Goal: Task Accomplishment & Management: Manage account settings

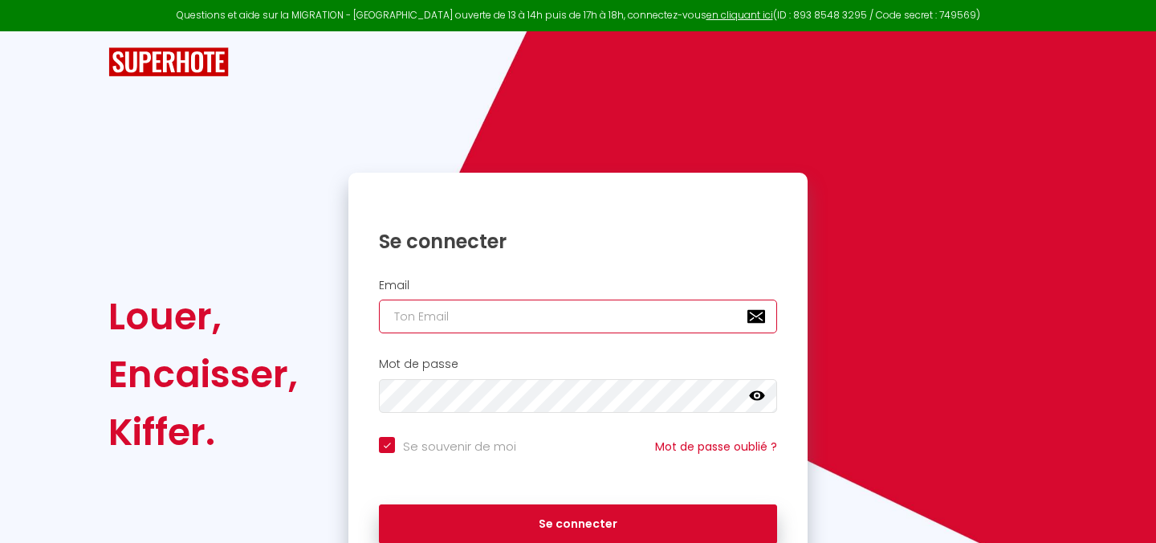
type input "[EMAIL_ADDRESS][DOMAIN_NAME]"
click at [562, 285] on h2 "Email" at bounding box center [578, 286] width 398 height 14
checkbox input "true"
click at [547, 320] on input "[EMAIL_ADDRESS][DOMAIN_NAME]" at bounding box center [578, 316] width 398 height 34
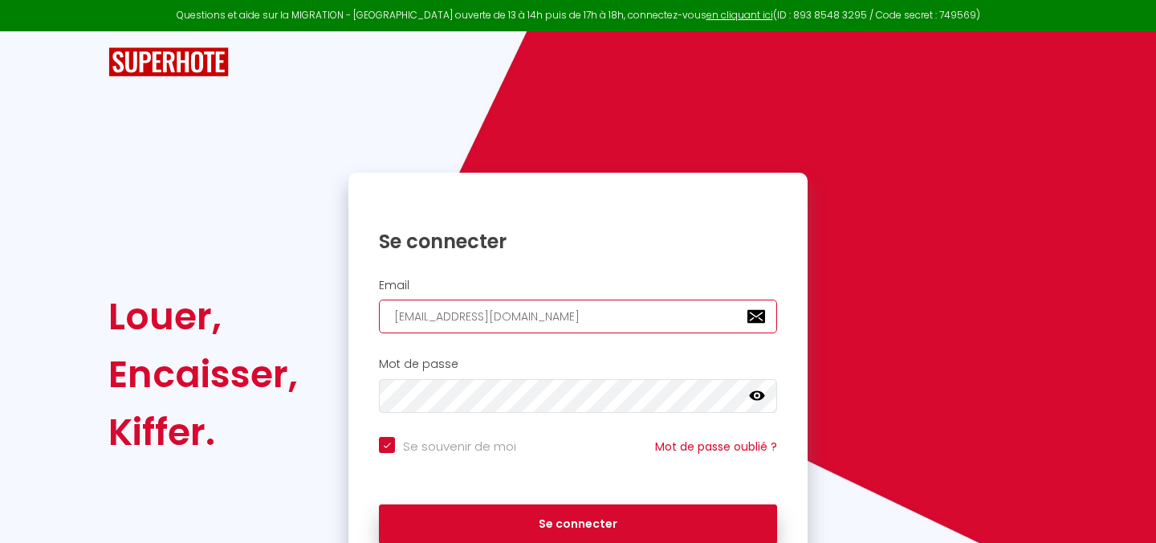
click at [547, 320] on input "[EMAIL_ADDRESS][DOMAIN_NAME]" at bounding box center [578, 316] width 398 height 34
checkbox input "true"
type input "n"
checkbox input "true"
type input "ni"
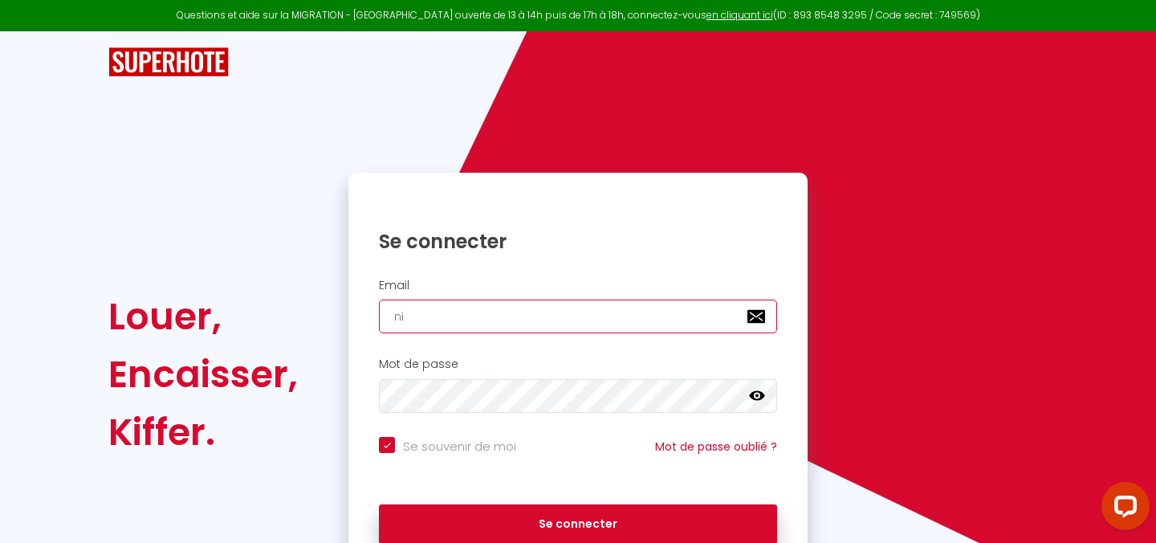
checkbox input "true"
type input "nic"
checkbox input "true"
type input "nico"
checkbox input "true"
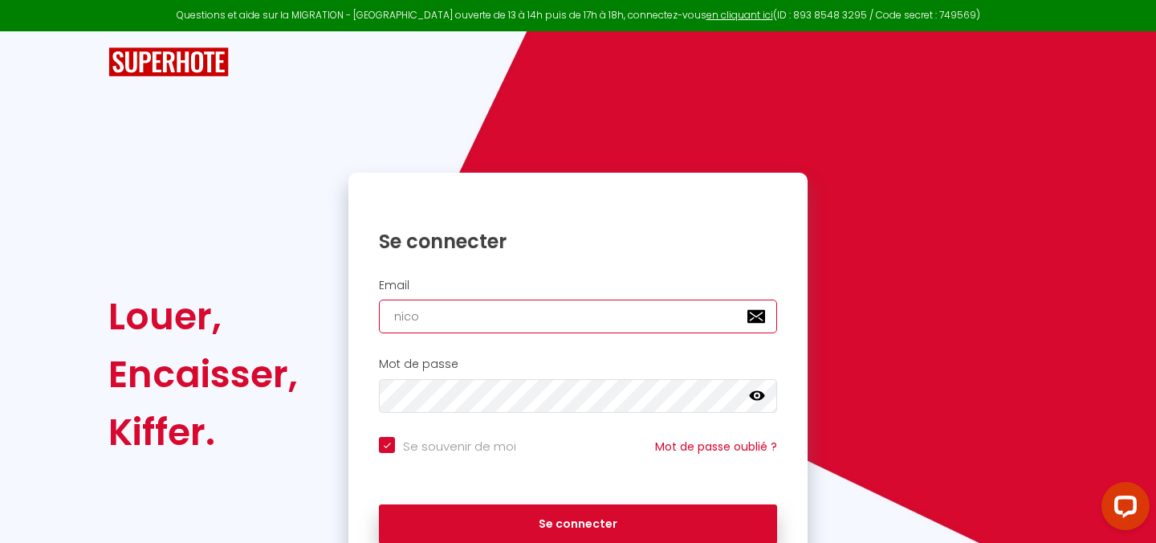
type input "nicol"
checkbox input "true"
type input "[PERSON_NAME]"
checkbox input "true"
type input "[PERSON_NAME]"
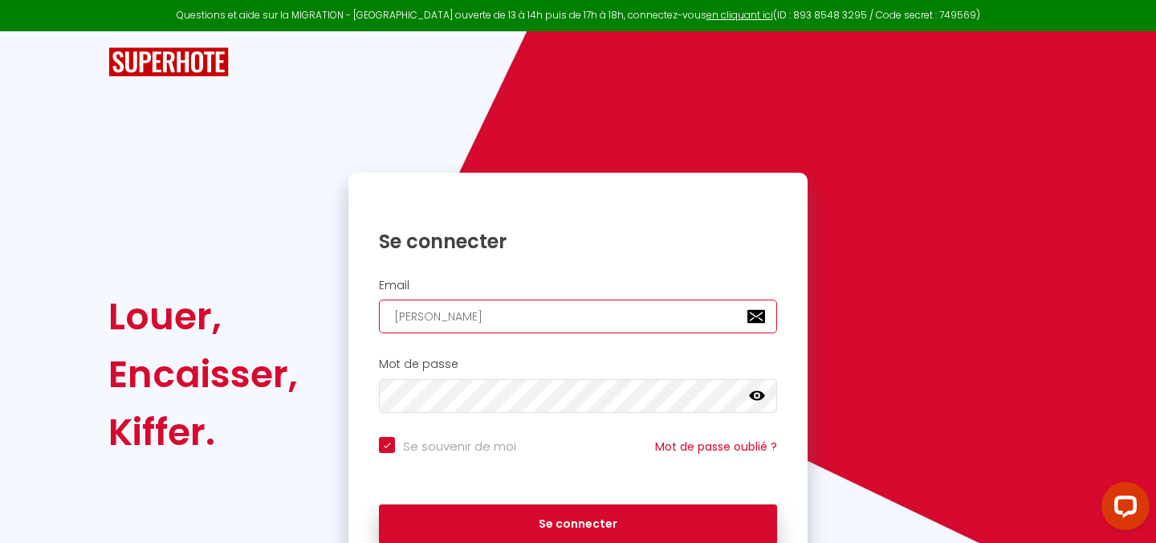
checkbox input "true"
type input "nicolas8"
checkbox input "true"
type input "nicolas83"
checkbox input "true"
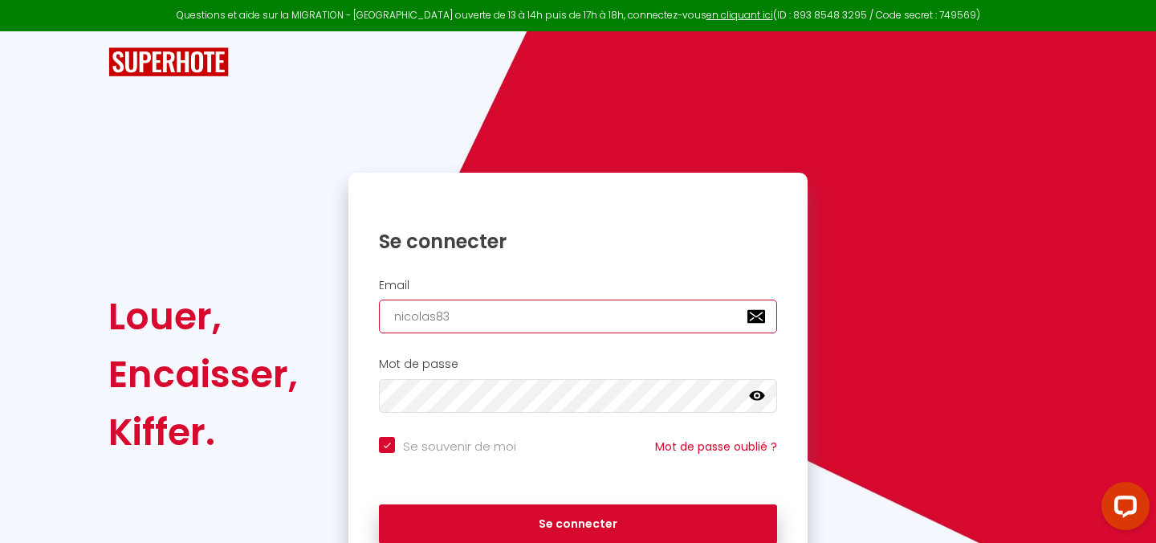
type input "nicolas831"
checkbox input "true"
type input "nicolas8314"
checkbox input "true"
type input "nicolas83140"
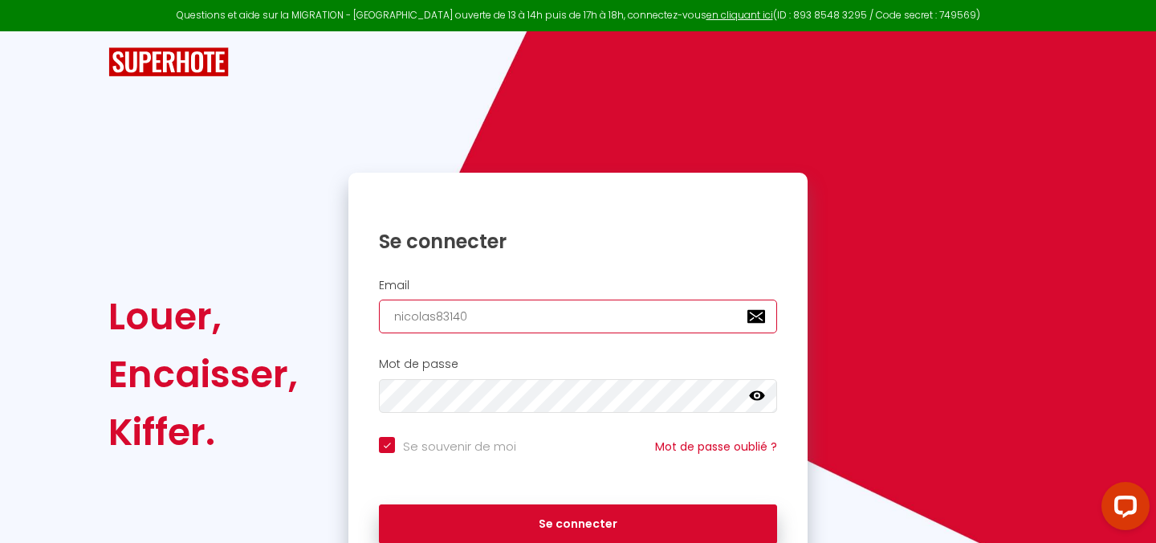
checkbox input "true"
type input "nicolas83140@"
checkbox input "true"
type input "nicolas83140@h"
checkbox input "true"
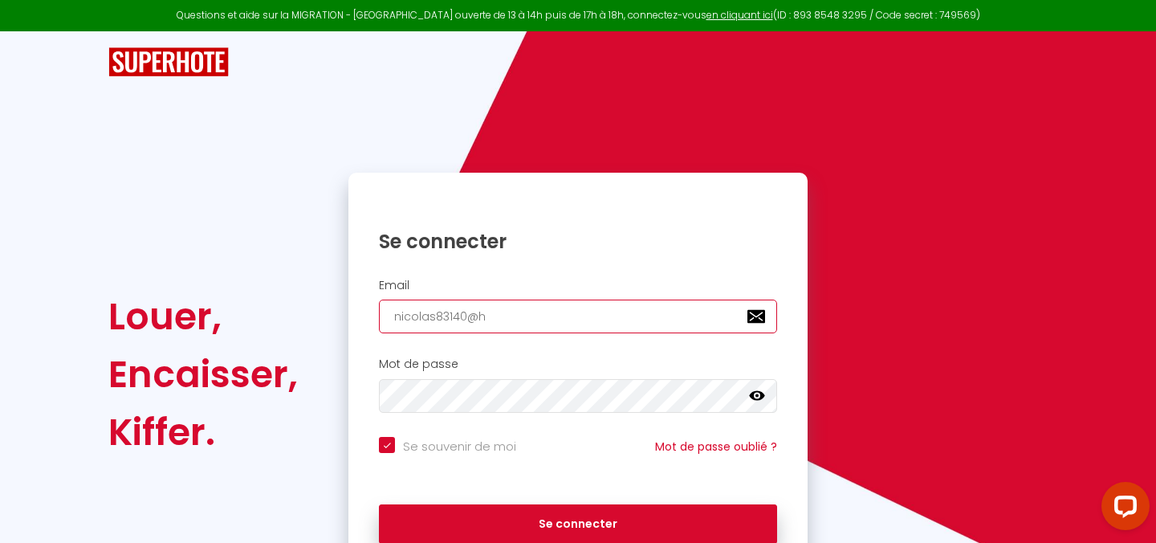
type input "nicolas83140@ho"
checkbox input "true"
type input "nicolas83140@hot"
checkbox input "true"
type input "nicolas83140@hotm"
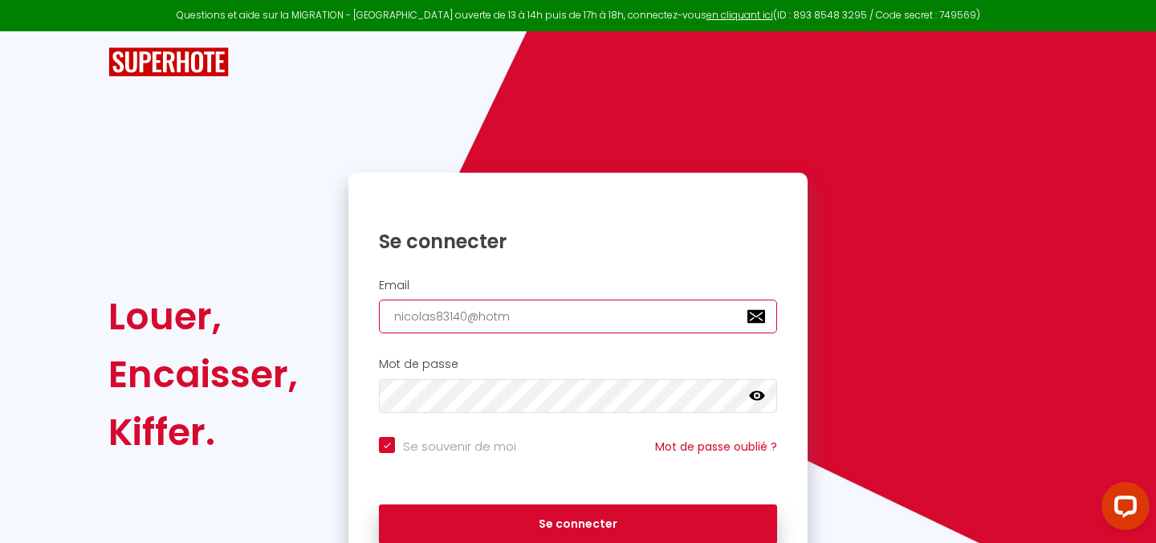
checkbox input "true"
type input "nicolas83140@hotma"
checkbox input "true"
type input "nicolas83140@hotmai"
checkbox input "true"
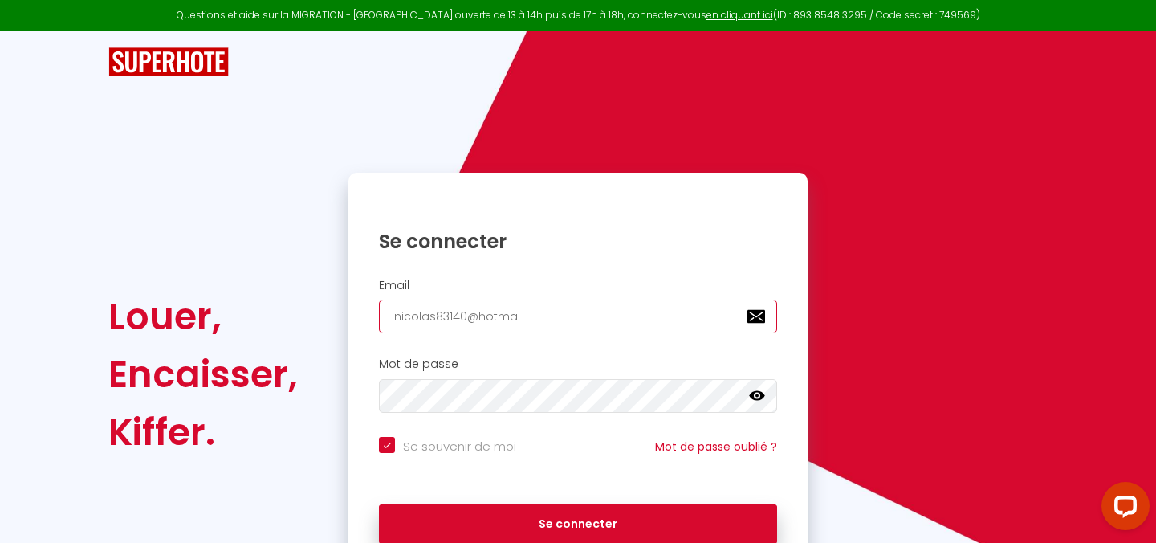
type input "[EMAIL_ADDRESS]"
checkbox input "true"
type input "[EMAIL_ADDRESS]."
checkbox input "true"
type input "nicolas83140@hotmail.f"
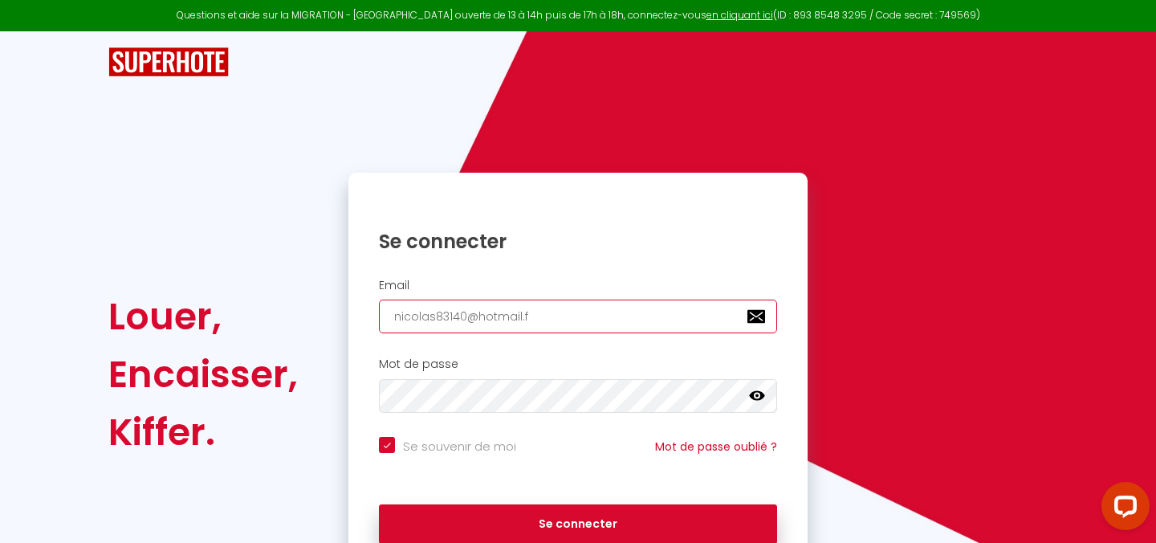
checkbox input "true"
type input "[EMAIL_ADDRESS][DOMAIN_NAME]"
checkbox input "true"
type input "[EMAIL_ADDRESS][DOMAIN_NAME]"
click at [762, 401] on icon at bounding box center [757, 396] width 16 height 16
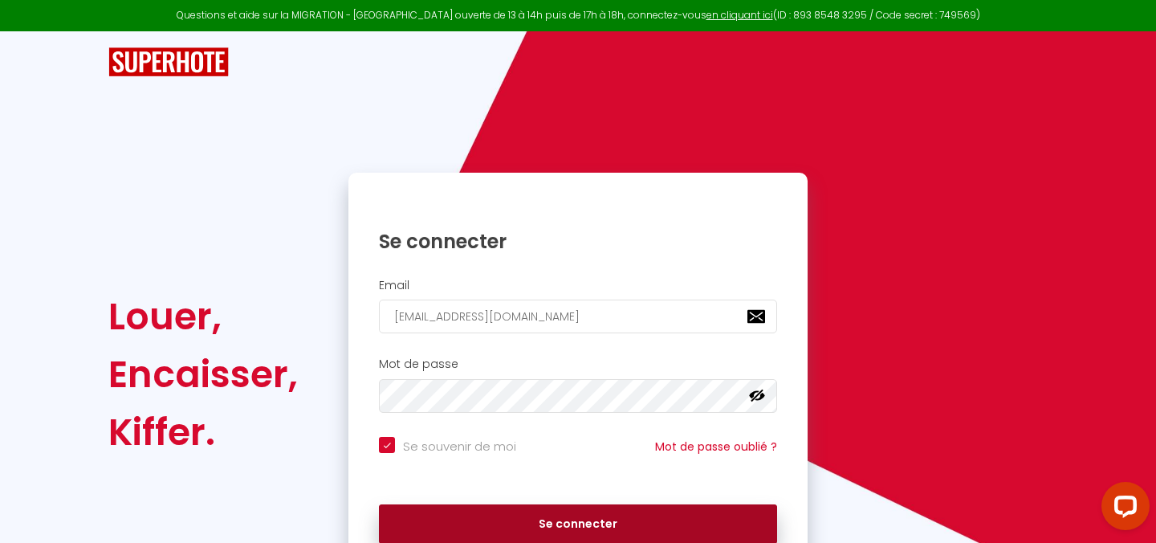
click at [632, 528] on button "Se connecter" at bounding box center [578, 524] width 398 height 40
checkbox input "true"
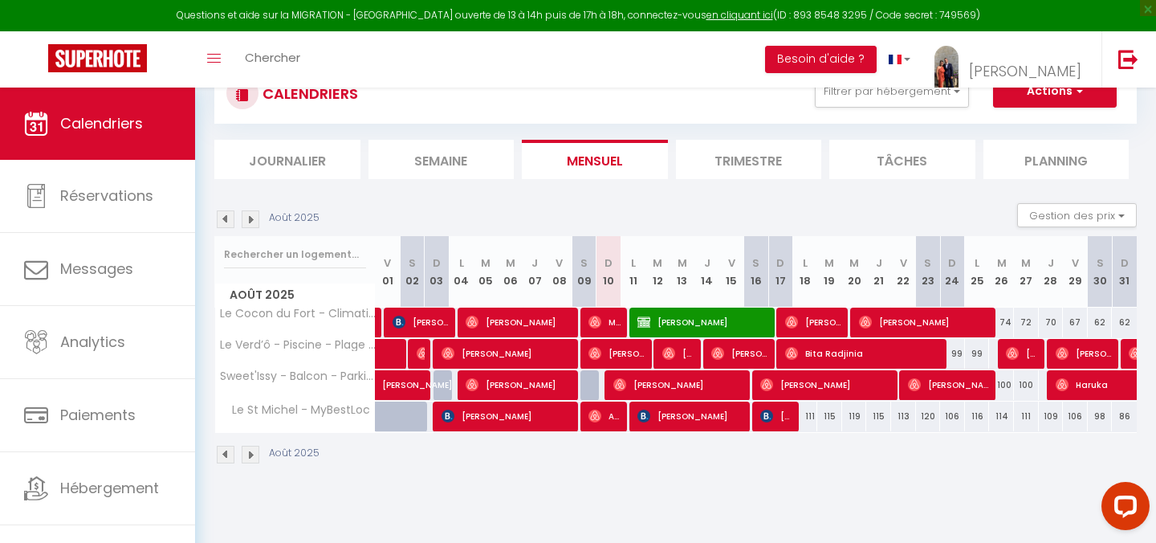
scroll to position [67, 0]
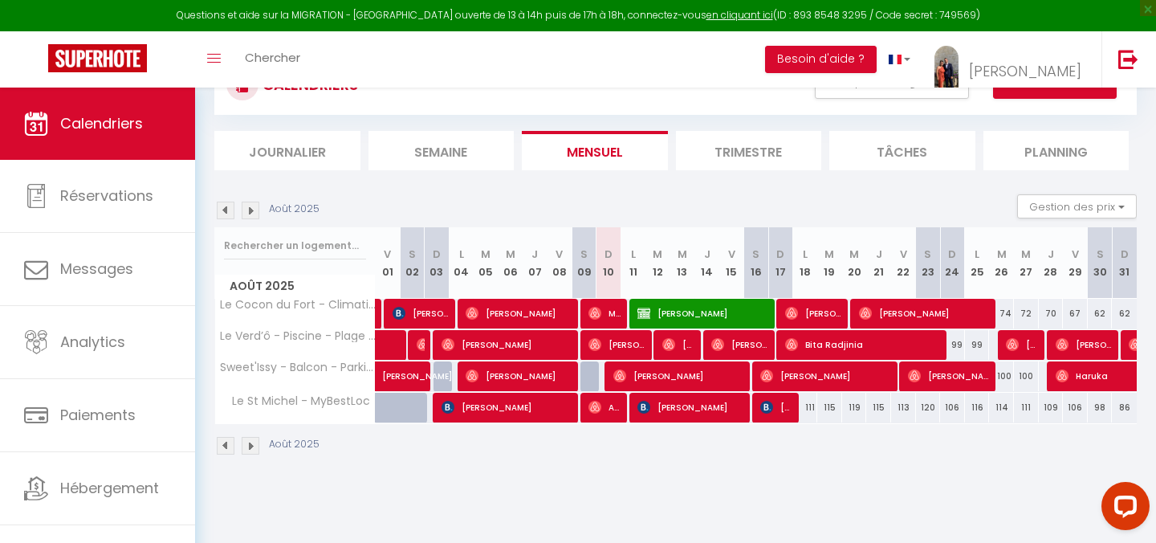
click at [771, 142] on li "Trimestre" at bounding box center [749, 150] width 146 height 39
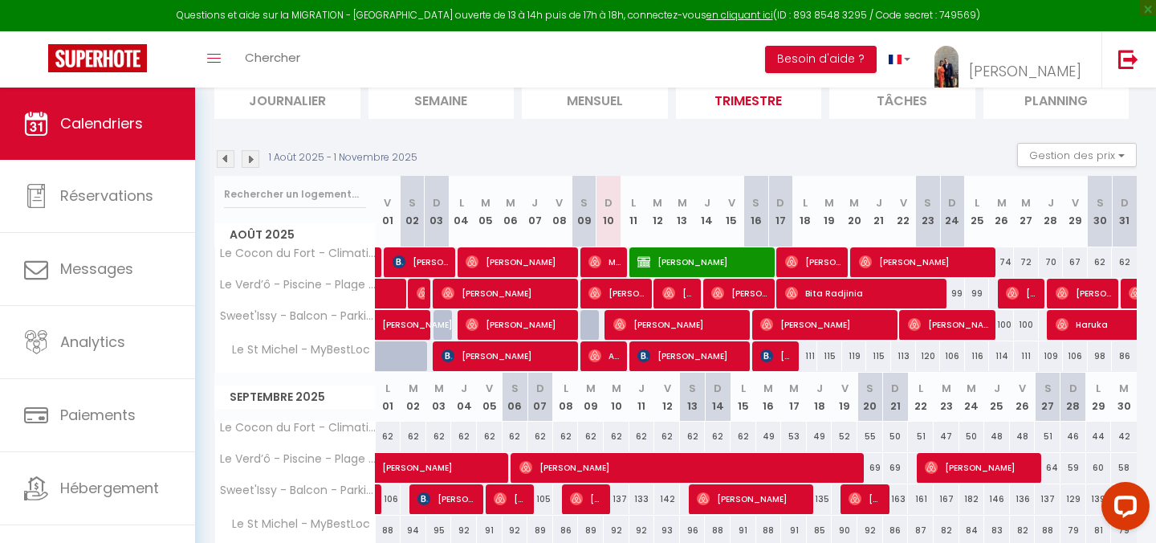
scroll to position [120, 0]
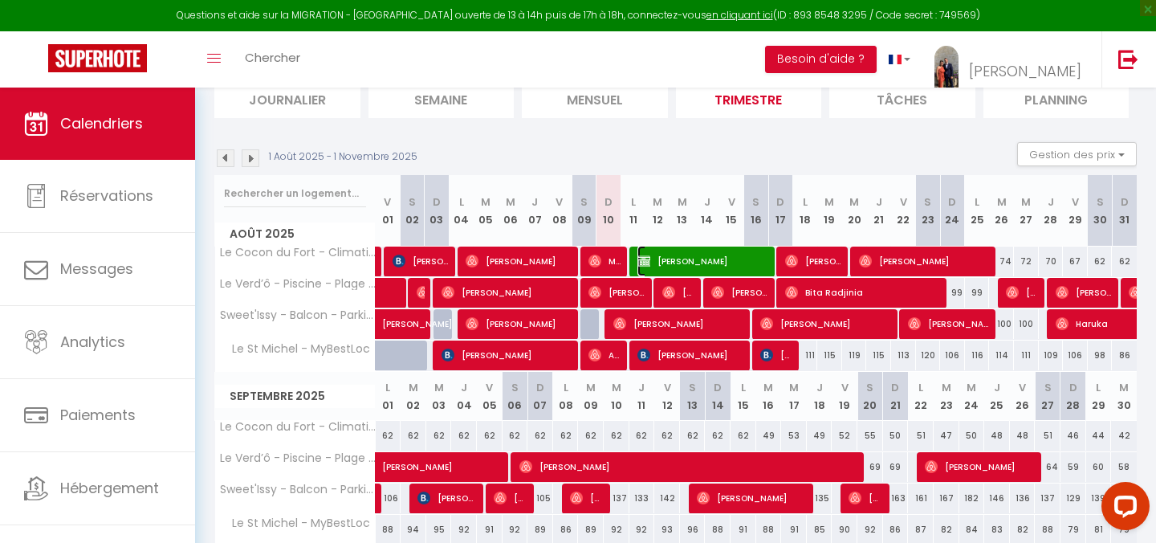
click at [653, 261] on span "[PERSON_NAME]" at bounding box center [703, 261] width 132 height 30
select select "OK"
select select "KO"
select select "0"
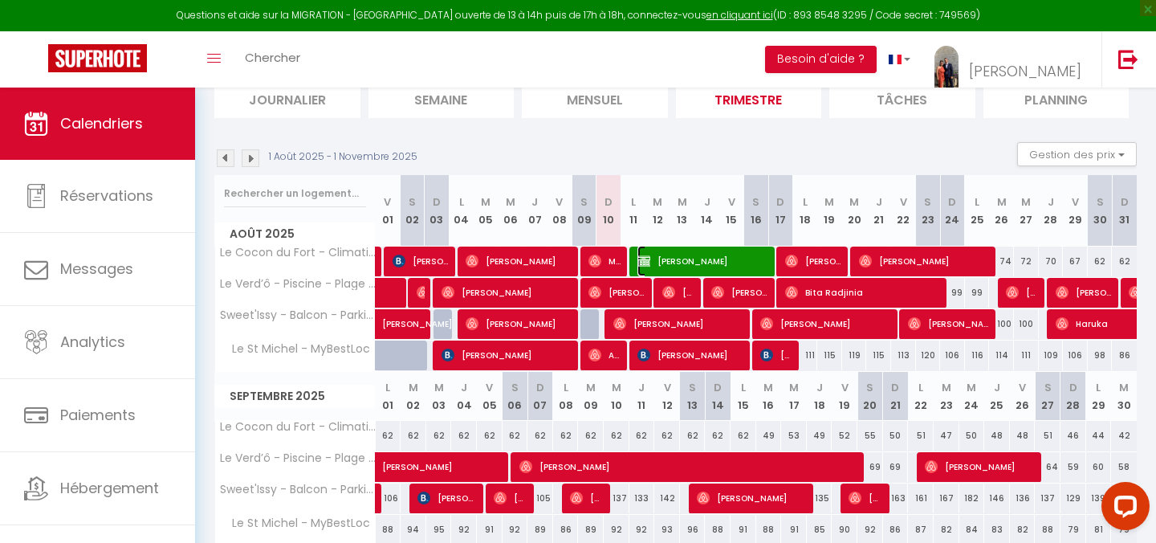
select select "1"
select select
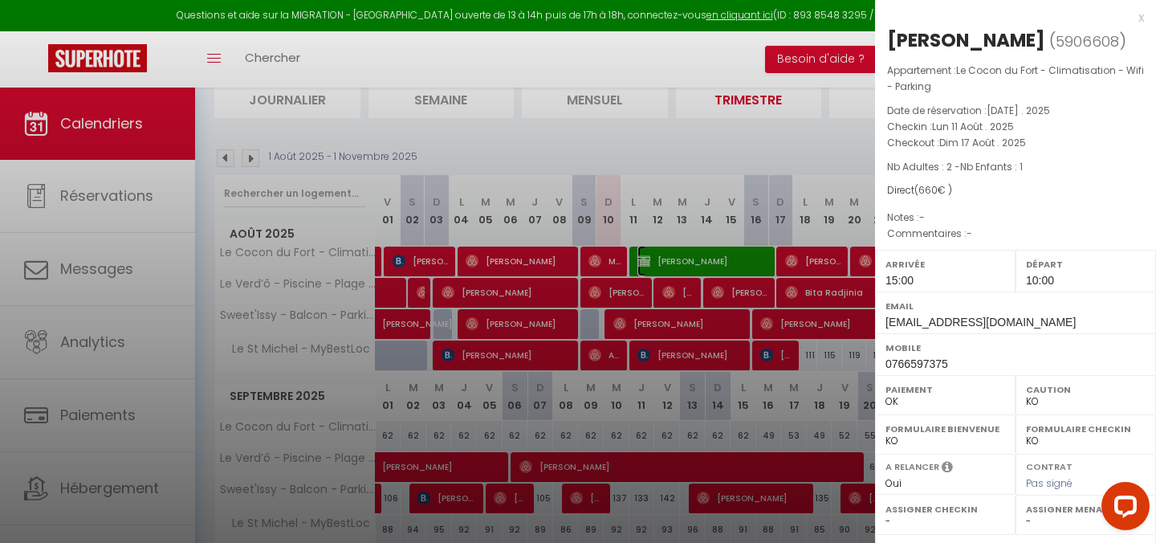
select select
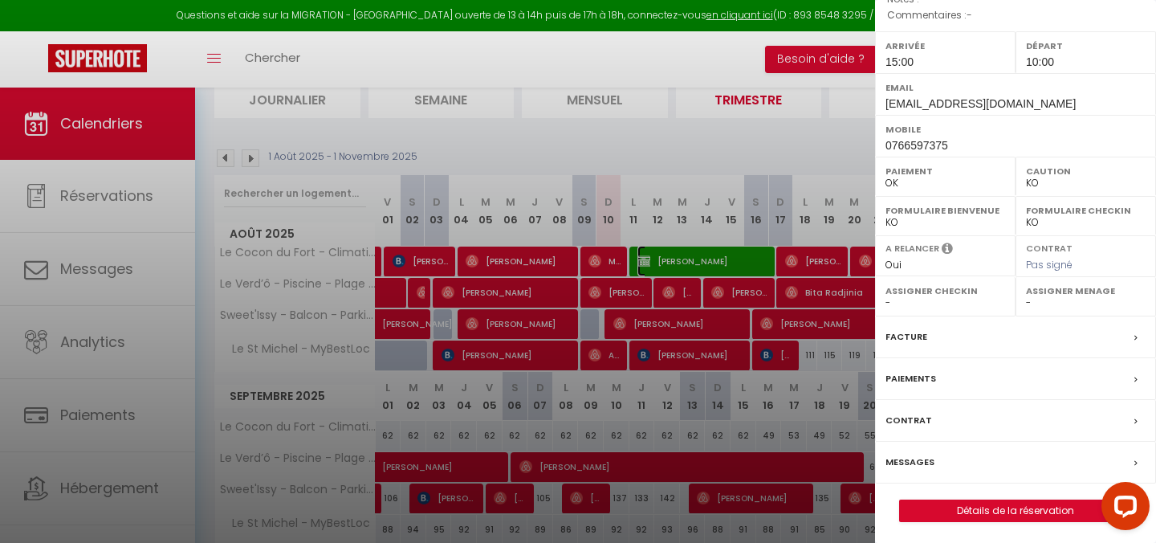
scroll to position [222, 0]
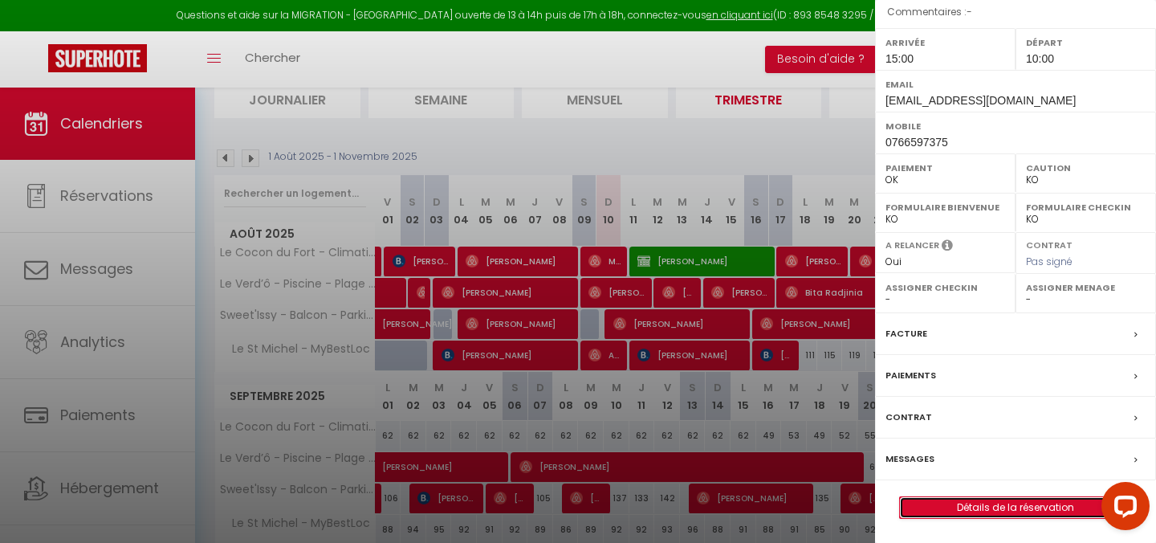
click at [974, 510] on link "Détails de la réservation" at bounding box center [1015, 507] width 231 height 21
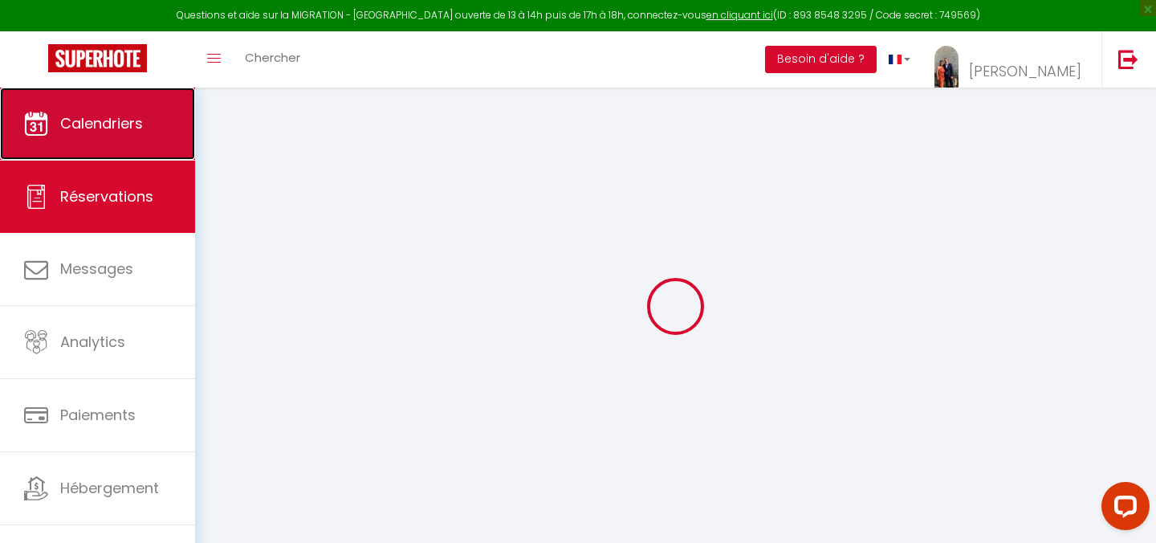
click at [106, 151] on link "Calendriers" at bounding box center [97, 123] width 195 height 72
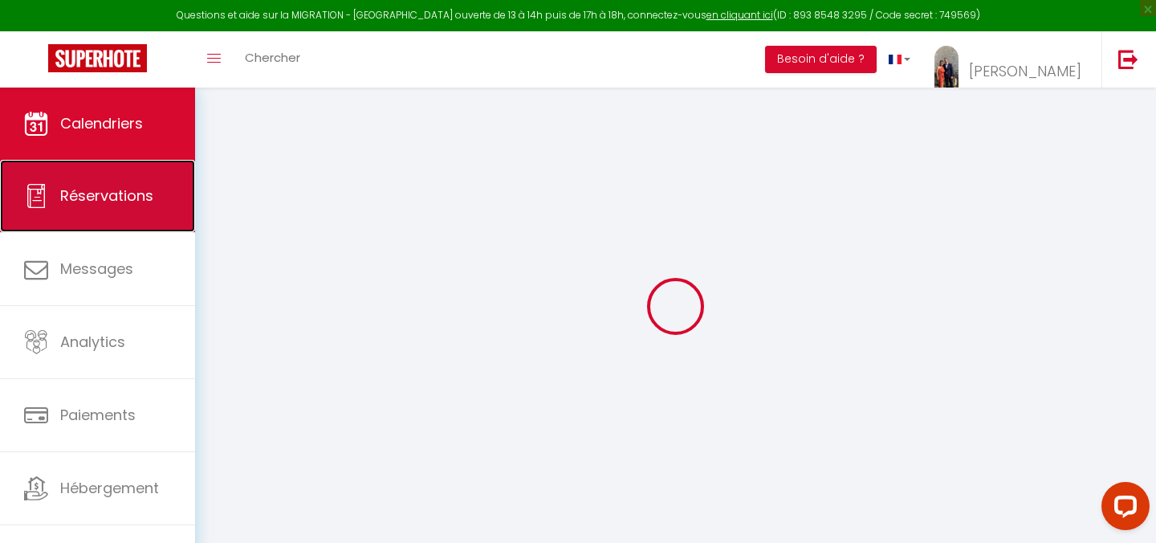
click at [150, 218] on link "Réservations" at bounding box center [97, 196] width 195 height 72
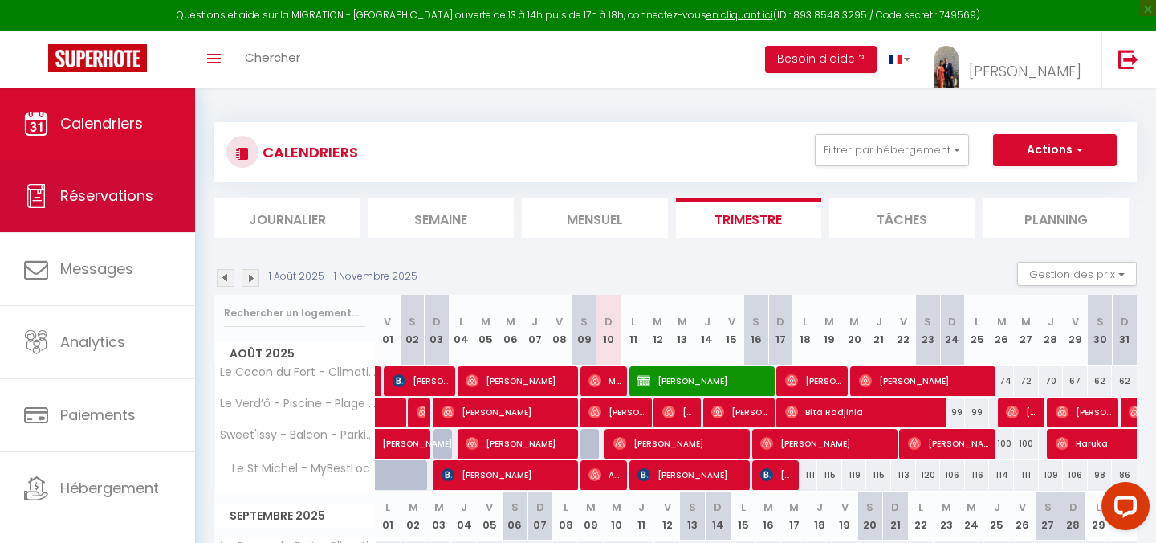
select select "not_cancelled"
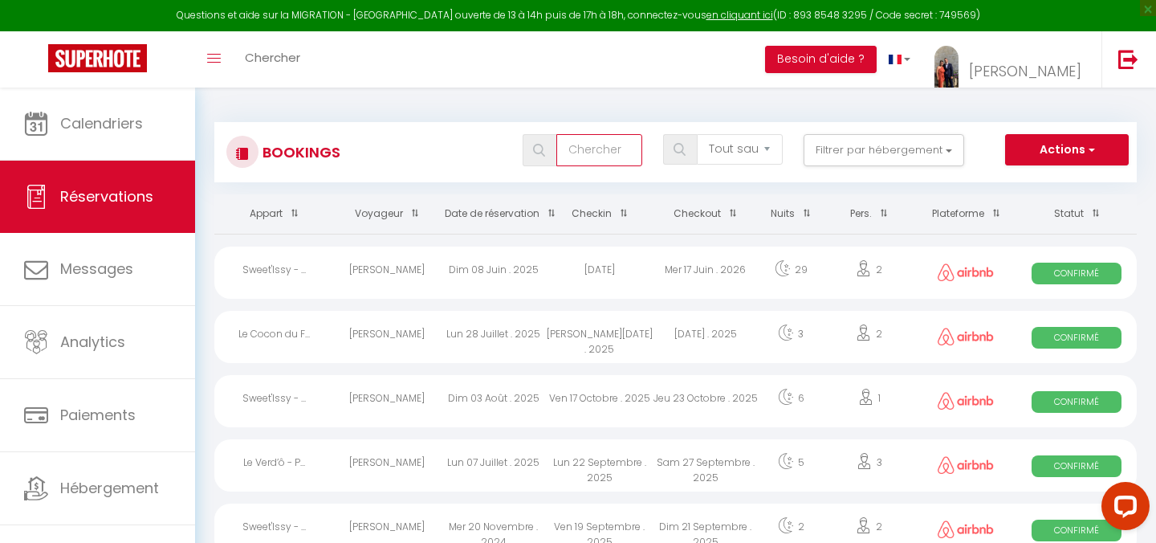
click at [612, 150] on input "text" at bounding box center [599, 150] width 86 height 32
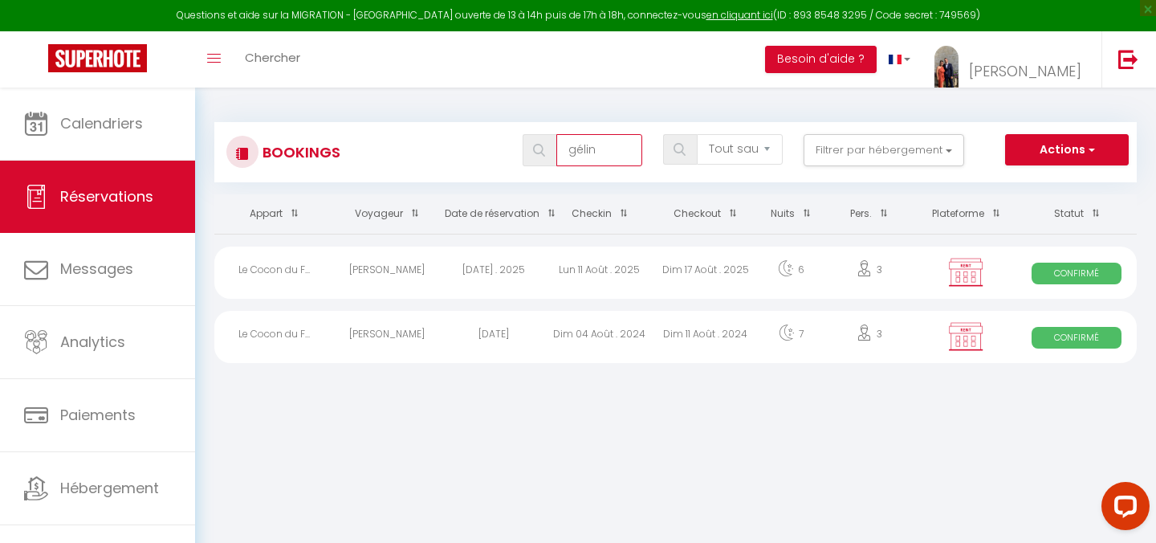
click at [583, 149] on input "gélin" at bounding box center [599, 150] width 86 height 32
type input "gélin"
click at [515, 321] on div "[DATE]" at bounding box center [494, 337] width 106 height 52
select select "OK"
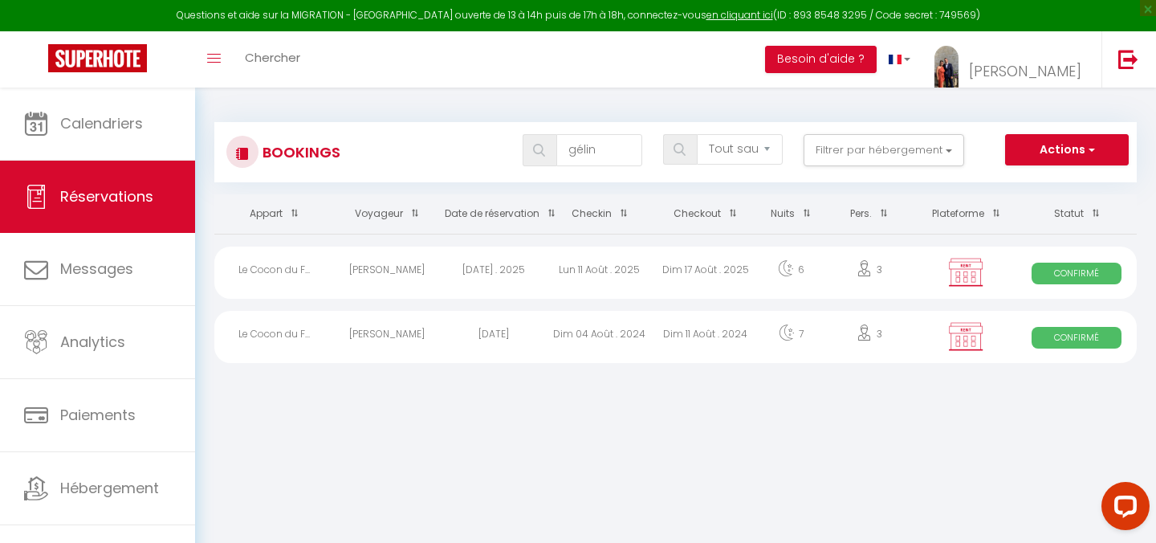
select select "0"
select select "1"
select select
select select "15401"
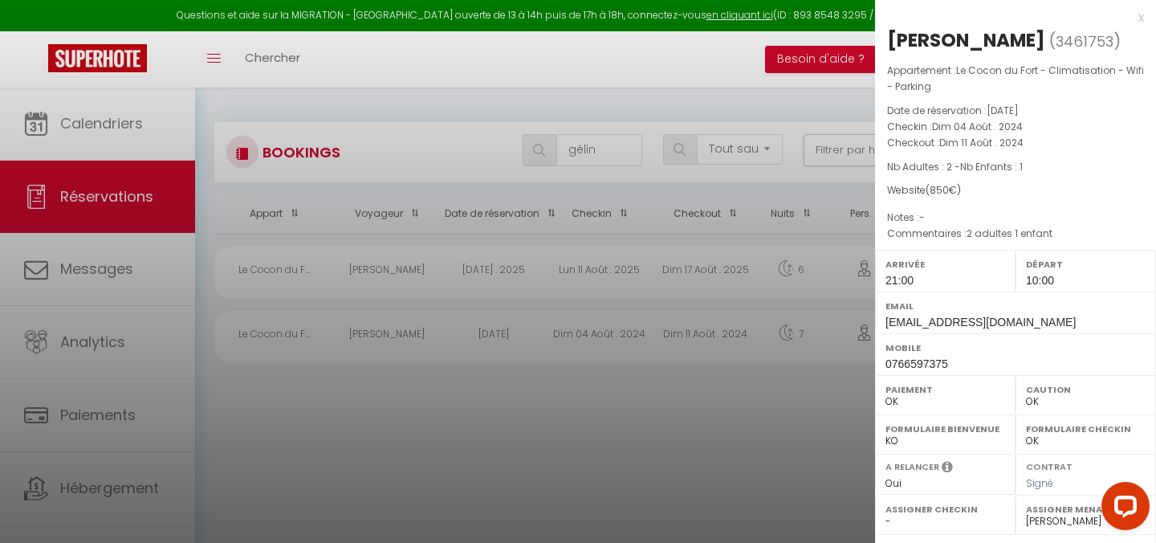
click at [1137, 14] on div "x" at bounding box center [1009, 17] width 269 height 19
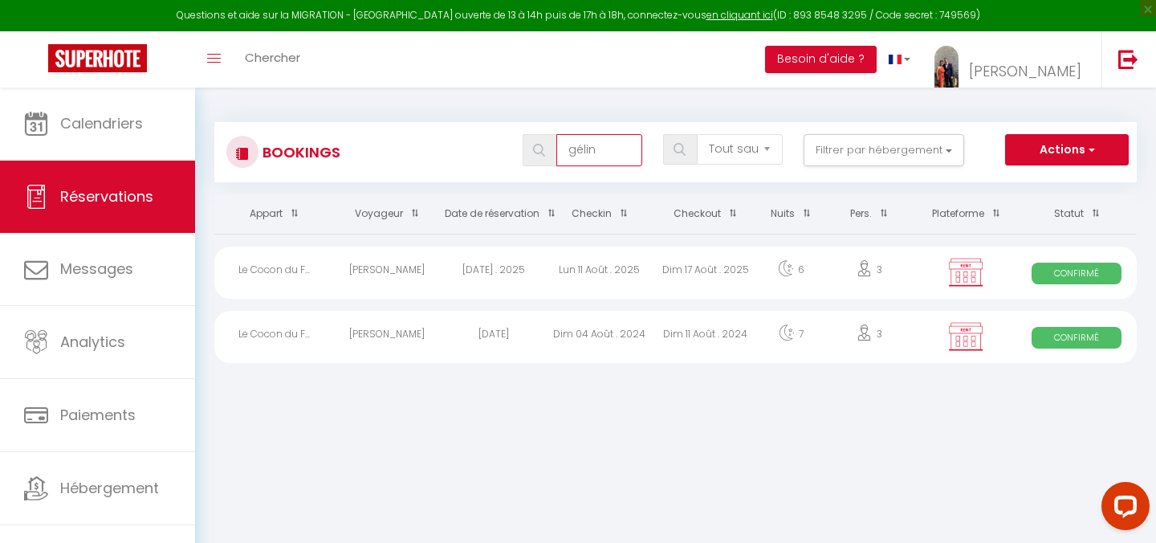
click at [592, 141] on input "gélin" at bounding box center [599, 150] width 86 height 32
type input "[PERSON_NAME]"
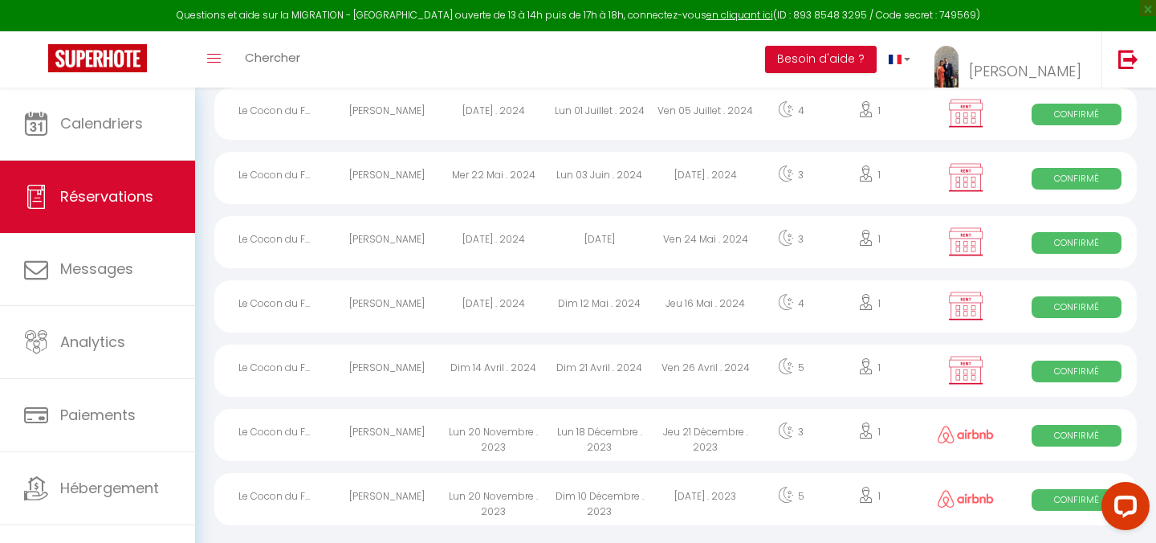
scroll to position [750, 0]
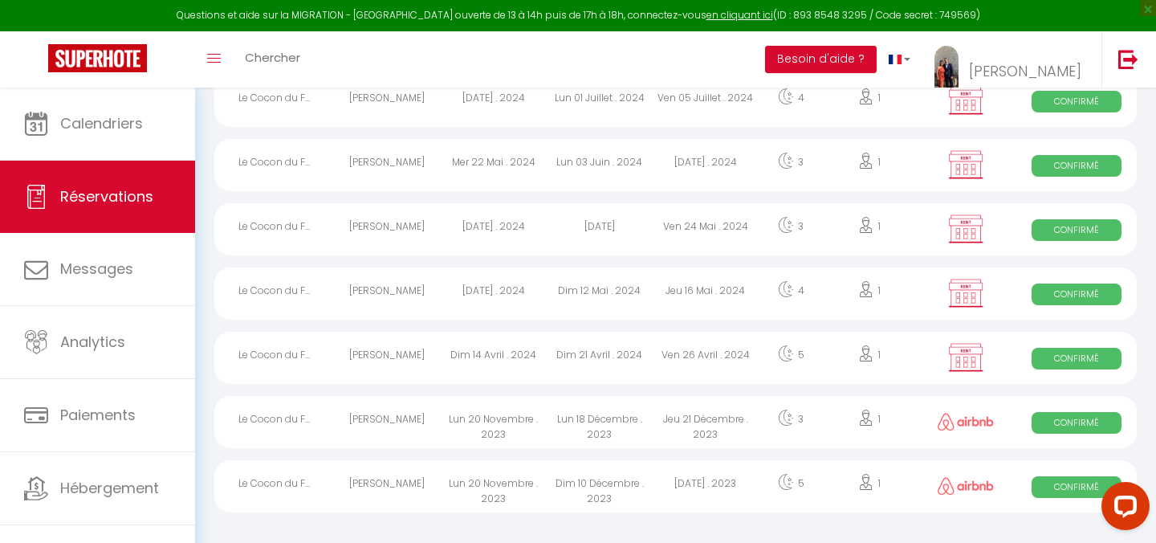
click at [478, 430] on div "Lun 20 Novembre . 2023" at bounding box center [494, 422] width 106 height 52
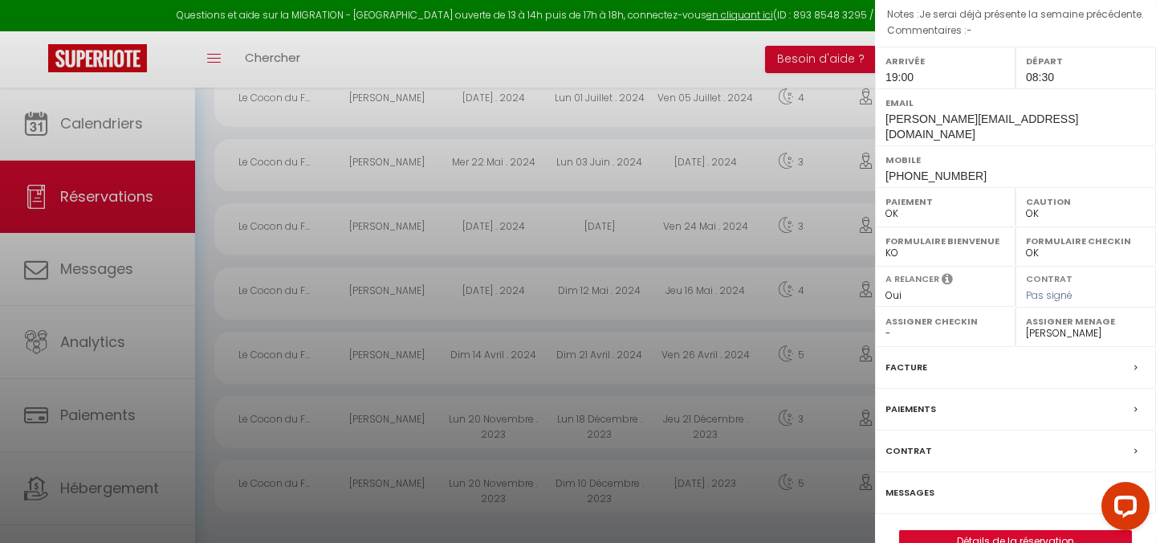
scroll to position [247, 0]
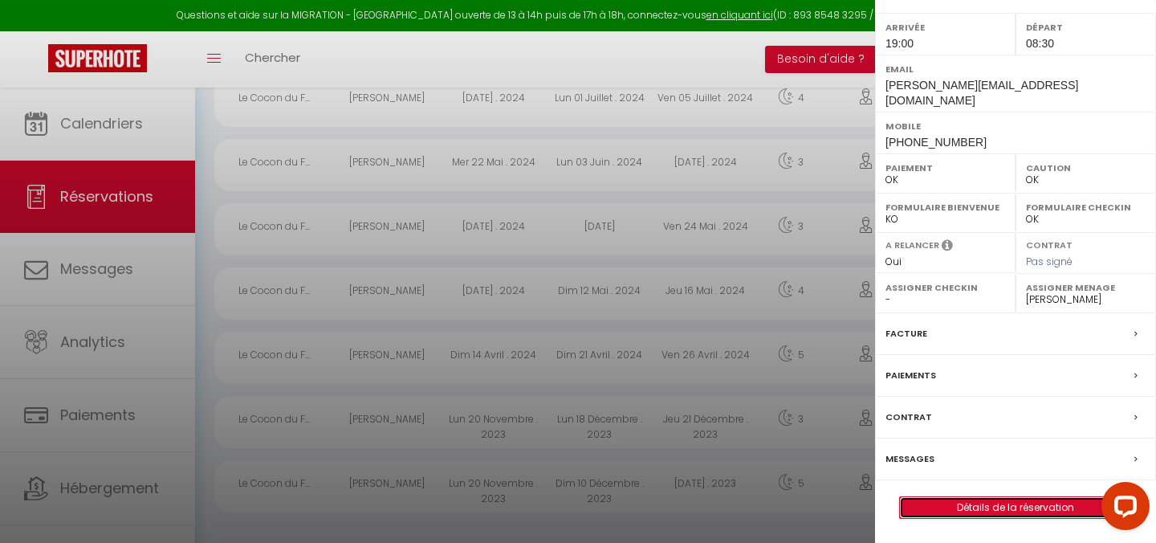
click at [950, 501] on link "Détails de la réservation" at bounding box center [1015, 507] width 231 height 21
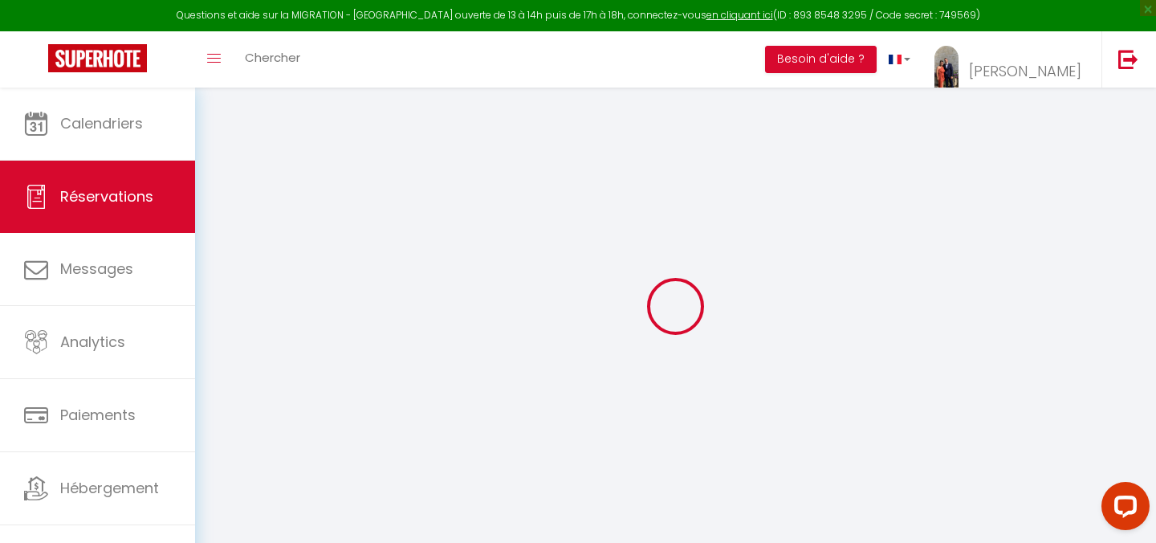
select select
checkbox input "false"
select select
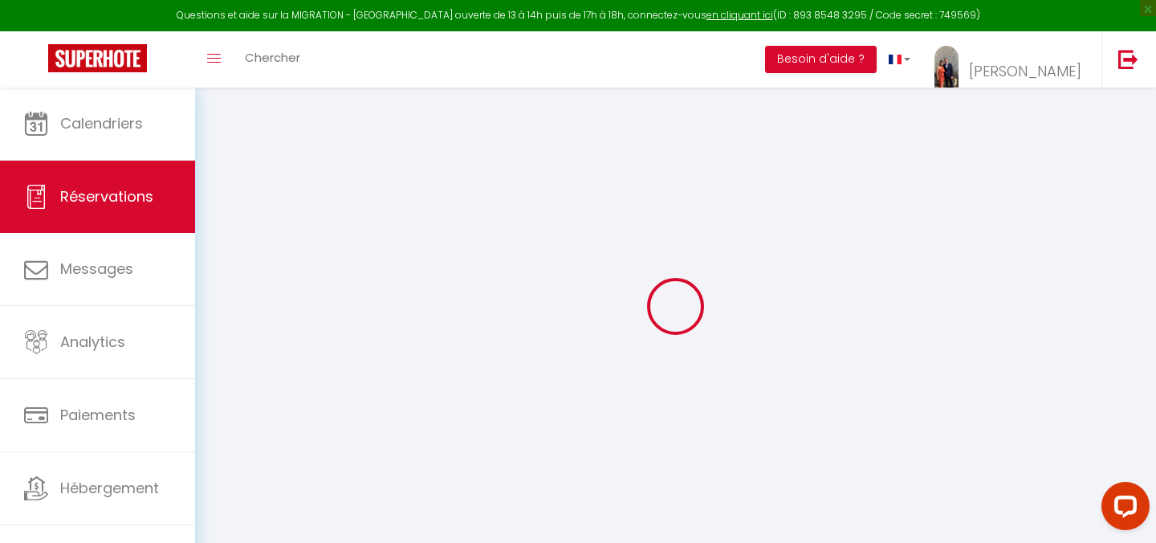
checkbox input "false"
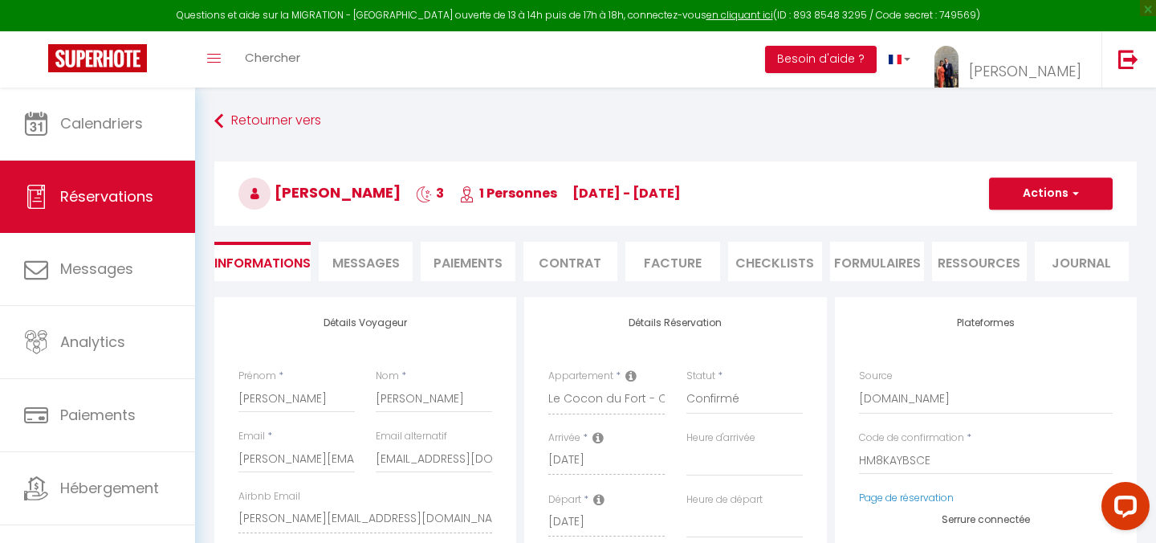
select select
checkbox input "false"
type textarea "Je serai déjà présente la semaine précédente."
type input "35"
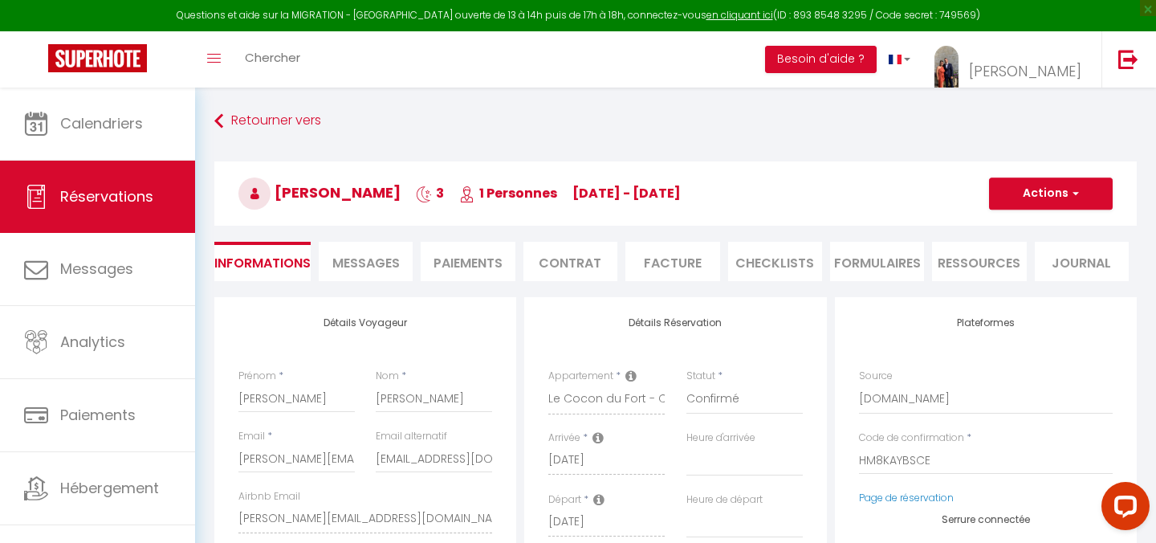
type input "8.21"
select select
checkbox input "false"
select select "19:00"
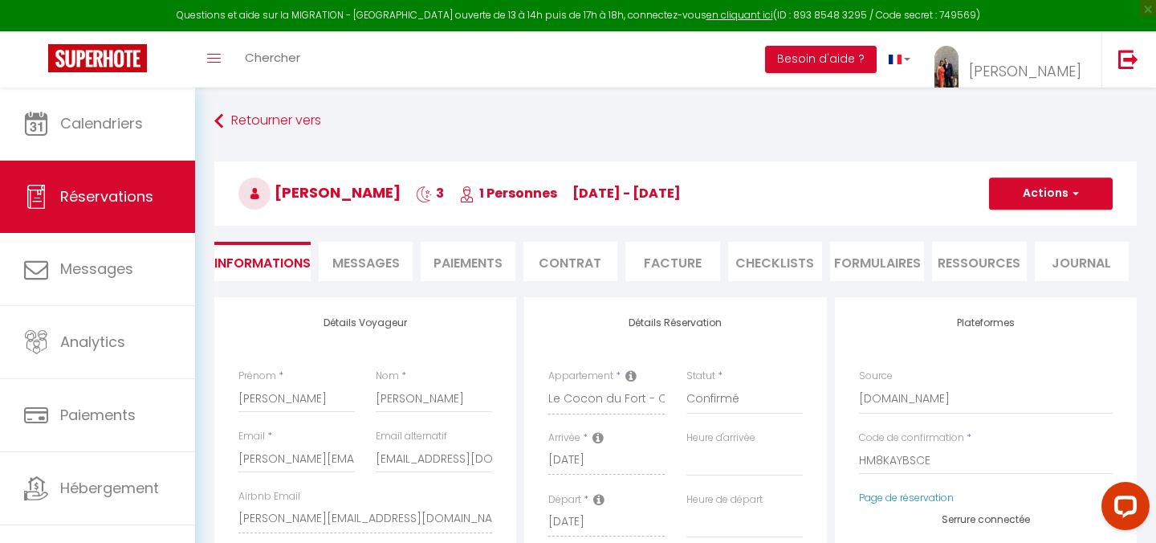
select select "08:30"
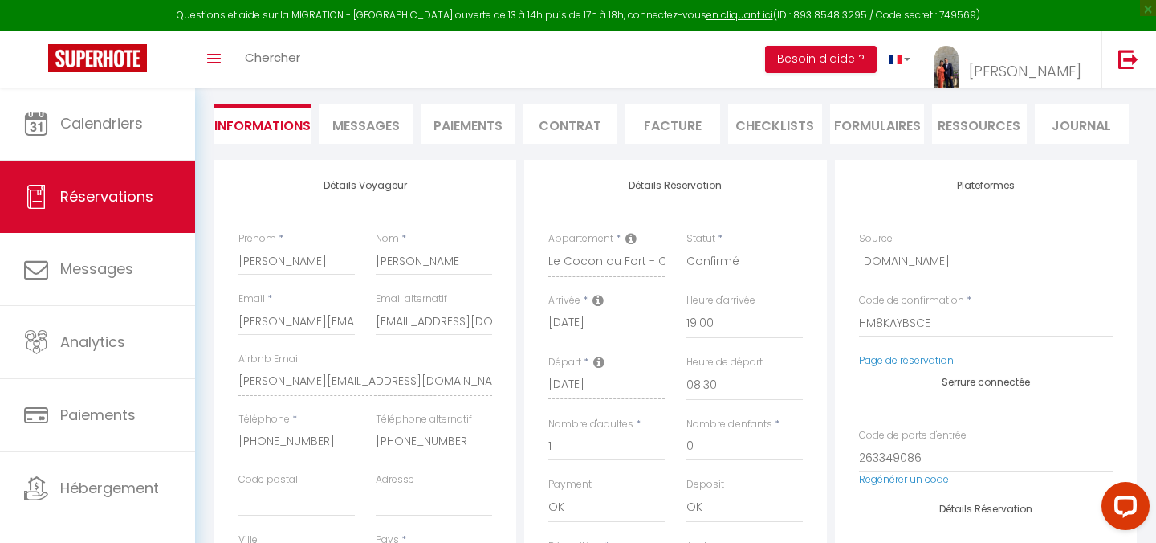
scroll to position [140, 0]
click at [249, 308] on input "[PERSON_NAME][EMAIL_ADDRESS][DOMAIN_NAME]" at bounding box center [296, 317] width 116 height 29
click at [434, 314] on input "[EMAIL_ADDRESS][DOMAIN_NAME]" at bounding box center [434, 317] width 116 height 29
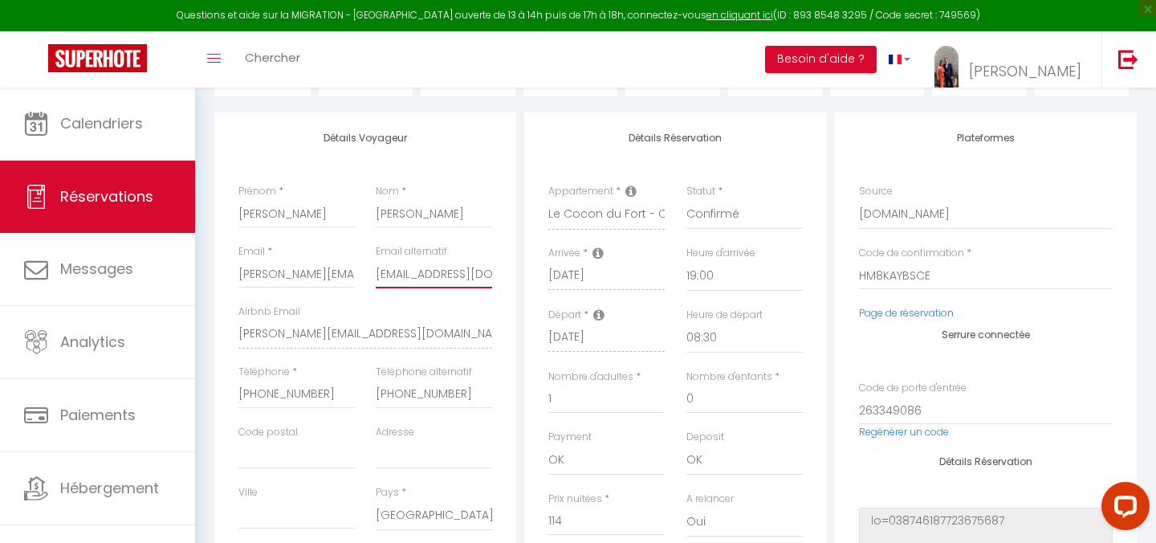
scroll to position [183, 0]
click at [449, 270] on input "[EMAIL_ADDRESS][DOMAIN_NAME]" at bounding box center [434, 275] width 116 height 29
click at [433, 276] on input "[EMAIL_ADDRESS][DOMAIN_NAME]" at bounding box center [434, 275] width 116 height 29
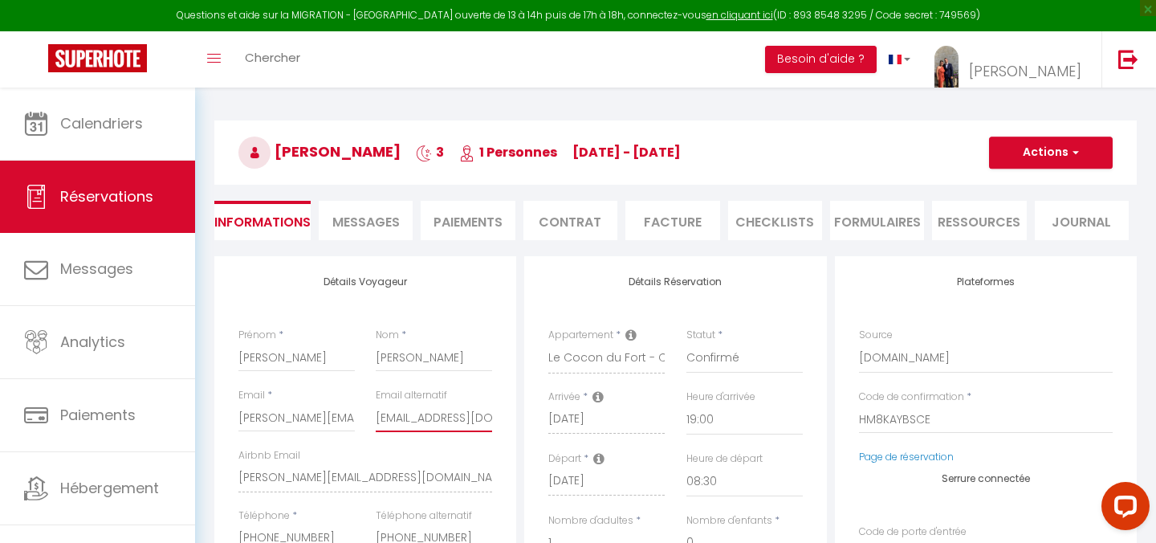
scroll to position [51, 0]
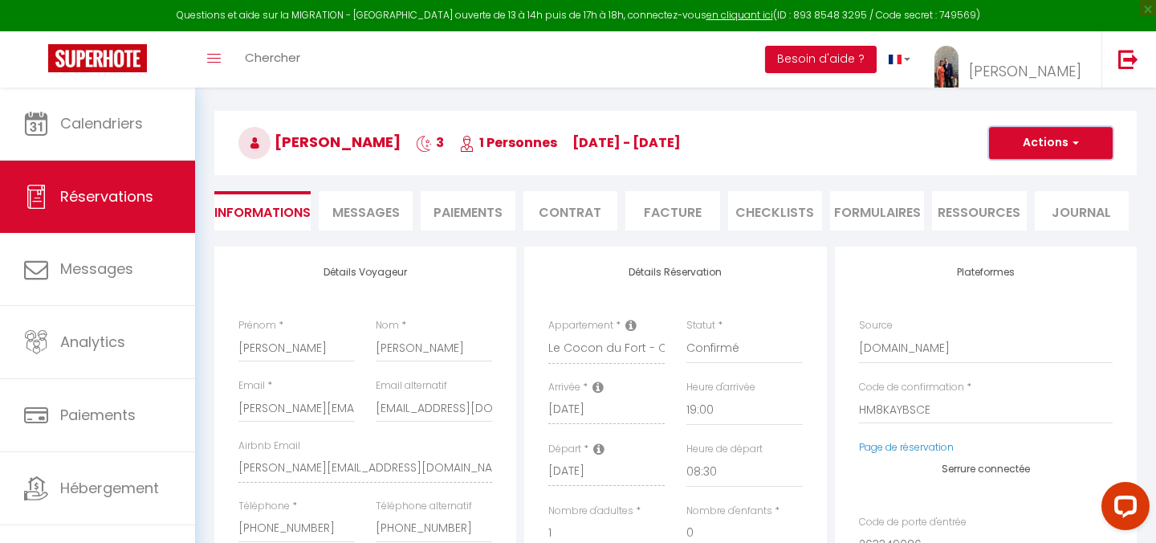
click at [1079, 140] on button "Actions" at bounding box center [1051, 143] width 124 height 32
click at [1043, 207] on link "Dupliquer" at bounding box center [1034, 199] width 127 height 21
type input "0"
select select
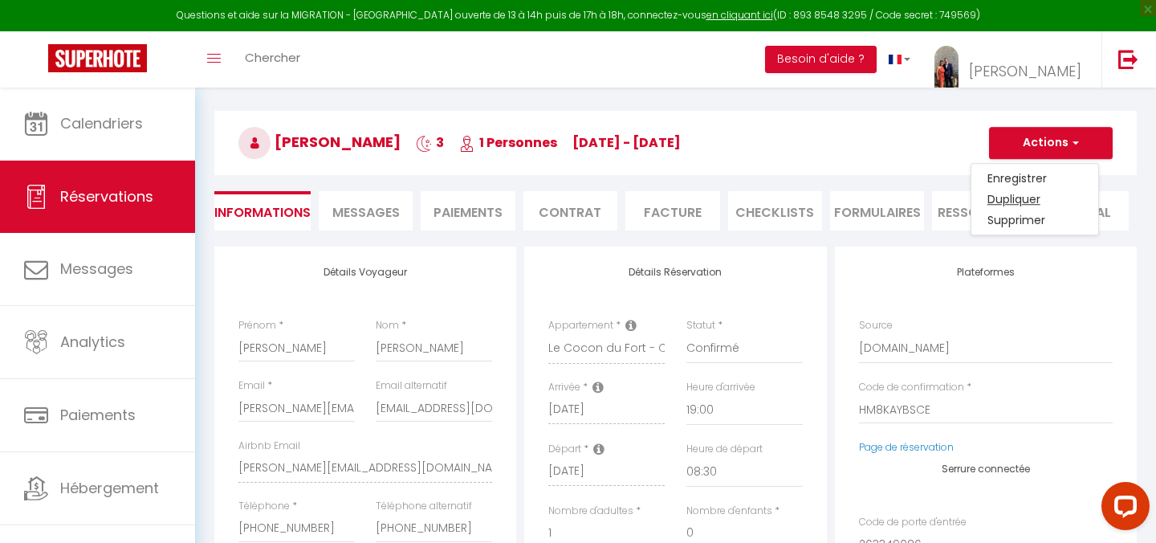
select select
checkbox input "false"
type input "Invalid Dateundefined"
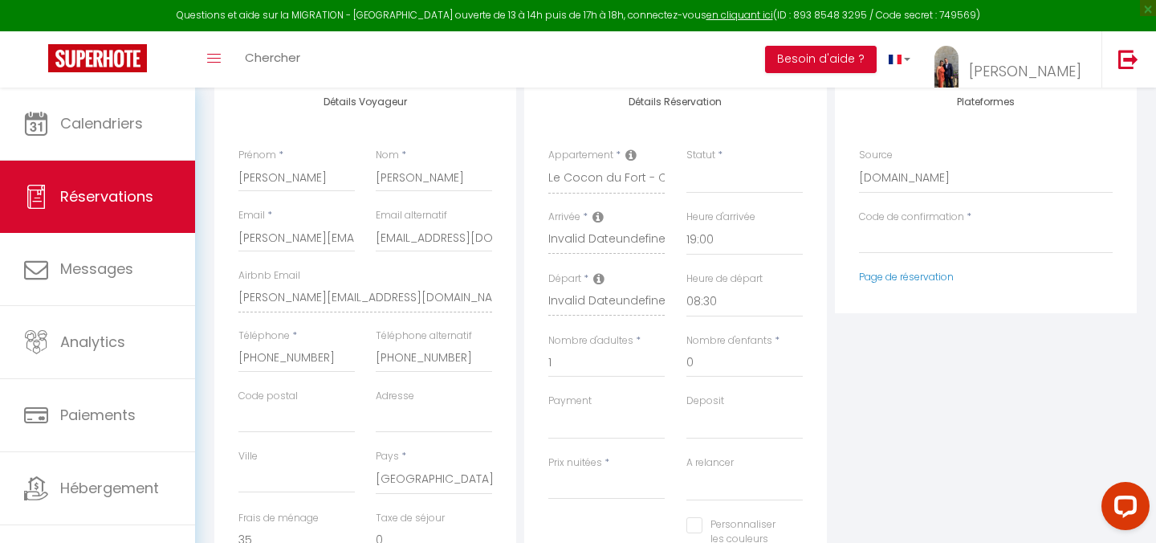
scroll to position [220, 0]
click at [714, 174] on select "Confirmé Non Confirmé [PERSON_NAME] par le voyageur No Show Request" at bounding box center [744, 179] width 116 height 30
click at [918, 180] on select "Direct [DOMAIN_NAME] [DOMAIN_NAME] Chalet montagne Expedia Gite de [GEOGRAPHIC_…" at bounding box center [986, 179] width 254 height 30
click at [728, 179] on select "Confirmé Non Confirmé [PERSON_NAME] par le voyageur No Show Request" at bounding box center [744, 179] width 116 height 30
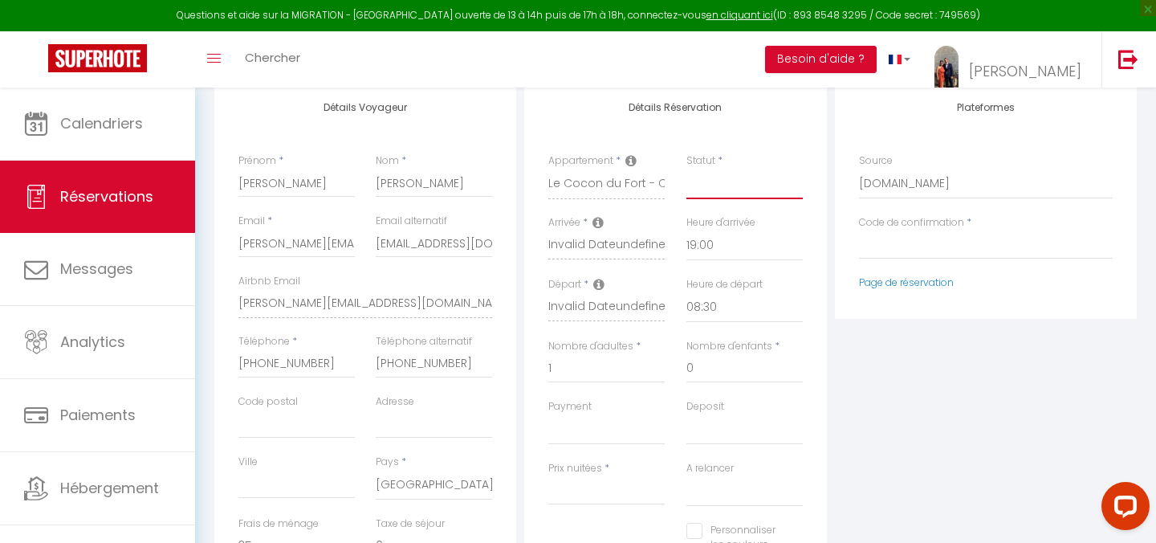
scroll to position [214, 0]
click at [718, 193] on select "Confirmé Non Confirmé [PERSON_NAME] par le voyageur No Show Request" at bounding box center [744, 184] width 116 height 30
click at [903, 170] on select "Direct [DOMAIN_NAME] [DOMAIN_NAME] Chalet montagne Expedia Gite de [GEOGRAPHIC_…" at bounding box center [986, 184] width 254 height 30
select select "54"
select select
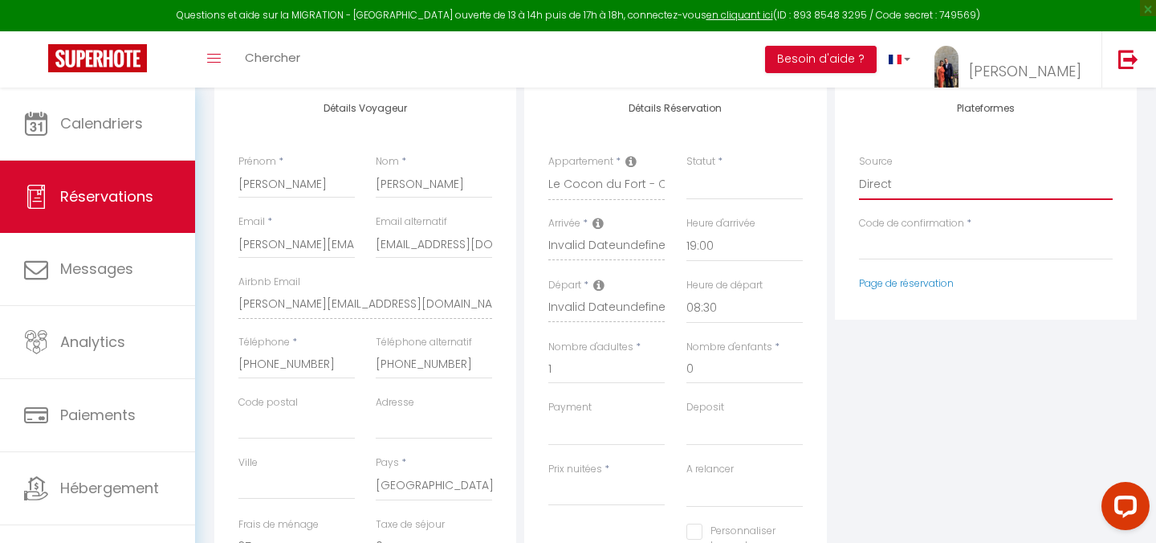
select select
checkbox input "false"
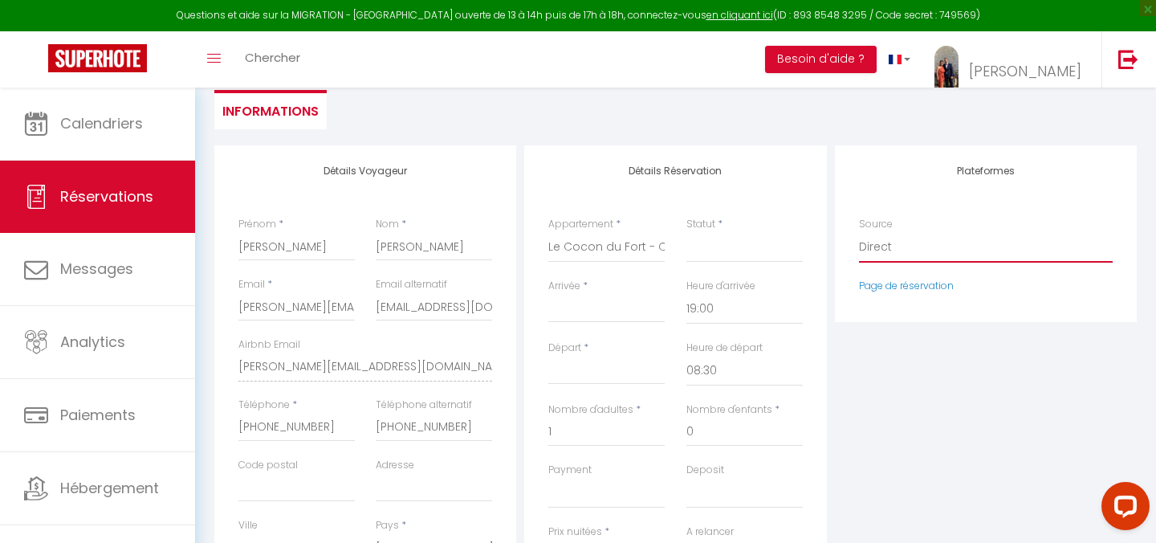
scroll to position [153, 0]
click at [911, 244] on select "Direct [DOMAIN_NAME] [DOMAIN_NAME] Chalet montagne Expedia Gite de [GEOGRAPHIC_…" at bounding box center [986, 245] width 254 height 30
select select "1"
select select
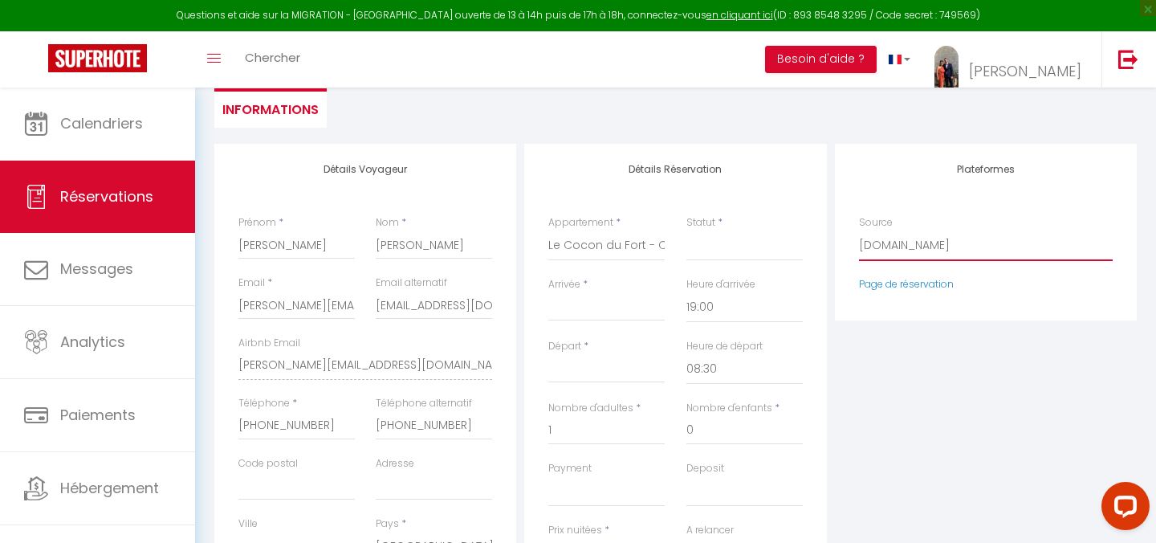
select select
checkbox input "false"
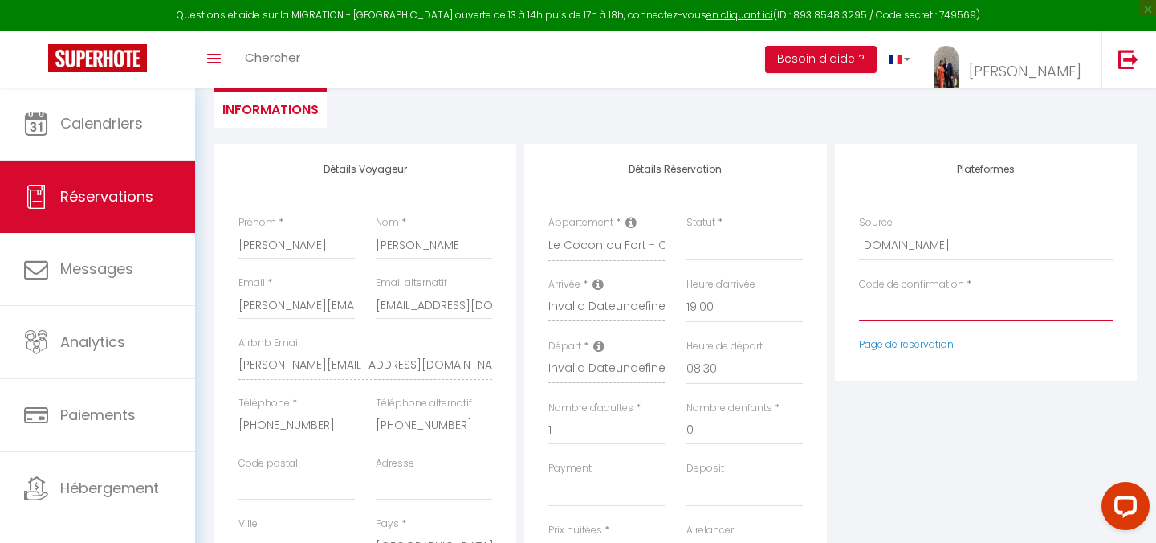
click at [905, 309] on input "Code de confirmation" at bounding box center [986, 306] width 254 height 29
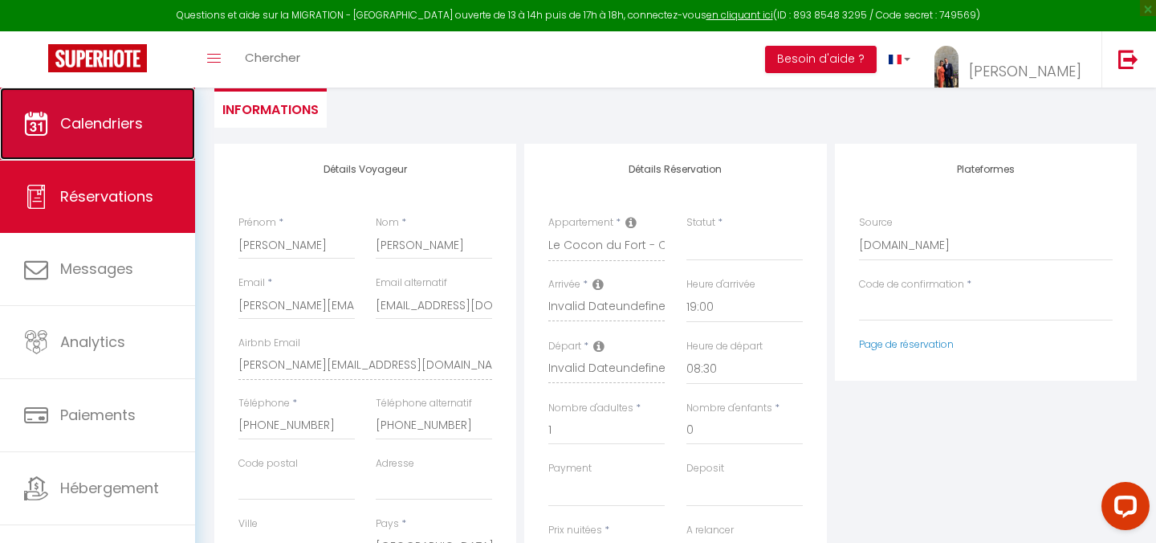
click at [148, 140] on link "Calendriers" at bounding box center [97, 123] width 195 height 72
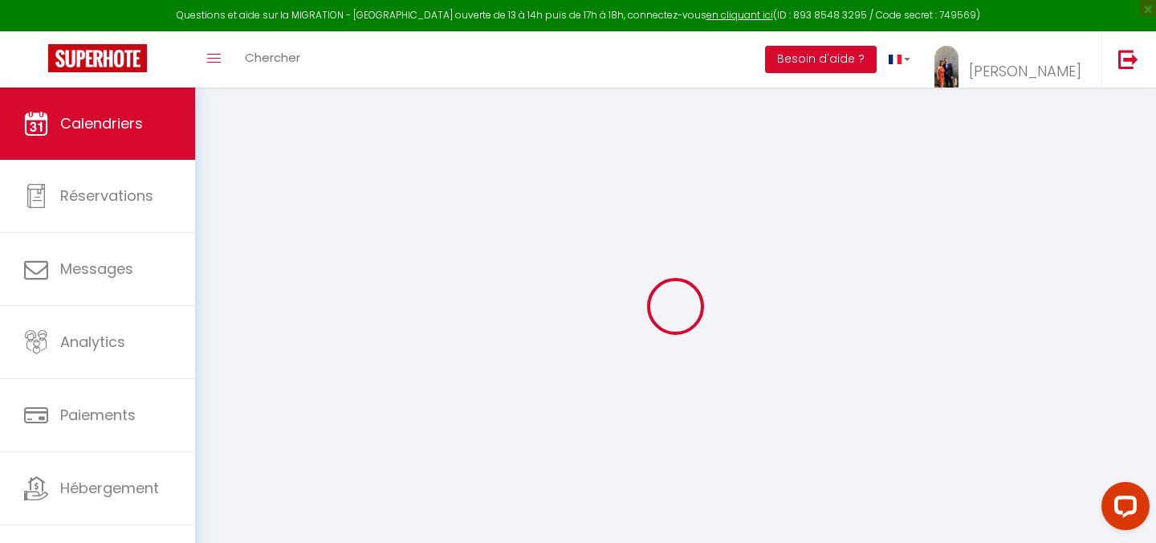
select select
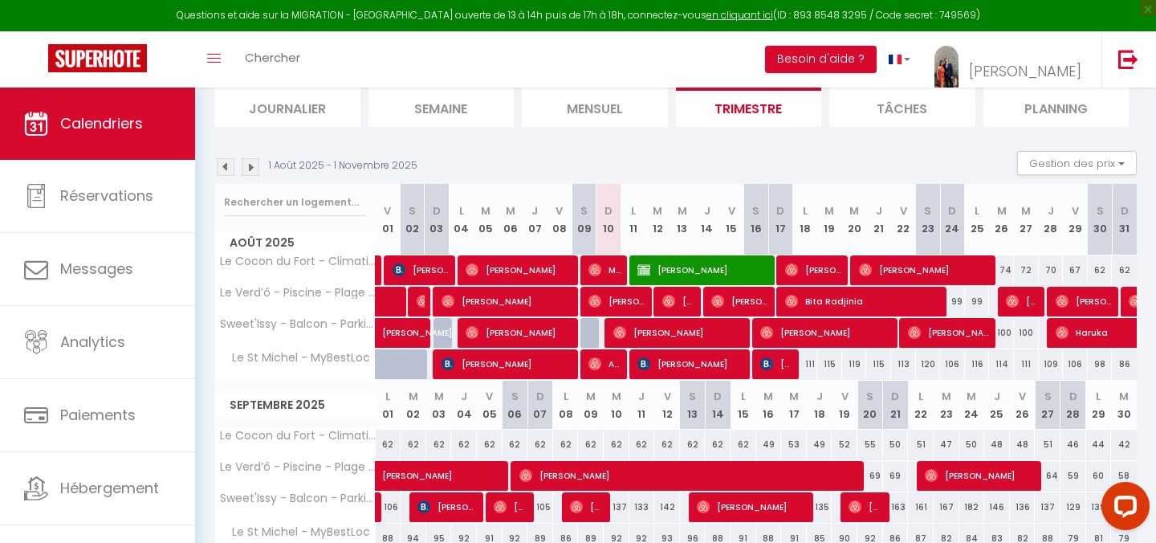
scroll to position [113, 0]
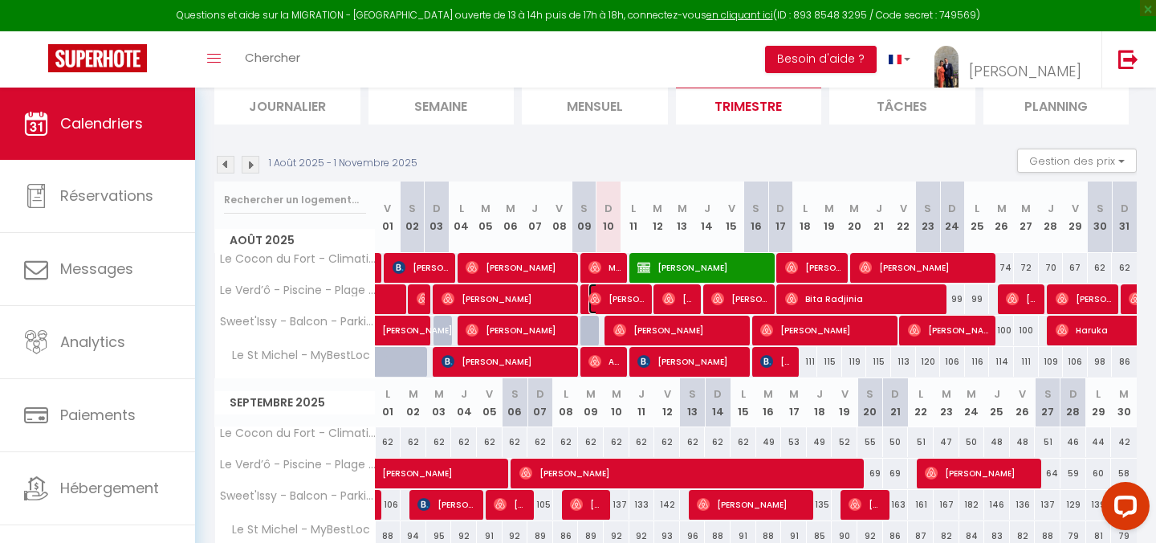
click at [623, 296] on span "[PERSON_NAME]" at bounding box center [617, 298] width 58 height 30
select select "OK"
select select "1"
select select "0"
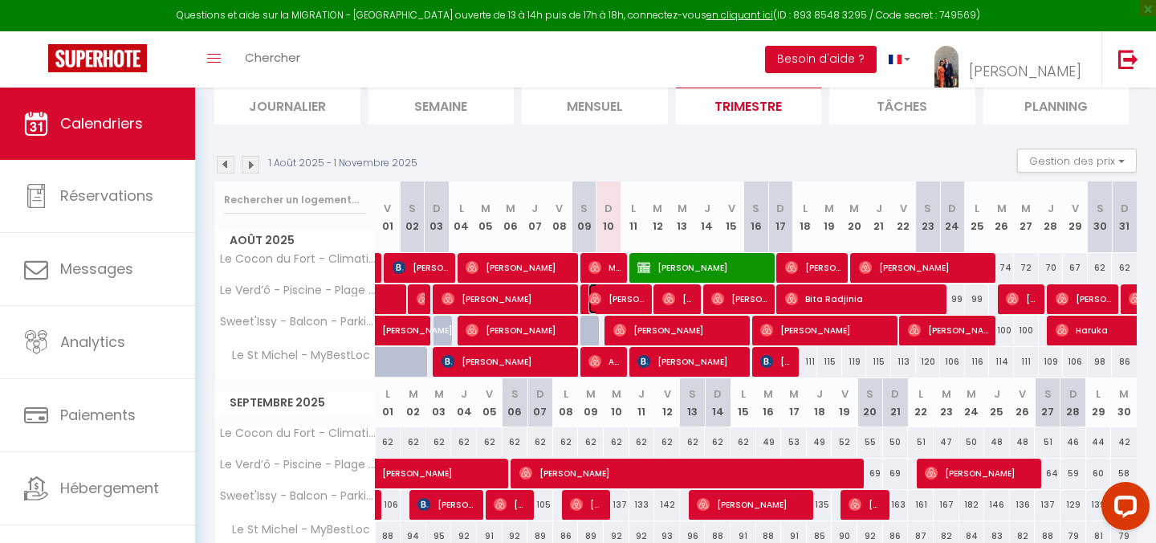
select select "1"
select select
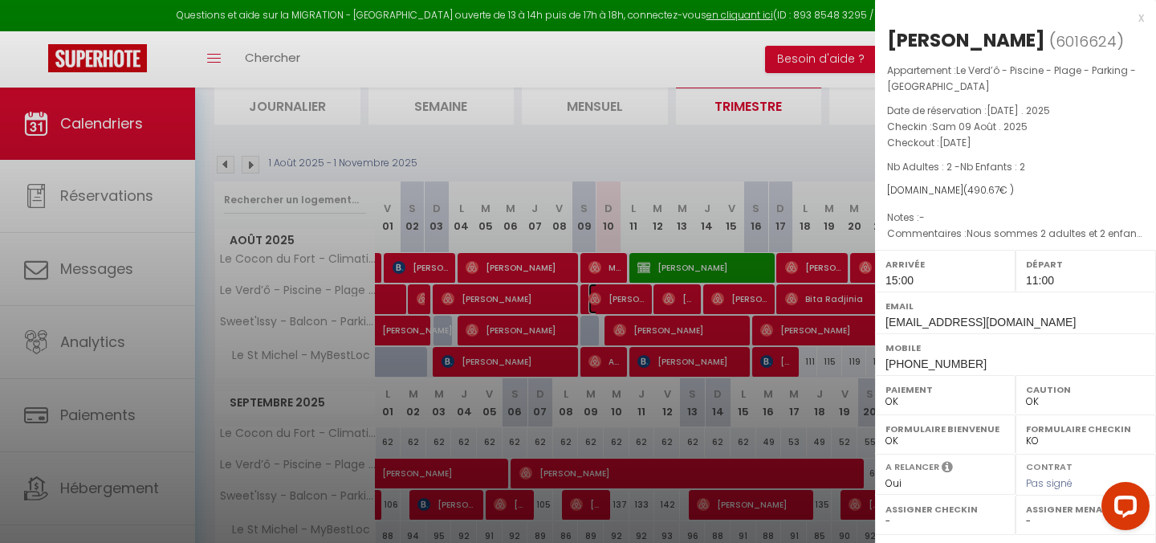
select select
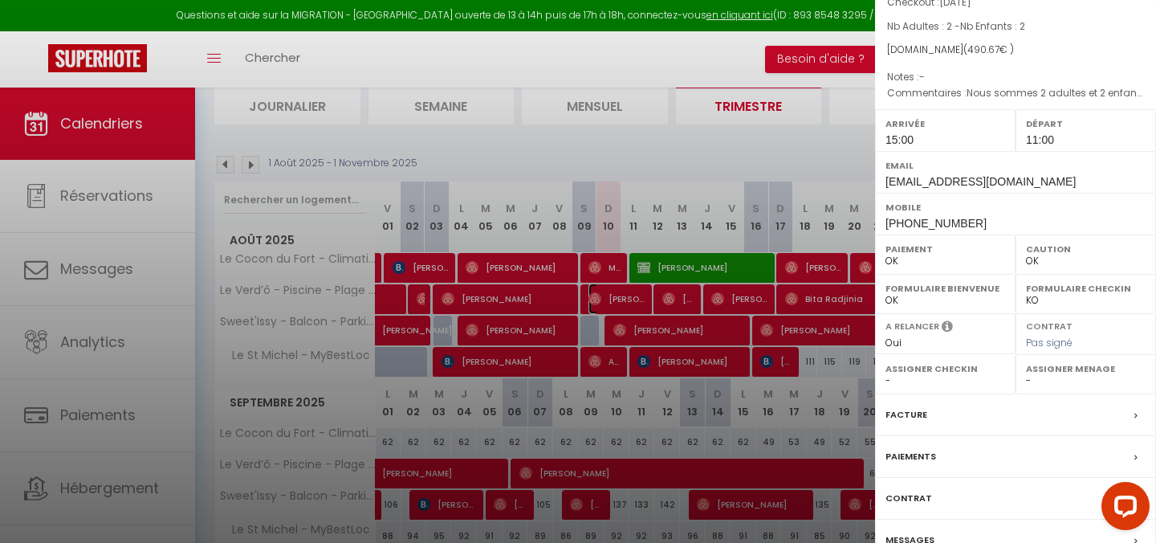
scroll to position [222, 0]
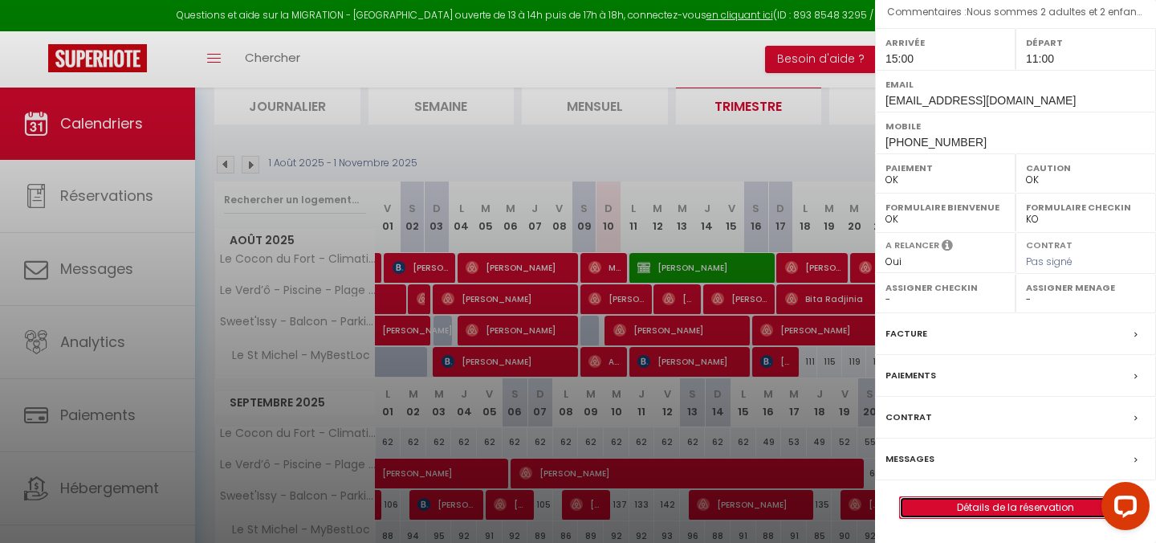
click at [957, 510] on link "Détails de la réservation" at bounding box center [1015, 507] width 231 height 21
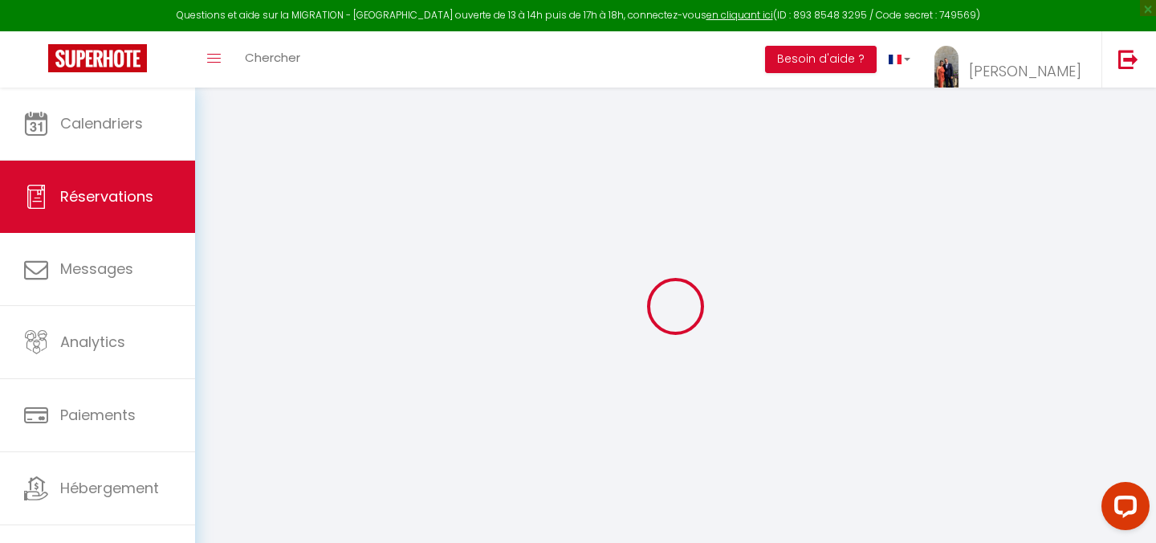
type input "Anaïs"
type input "Travia"
type input "[EMAIL_ADDRESS][DOMAIN_NAME]"
type input "[PHONE_NUMBER]"
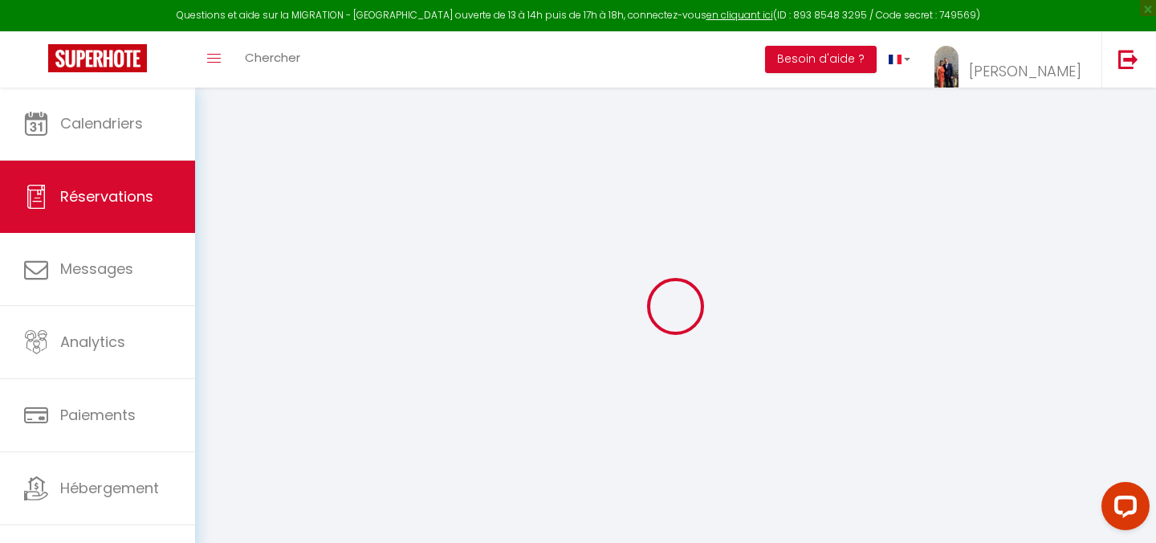
type input "[PHONE_NUMBER]"
select select "FR"
type input "17.1"
select select "24590"
select select "1"
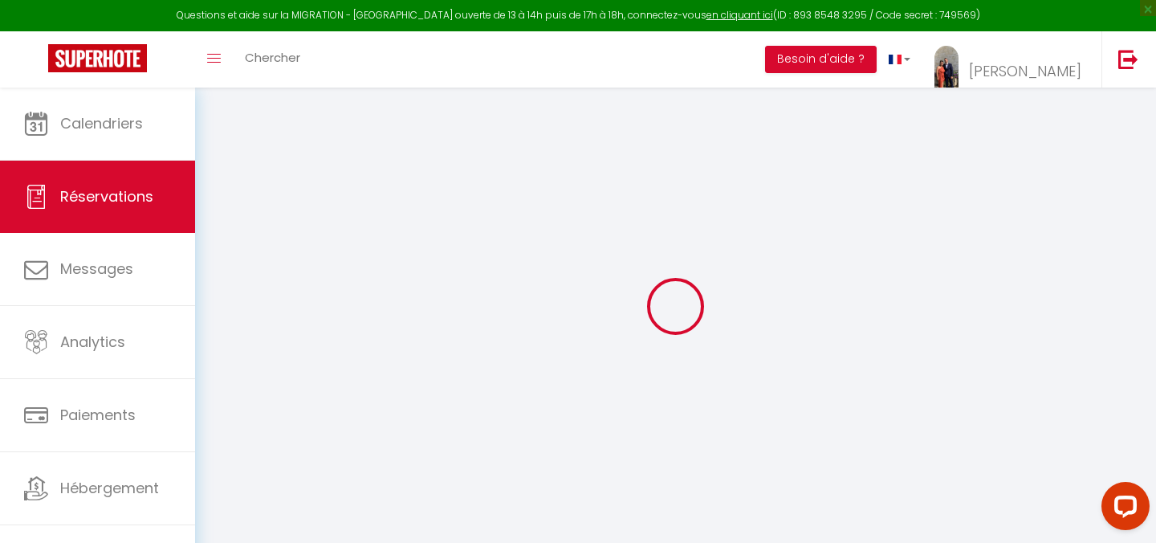
select select
type input "2"
select select "12"
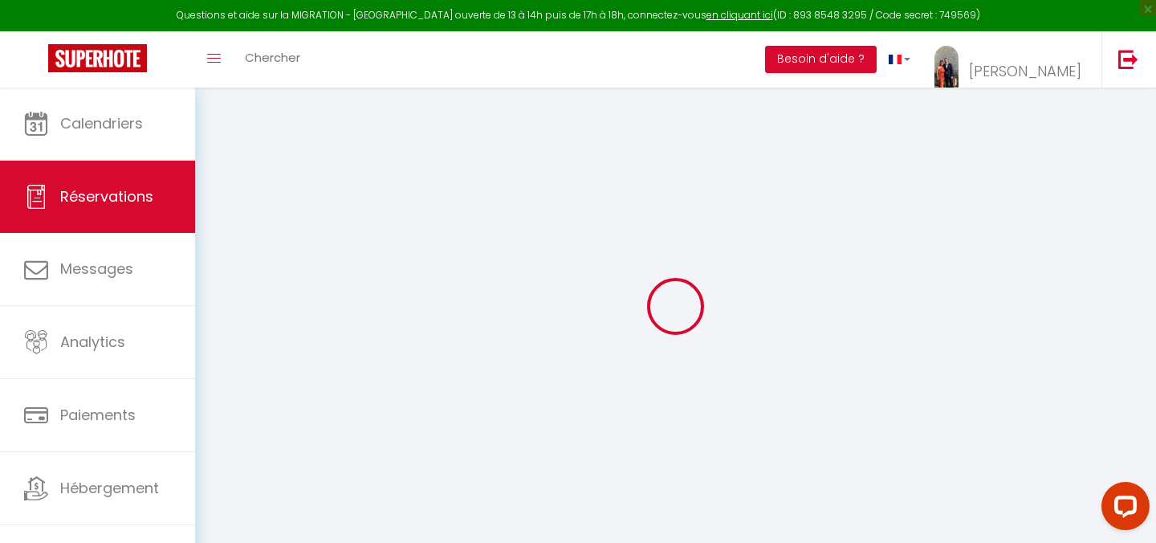
select select
type input "435"
checkbox input "false"
type input "0"
select select "1"
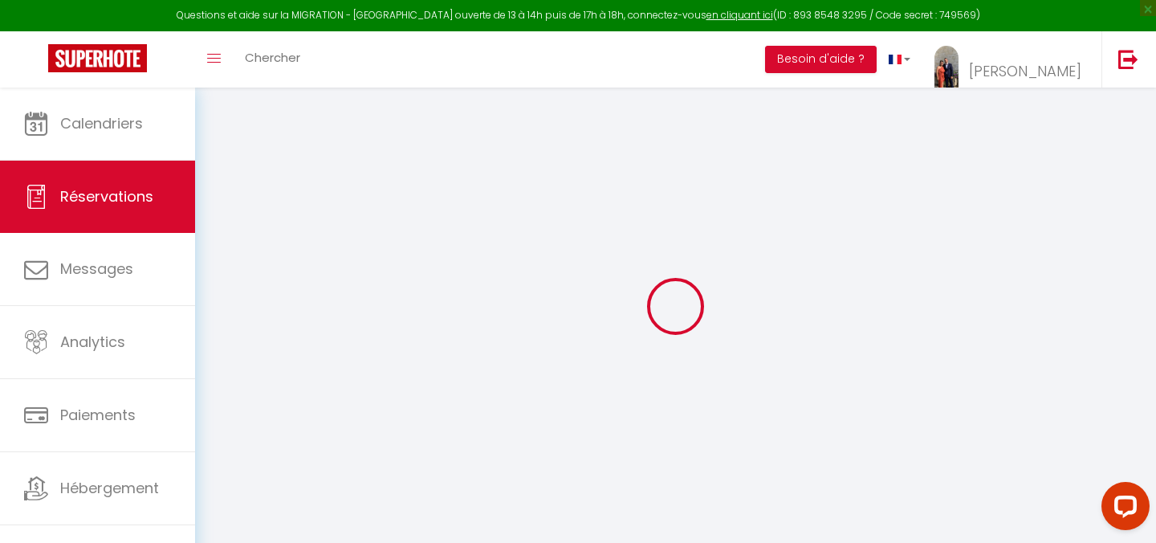
type input "0"
select select
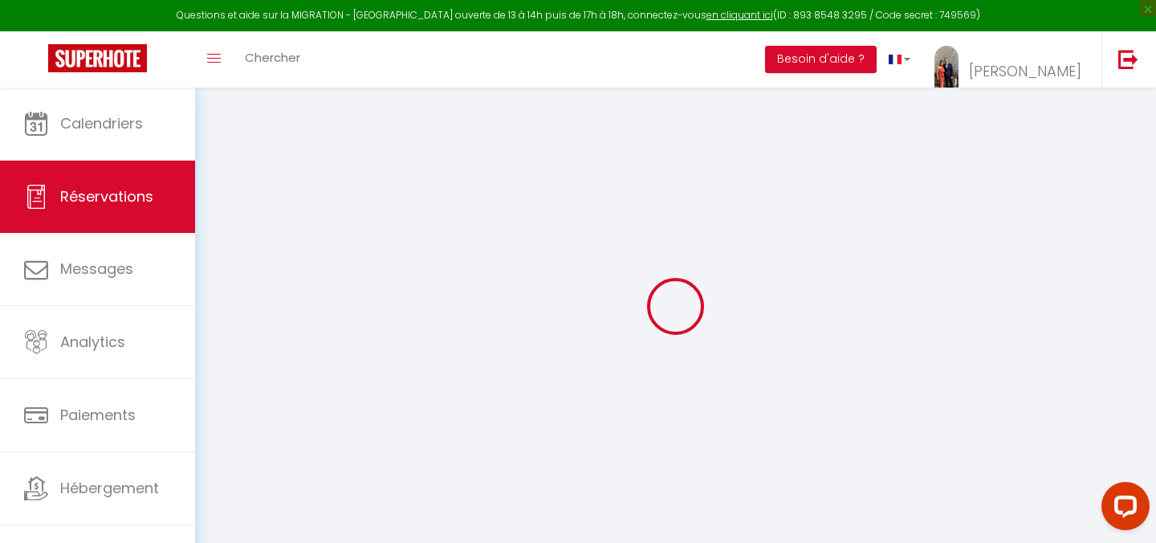
select select "15"
checkbox input "false"
select select
checkbox input "false"
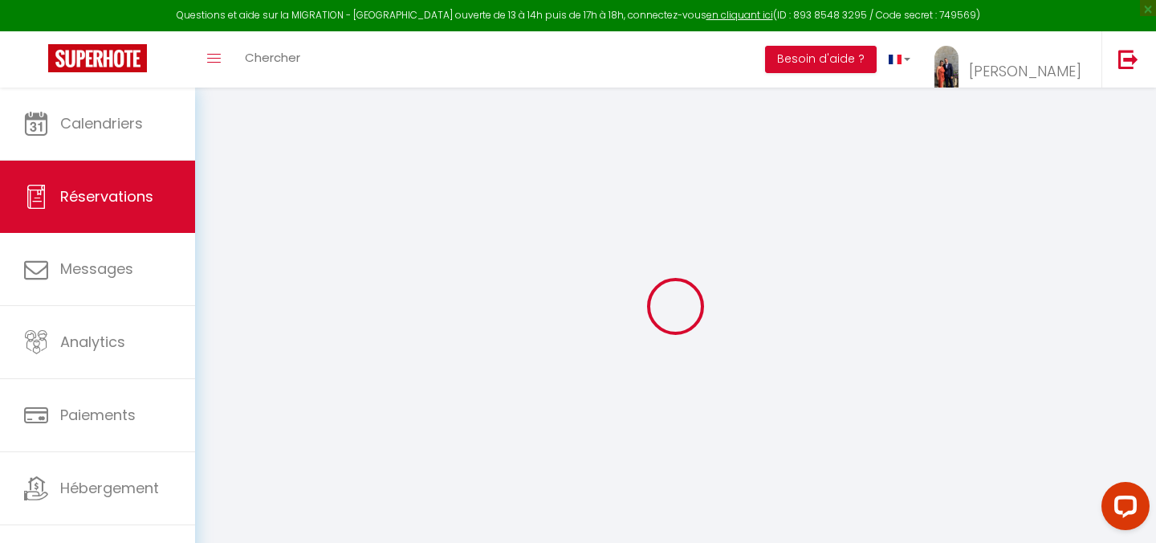
select select
checkbox input "false"
type textarea "Nous sommes 2 adultes et 2 enfants"
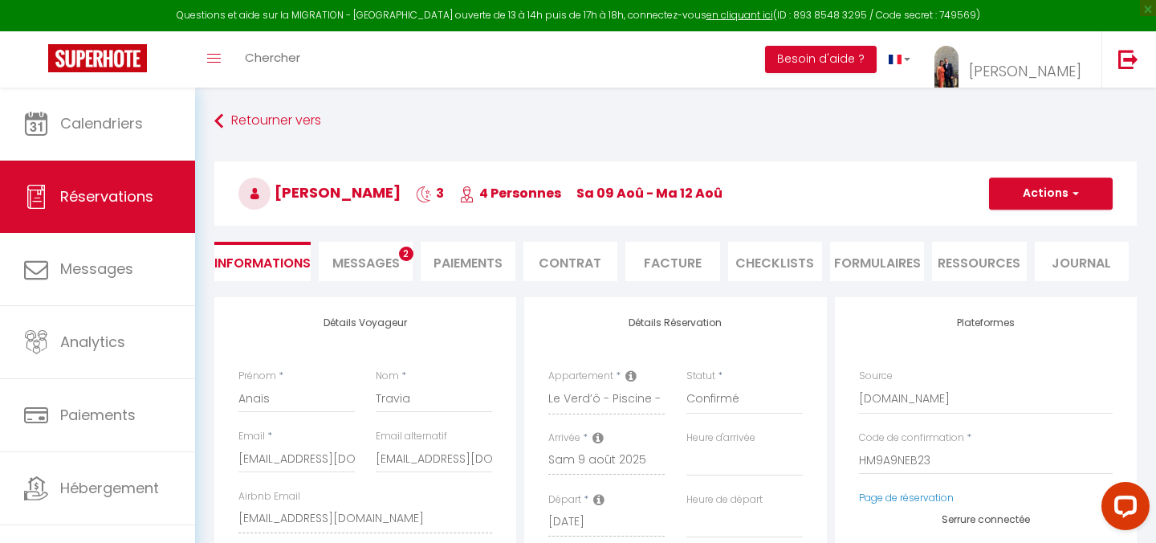
type input "40"
type input "15.67"
select select
checkbox input "false"
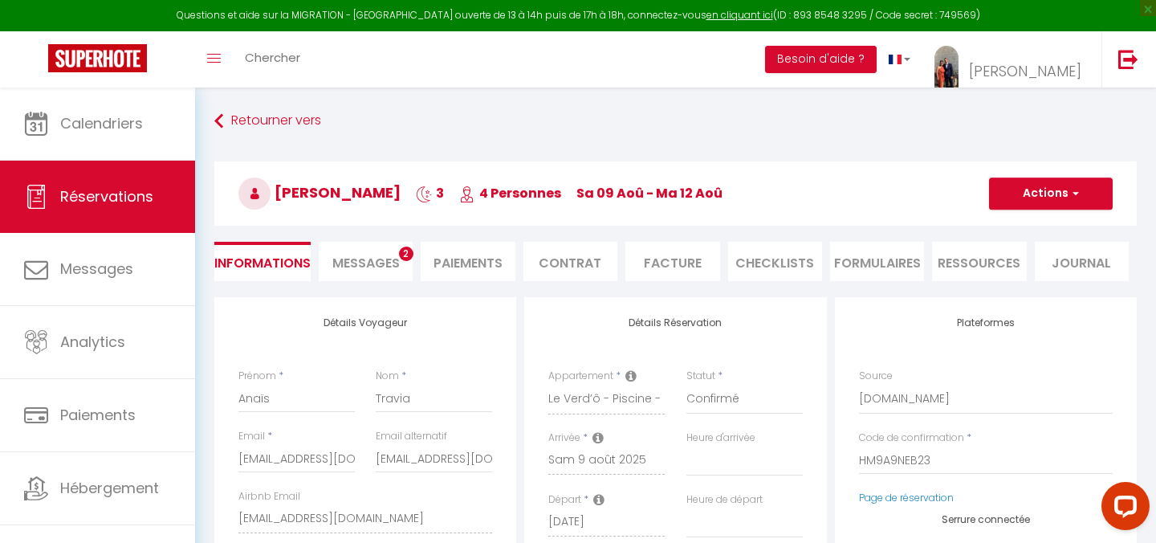
select select "15:00"
select select "11:00"
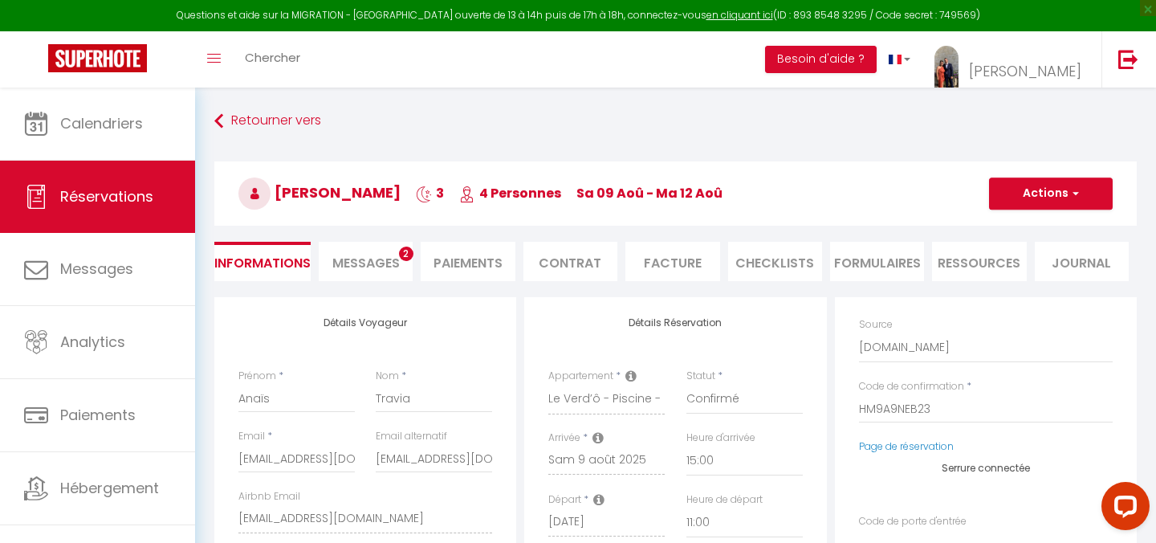
scroll to position [53, 0]
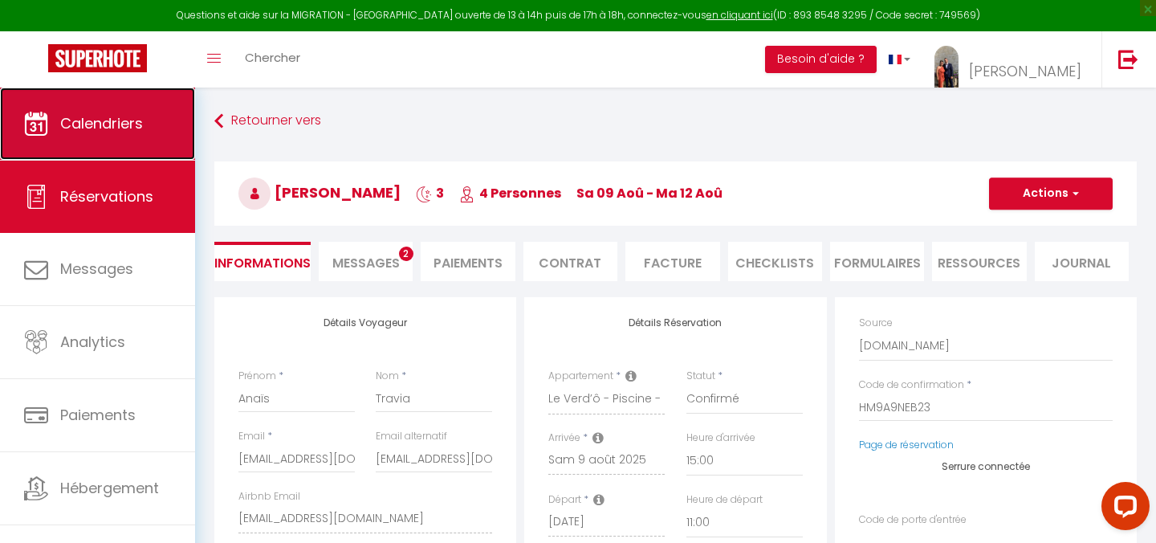
click at [155, 112] on link "Calendriers" at bounding box center [97, 123] width 195 height 72
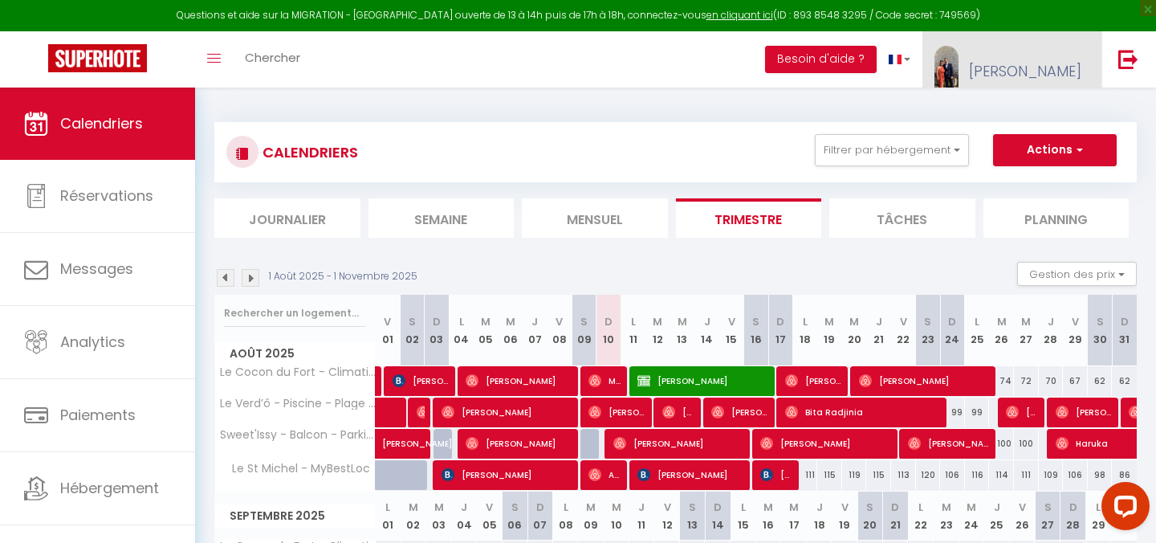
click at [1059, 63] on span "[PERSON_NAME]" at bounding box center [1025, 71] width 112 height 20
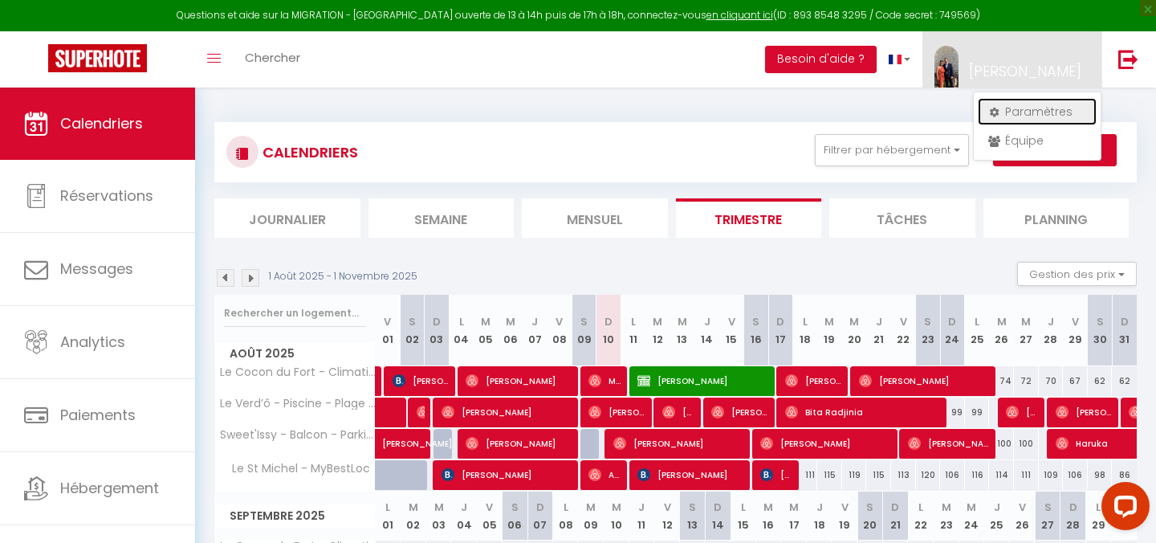
click at [1025, 121] on link "Paramètres" at bounding box center [1037, 111] width 119 height 27
select select "fr"
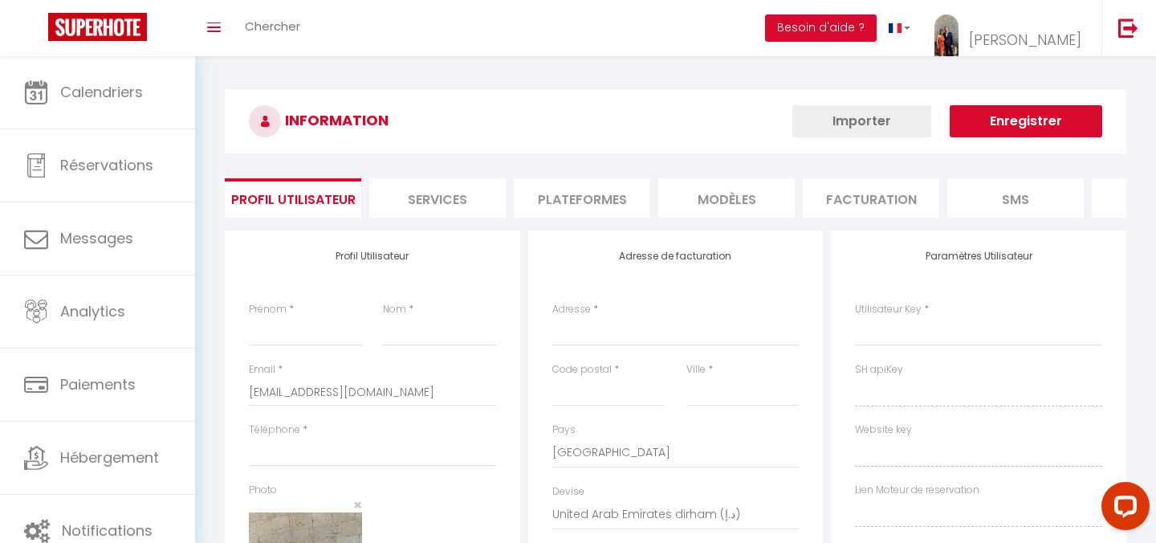
type input "[PERSON_NAME]"
type input "Doutey"
type input "0643559980"
type input "101 [GEOGRAPHIC_DATA]"
type input "83140"
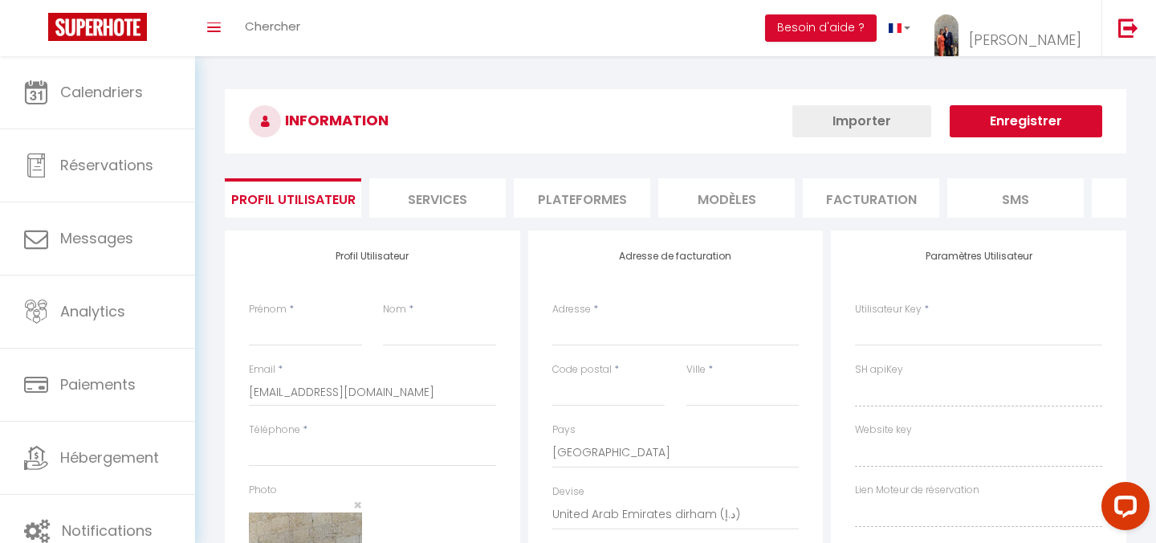
type input "six fours"
select select "28"
type input "z9uVGv2zyxRDguWZU7q4MYUL5"
type input "7C3G21oLUYxJMT4KG0965oANl"
type input "[URL][DOMAIN_NAME]"
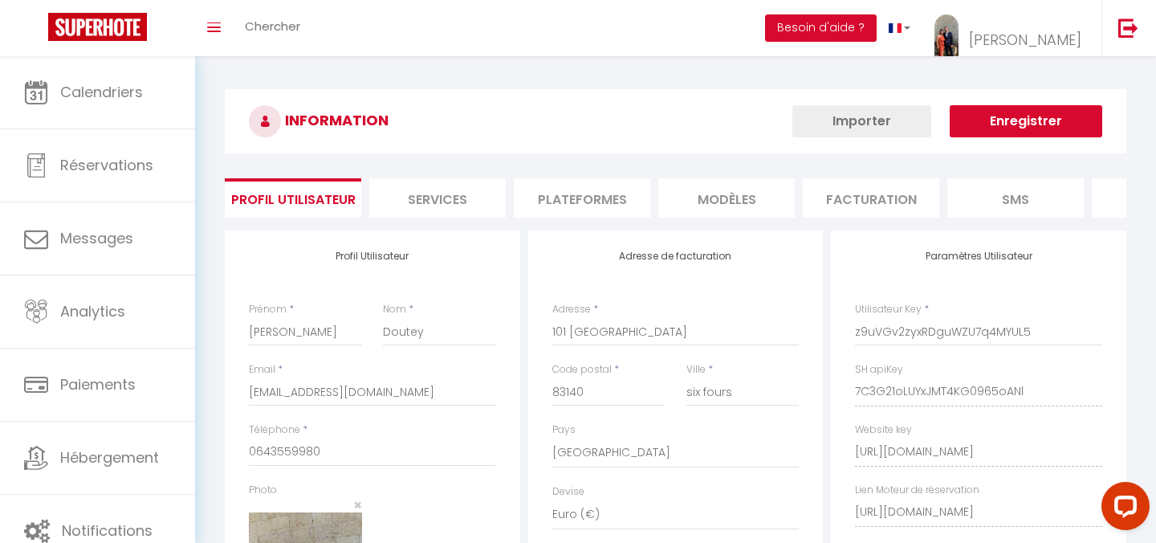
select select "fr"
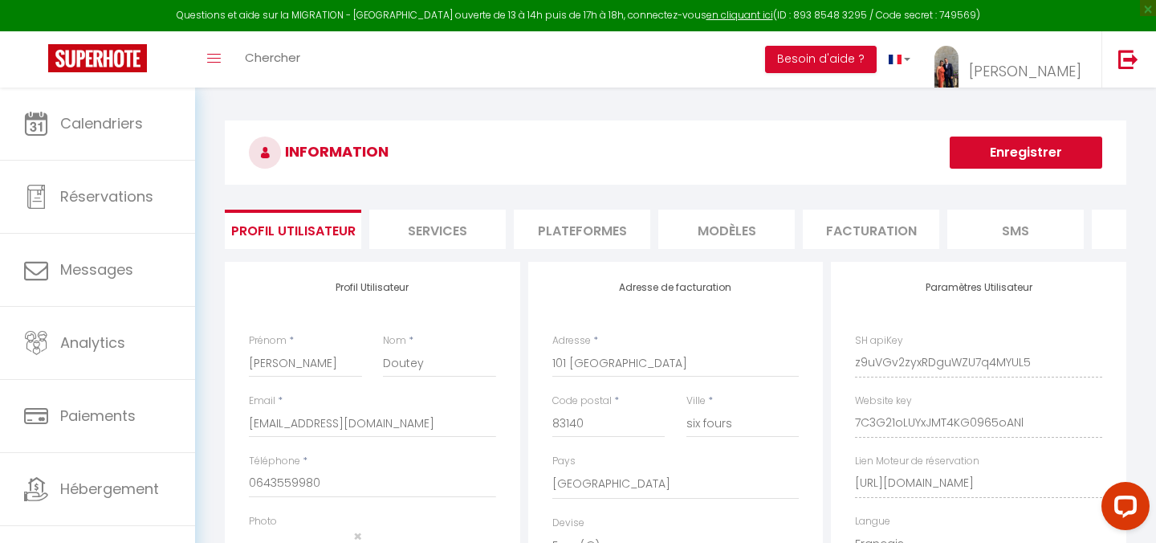
click at [446, 232] on li "Services" at bounding box center [437, 228] width 136 height 39
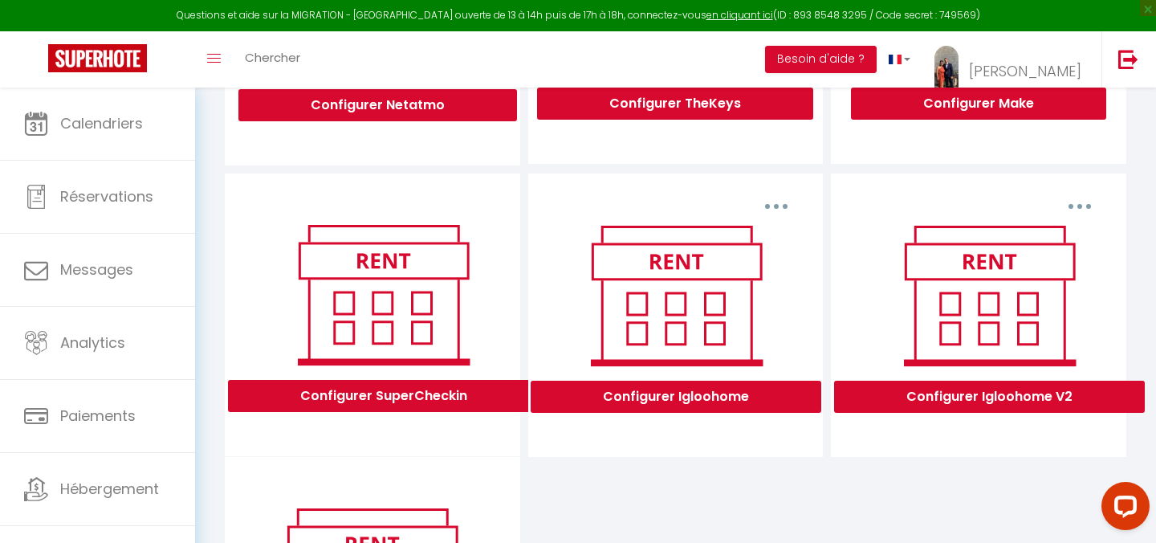
scroll to position [382, 0]
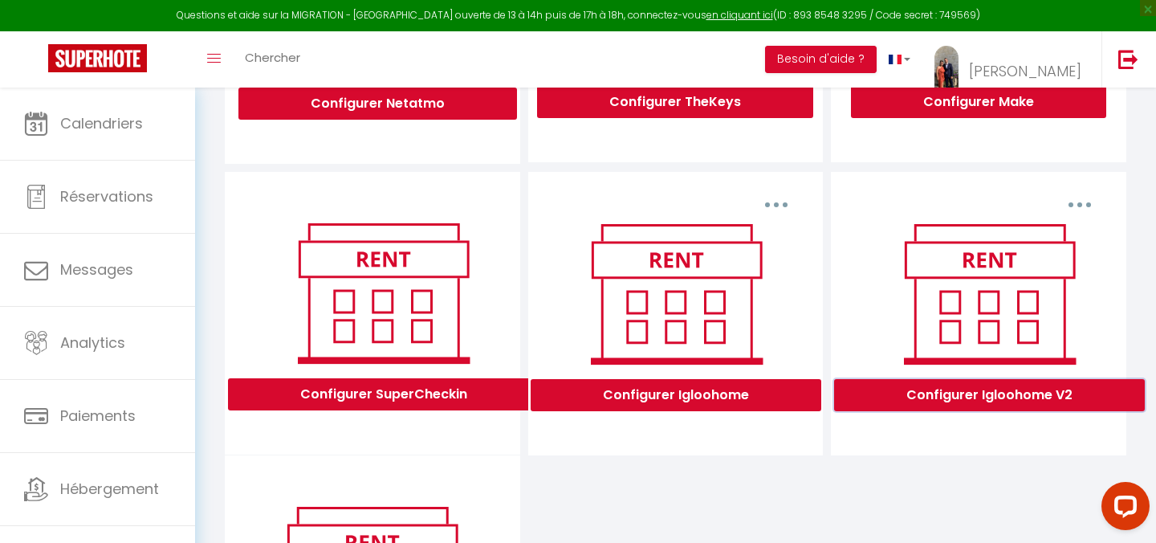
click at [937, 395] on button "Configurer Igloohome V2" at bounding box center [989, 395] width 311 height 32
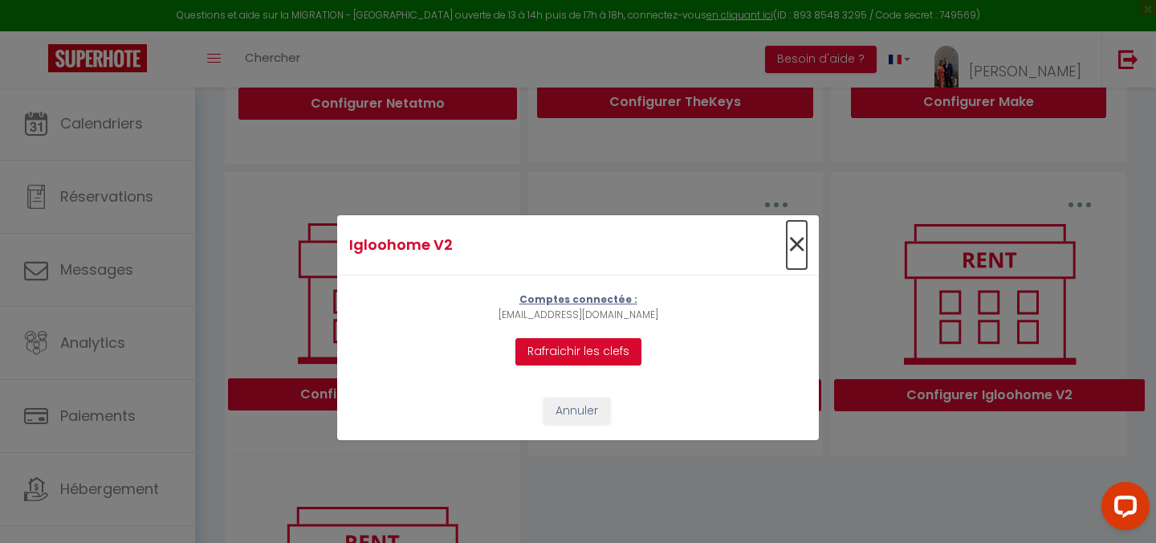
click at [799, 242] on span "×" at bounding box center [797, 245] width 20 height 48
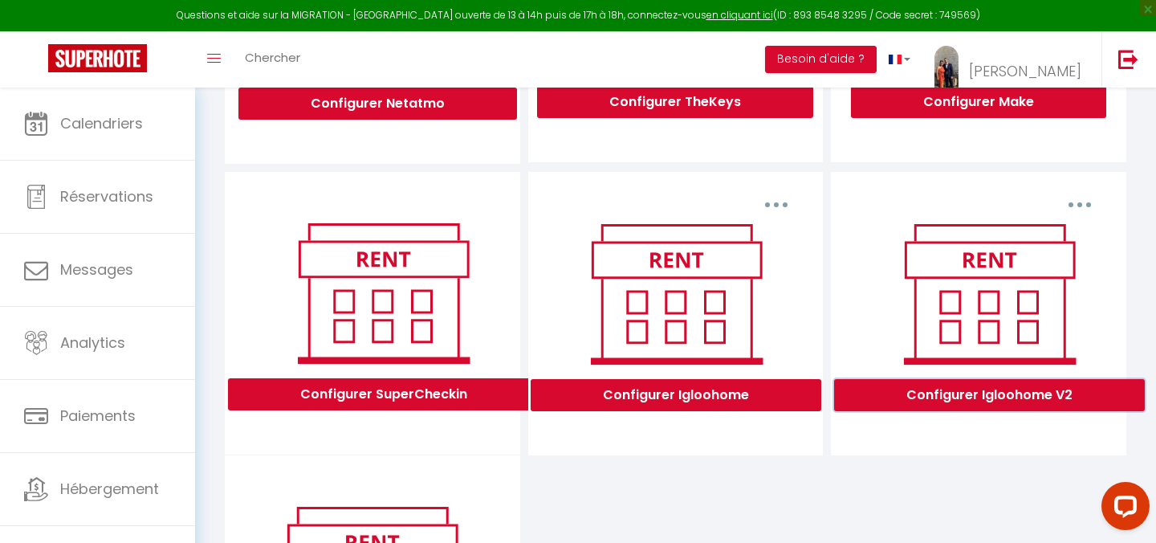
click at [1014, 401] on button "Configurer Igloohome V2" at bounding box center [989, 395] width 311 height 32
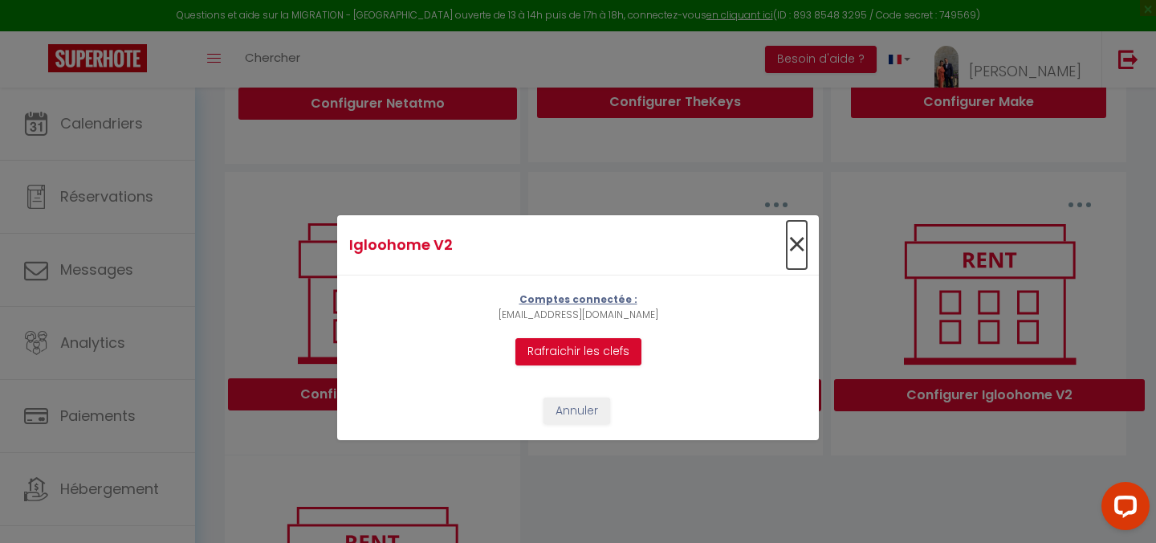
click at [794, 236] on span "×" at bounding box center [797, 245] width 20 height 48
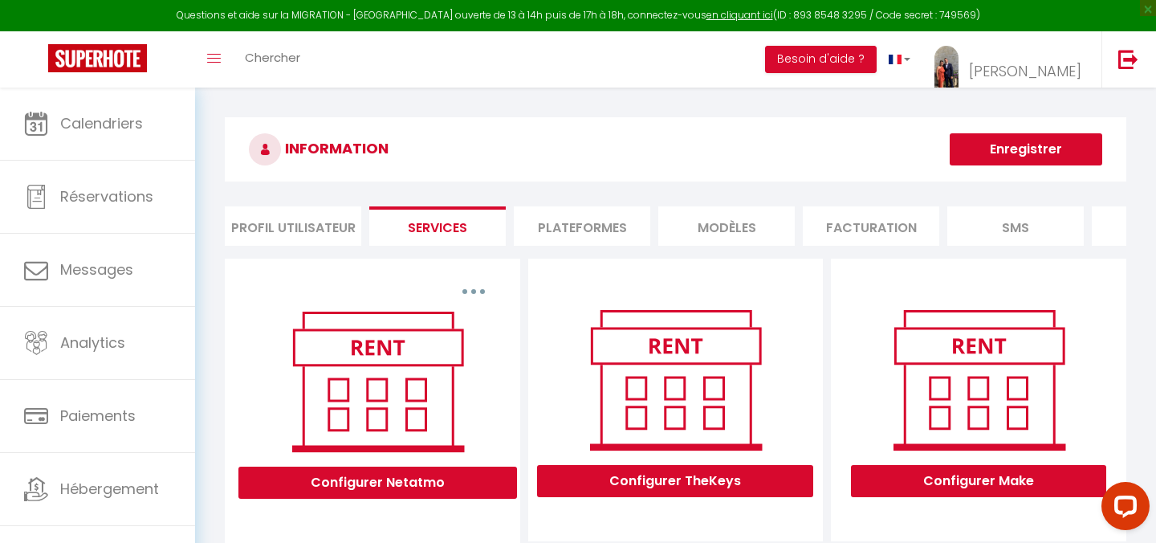
scroll to position [0, 0]
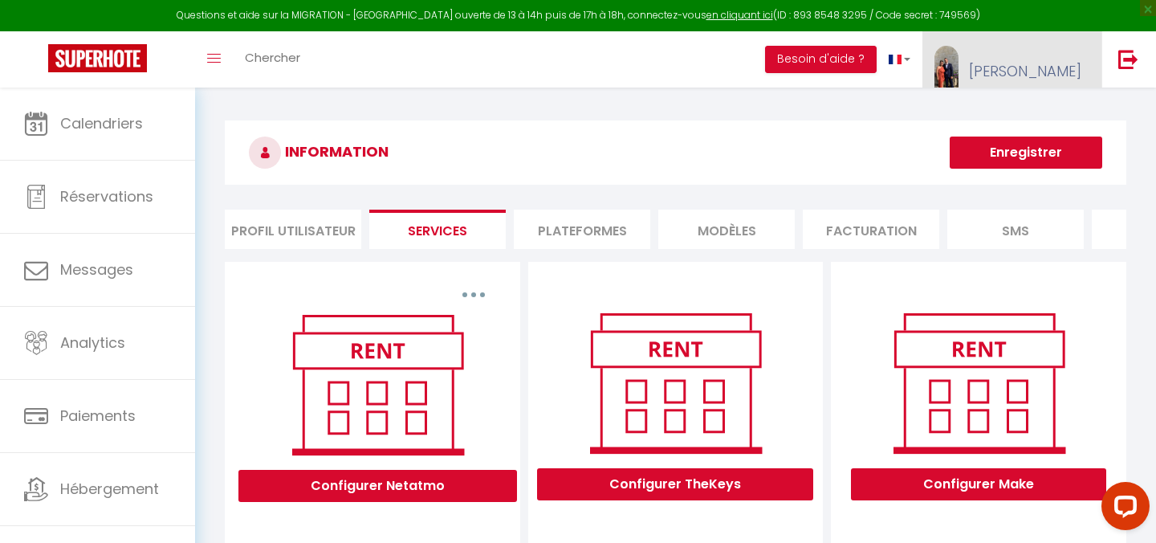
click at [1024, 71] on link "[PERSON_NAME]" at bounding box center [1011, 59] width 179 height 56
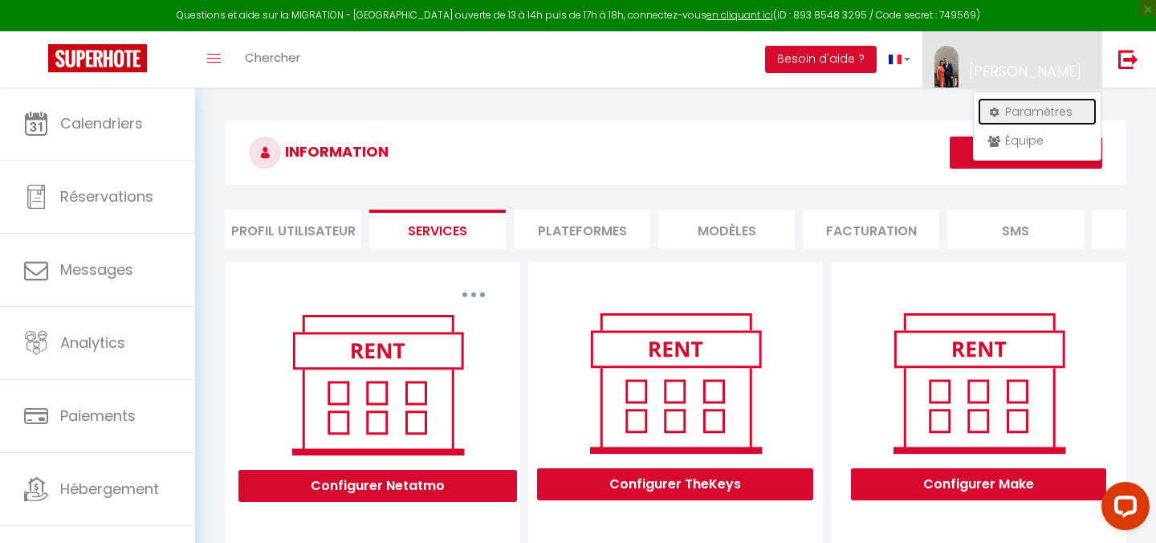
click at [1028, 113] on link "Paramètres" at bounding box center [1037, 111] width 119 height 27
click at [1043, 103] on link "Paramètres" at bounding box center [1037, 111] width 119 height 27
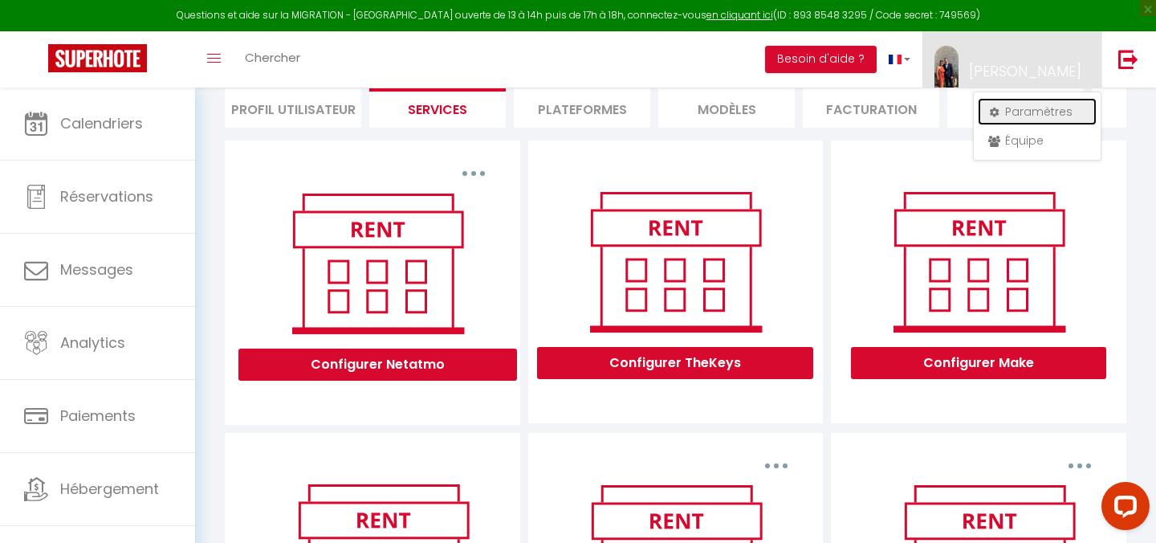
scroll to position [134, 0]
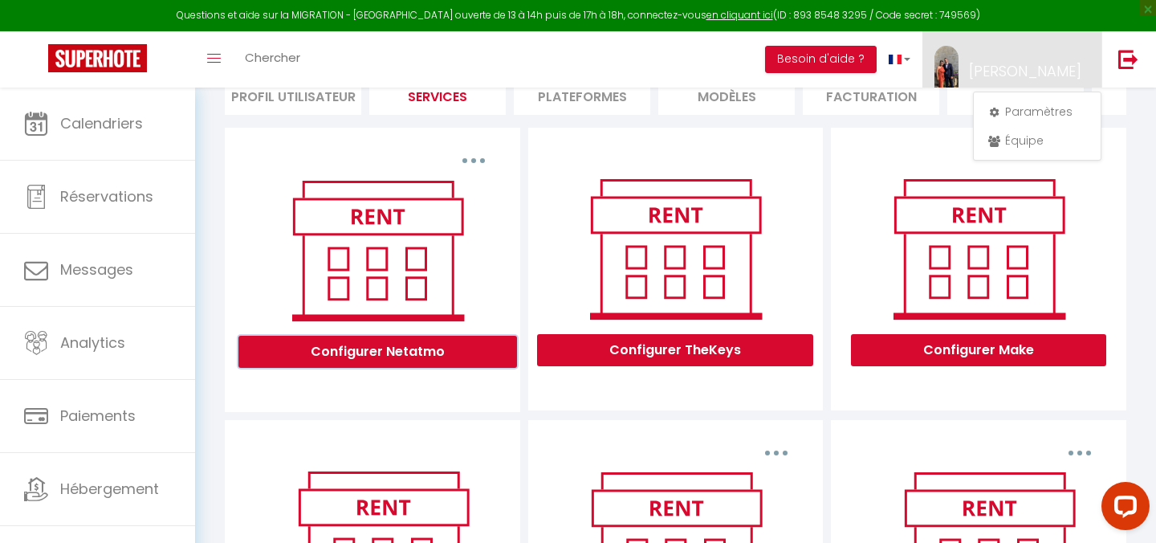
click at [427, 350] on button "Configurer Netatmo" at bounding box center [377, 351] width 279 height 32
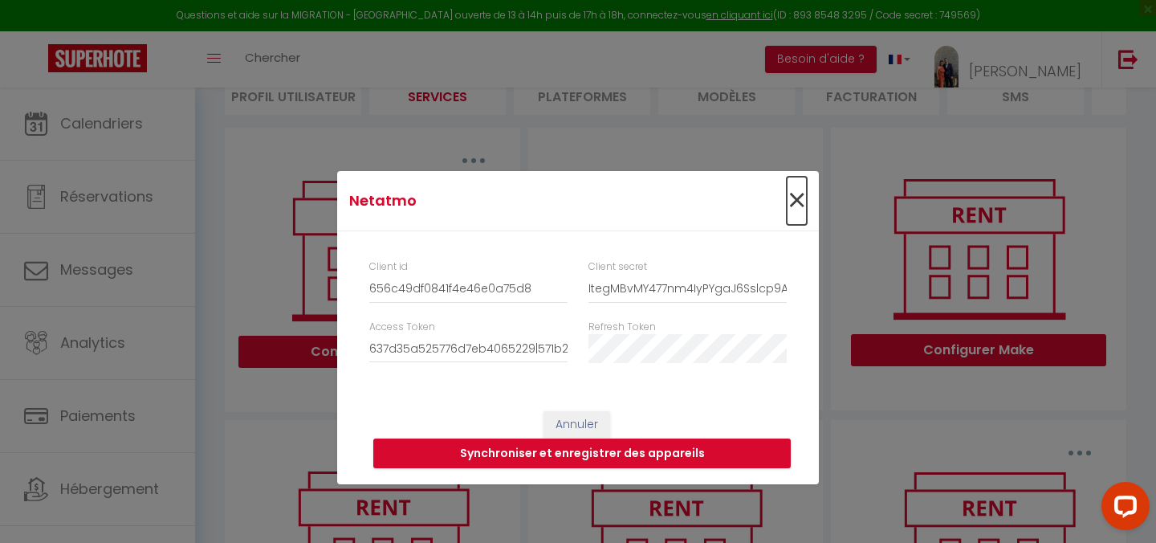
click at [793, 193] on span "×" at bounding box center [797, 201] width 20 height 48
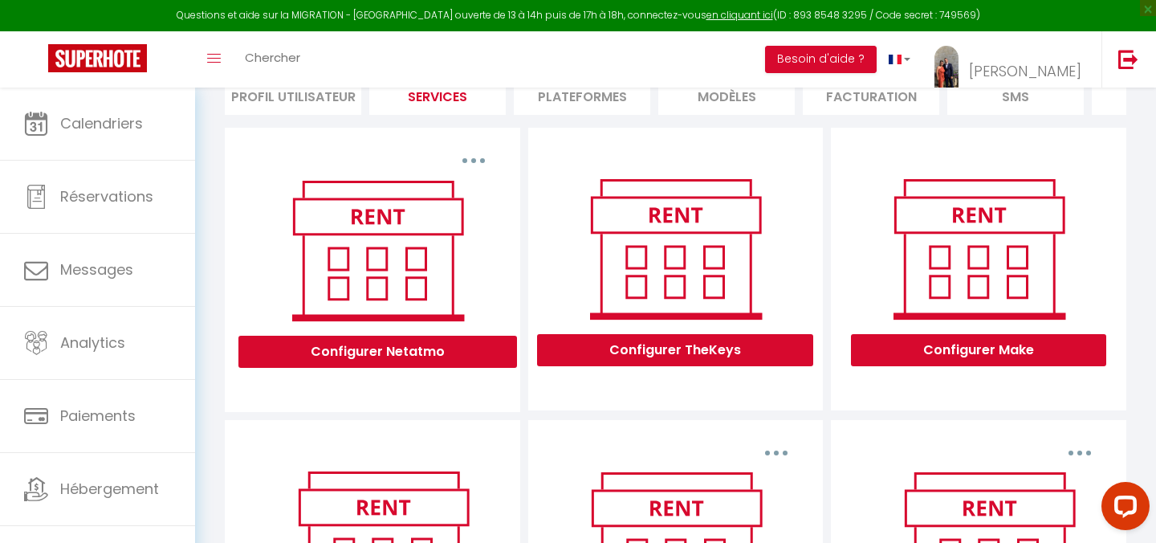
click at [1004, 105] on li "SMS" at bounding box center [1015, 94] width 136 height 39
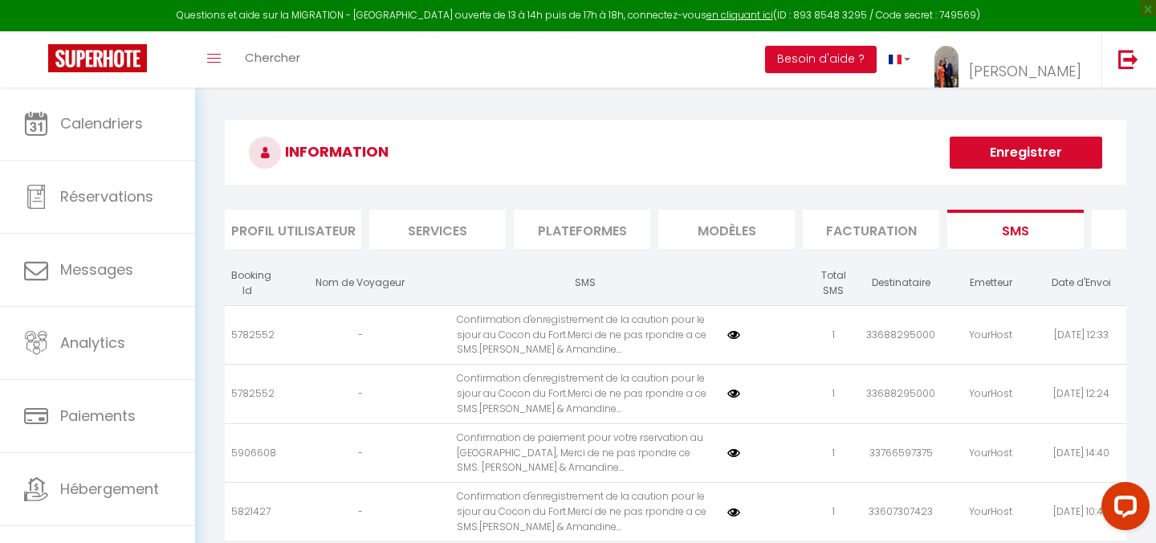
click at [1043, 87] on div "INFORMATION Enregistrer Profil Utilisateur Services Plateformes MODÈLES Factura…" at bounding box center [675, 490] width 961 height 806
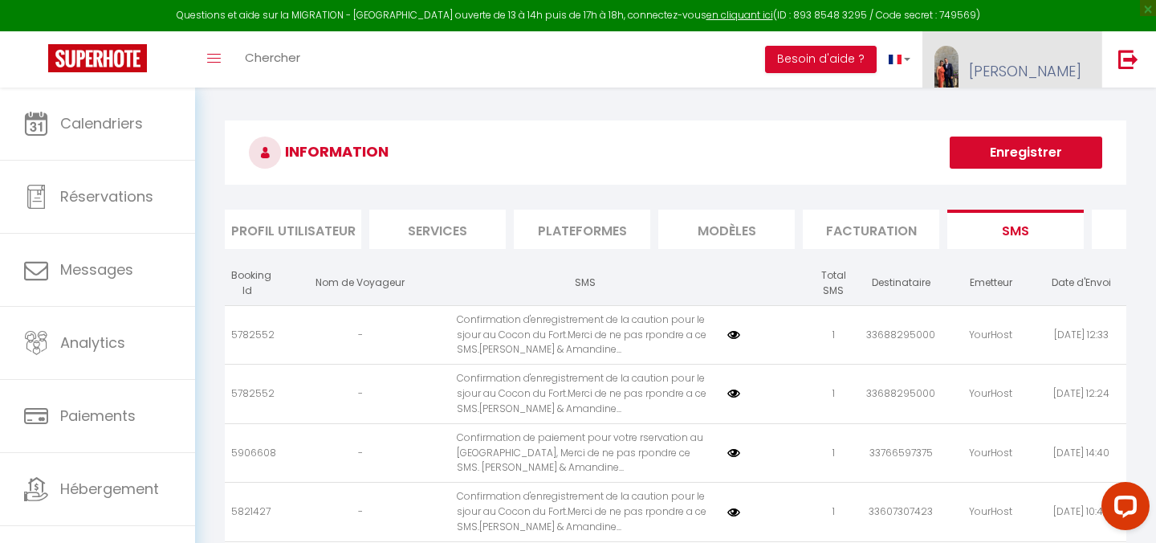
click at [1075, 79] on span "[PERSON_NAME]" at bounding box center [1025, 71] width 112 height 20
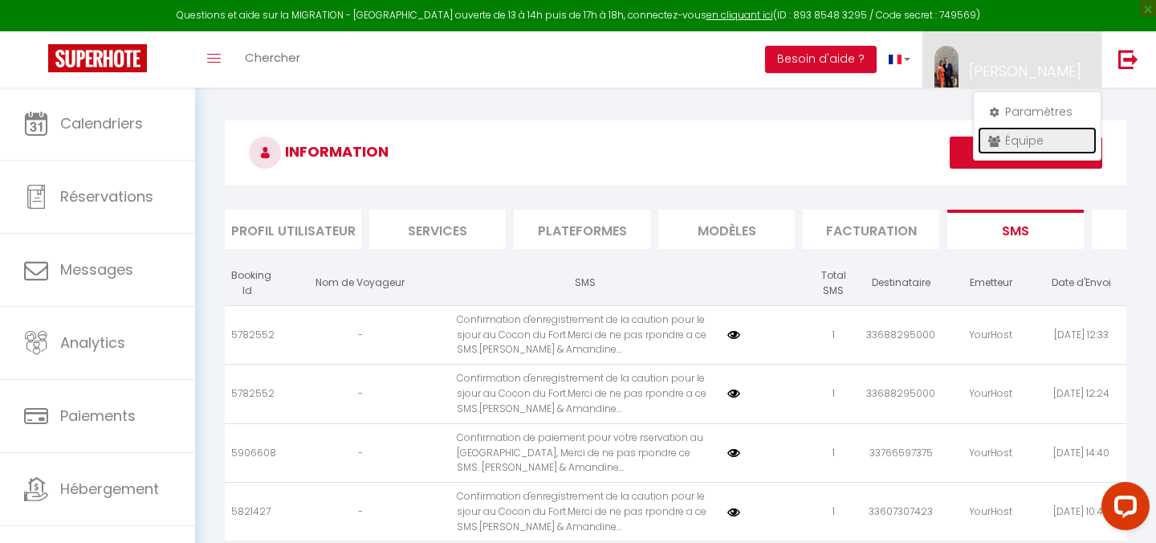
click at [1035, 140] on link "Équipe" at bounding box center [1037, 140] width 119 height 27
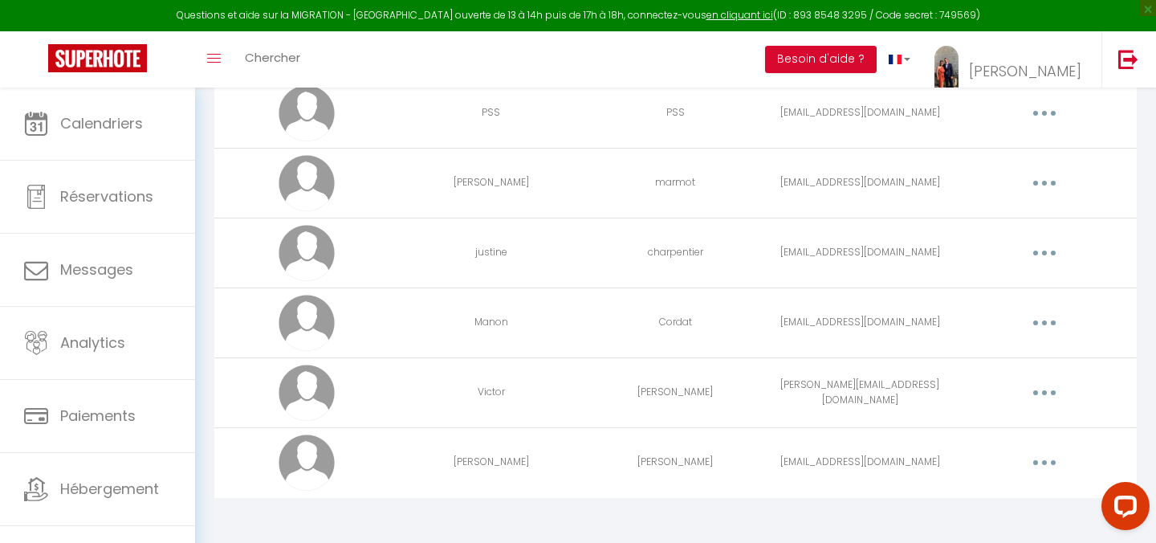
scroll to position [289, 0]
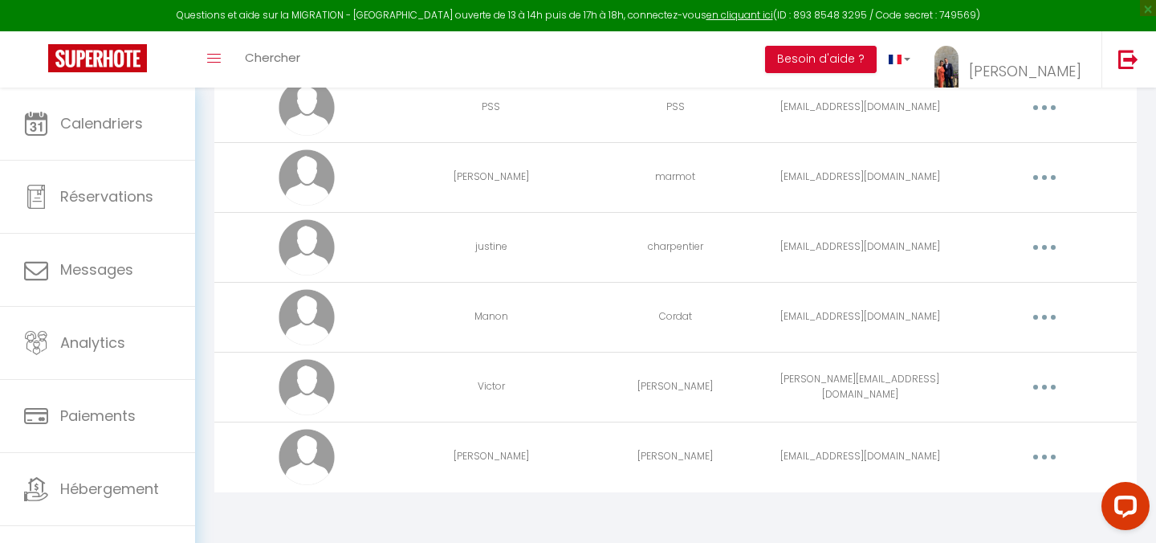
click at [1043, 181] on button "button" at bounding box center [1044, 178] width 45 height 26
click at [1020, 210] on link "Editer" at bounding box center [1002, 214] width 119 height 27
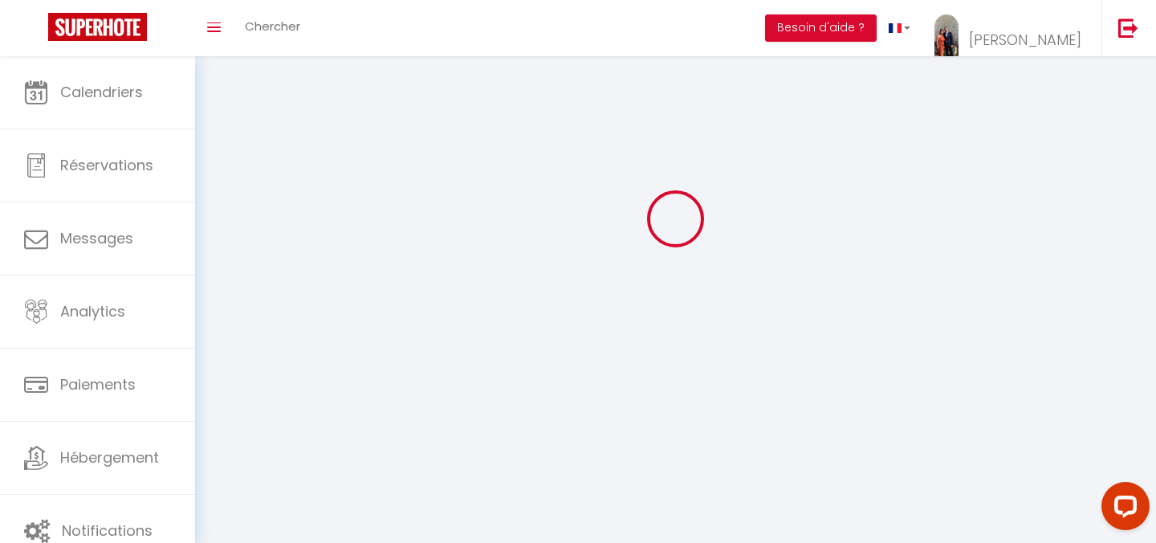
select select
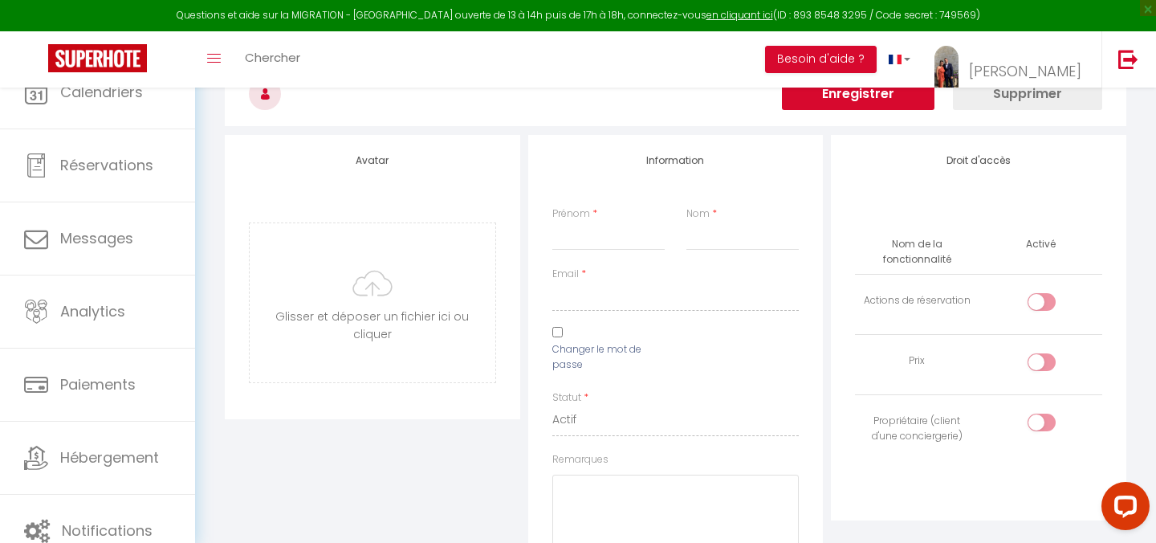
type input "[PERSON_NAME]"
type input "marmot"
type input "[EMAIL_ADDRESS][DOMAIN_NAME]"
select select
type textarea "[URL][DOMAIN_NAME]"
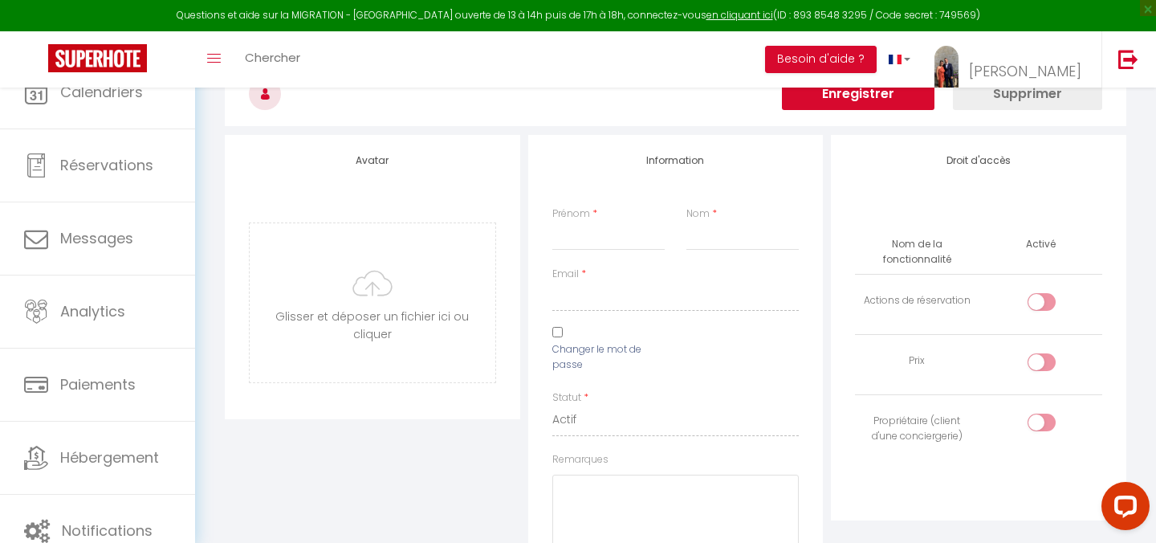
checkbox input "false"
checkbox input "true"
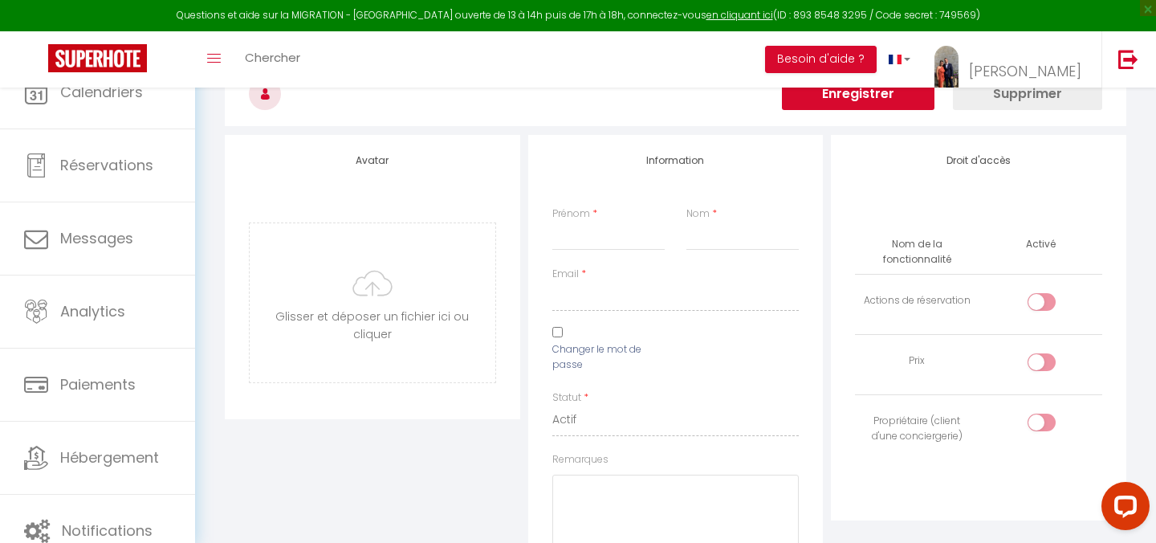
checkbox input "true"
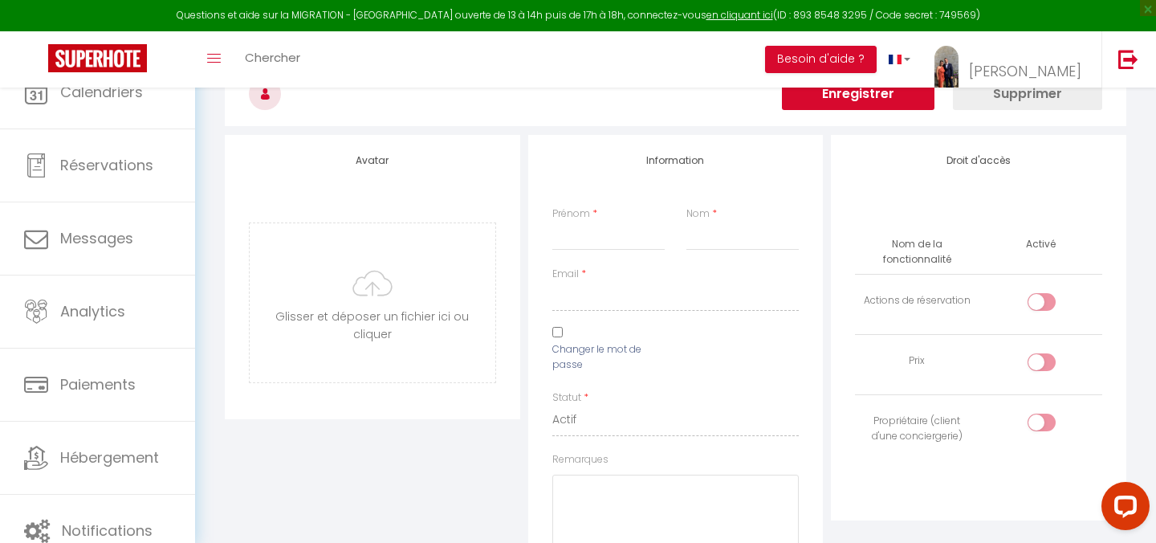
checkbox input "true"
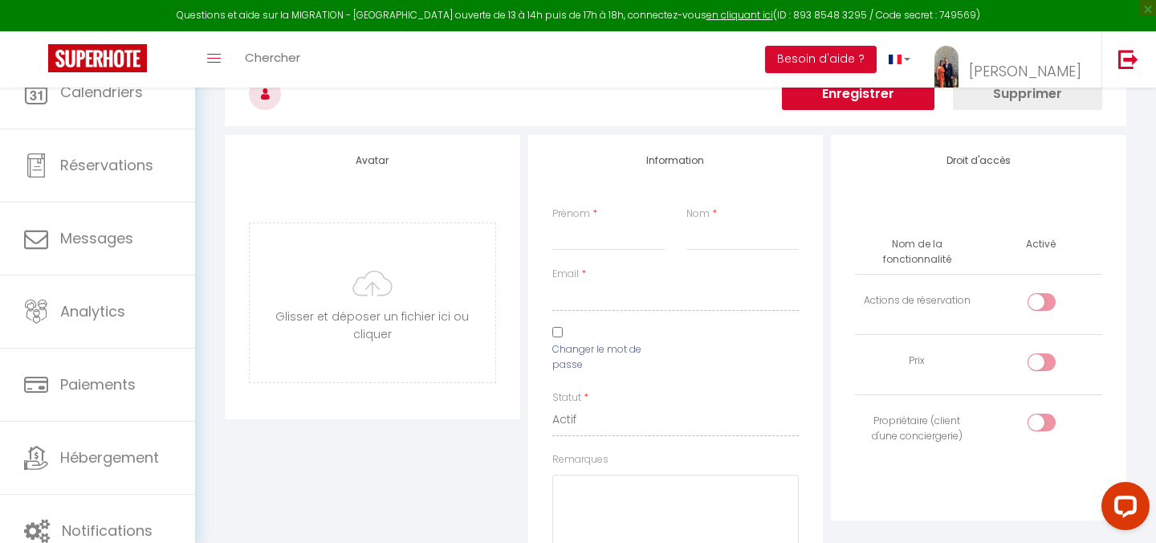
checkbox input "false"
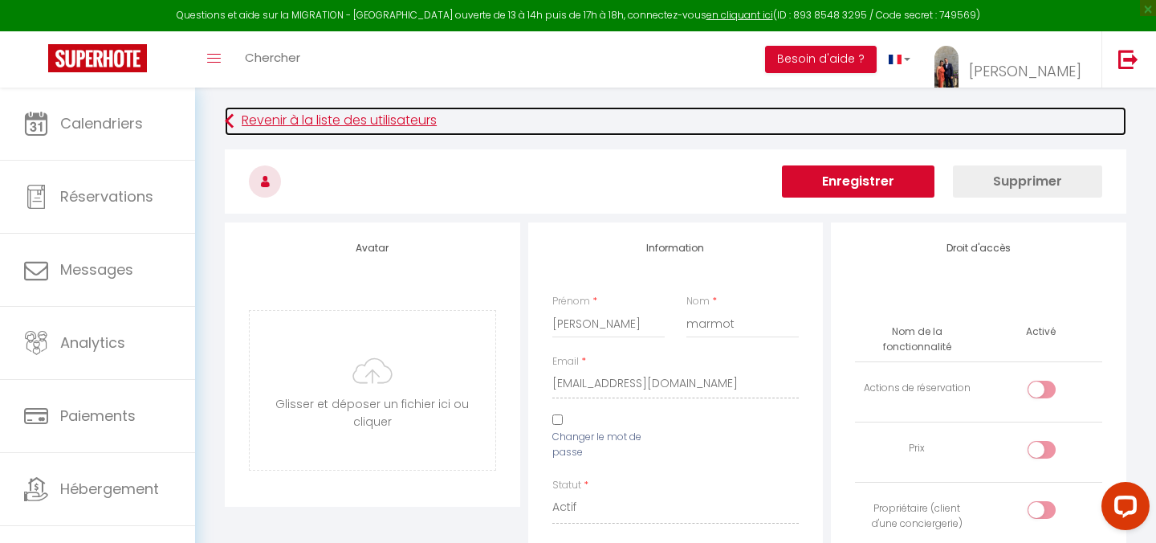
click at [335, 129] on link "Revenir à la liste des utilisateurs" at bounding box center [675, 121] width 901 height 29
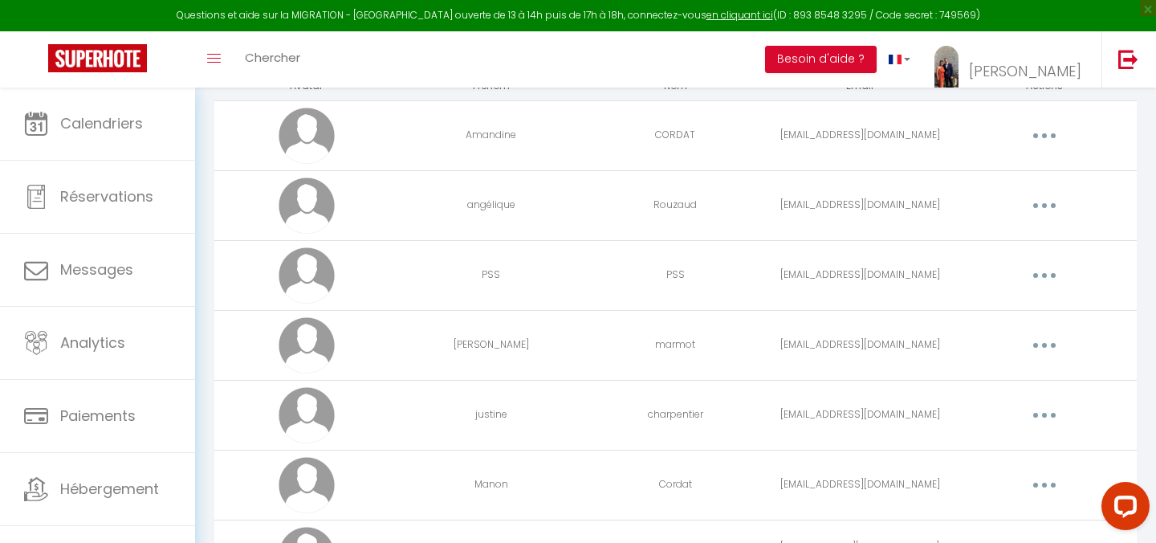
scroll to position [41, 0]
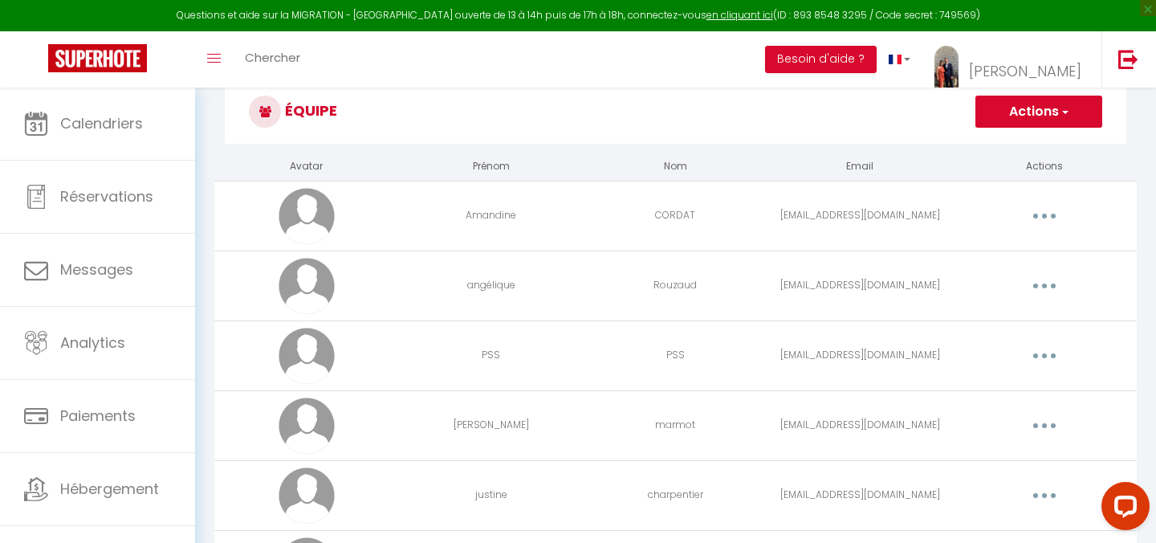
click at [1045, 120] on button "Actions" at bounding box center [1038, 112] width 127 height 32
click at [1030, 149] on link "Ajouter un nouvel utilisateur" at bounding box center [1006, 146] width 189 height 21
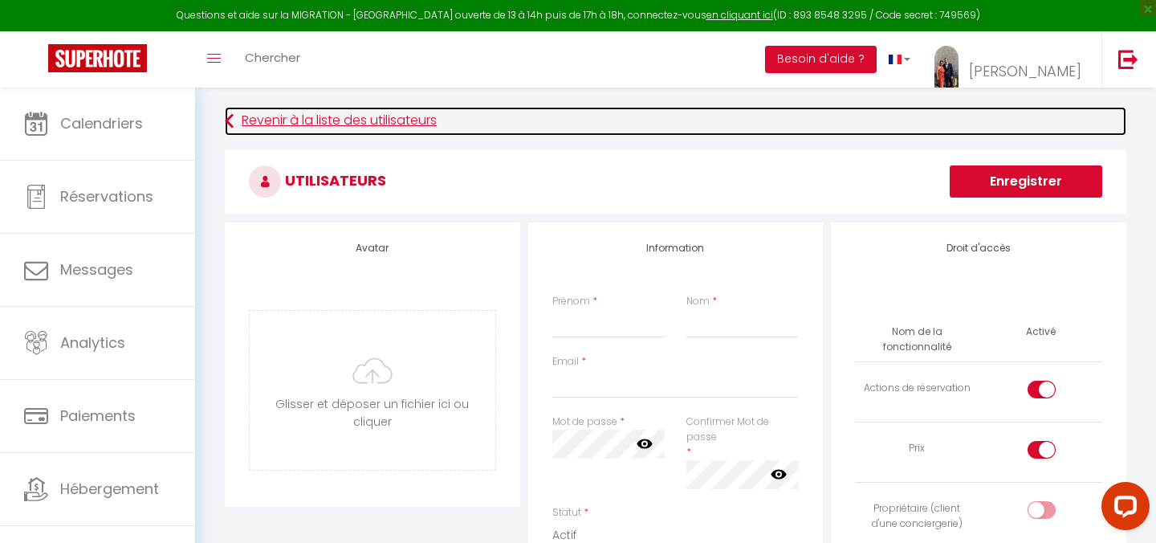
click at [405, 126] on link "Revenir à la liste des utilisateurs" at bounding box center [675, 121] width 901 height 29
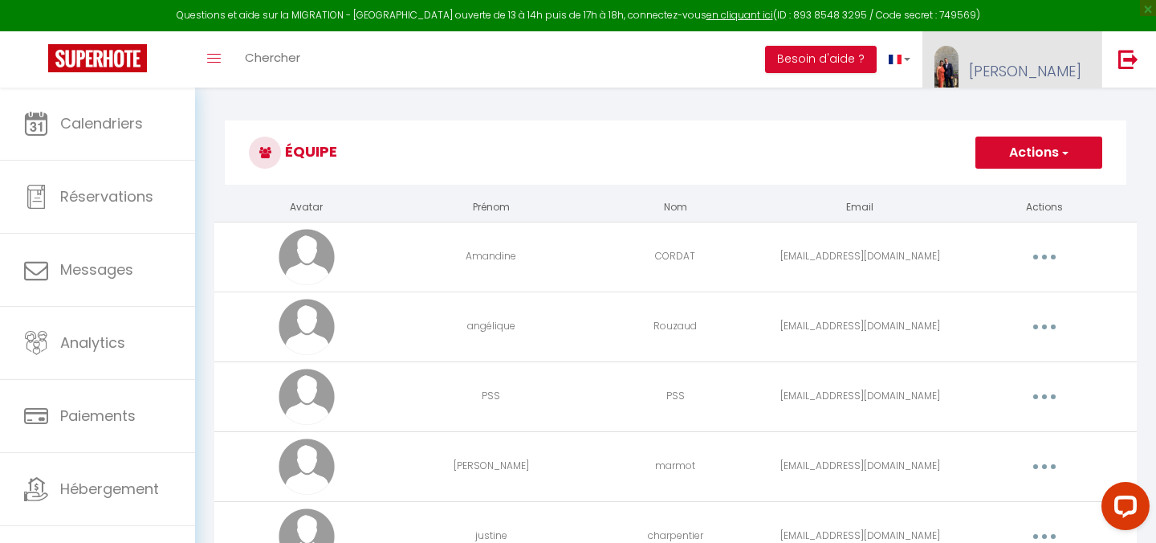
click at [1050, 71] on span "[PERSON_NAME]" at bounding box center [1025, 71] width 112 height 20
click at [787, 110] on div "Équipe Actions Ajouter un nouvel utilisateur Avatar Prénom Nom Email Actions [P…" at bounding box center [675, 459] width 961 height 745
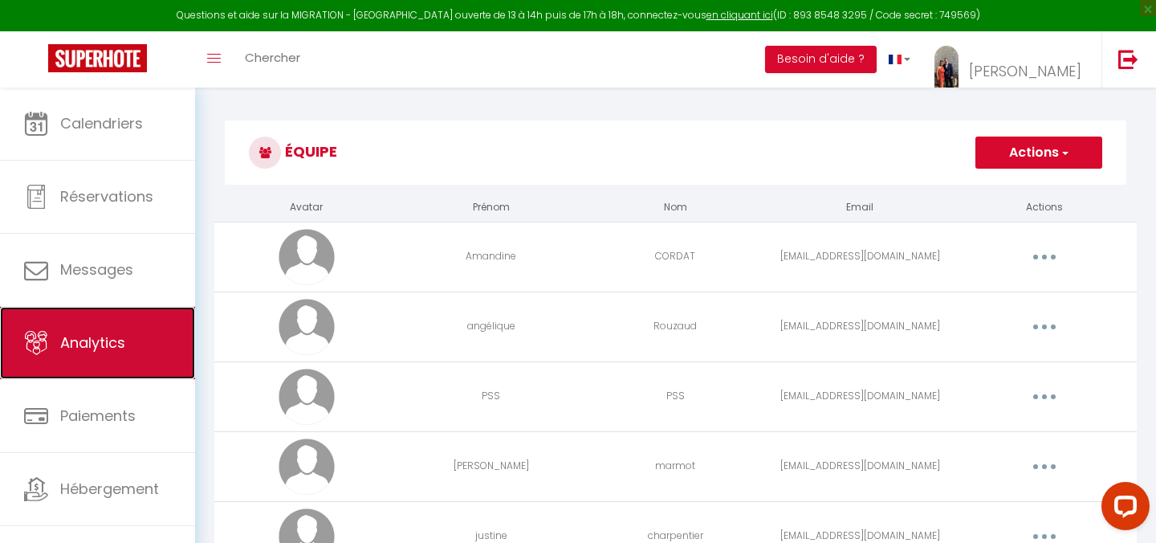
click at [20, 334] on link "Analytics" at bounding box center [97, 343] width 195 height 72
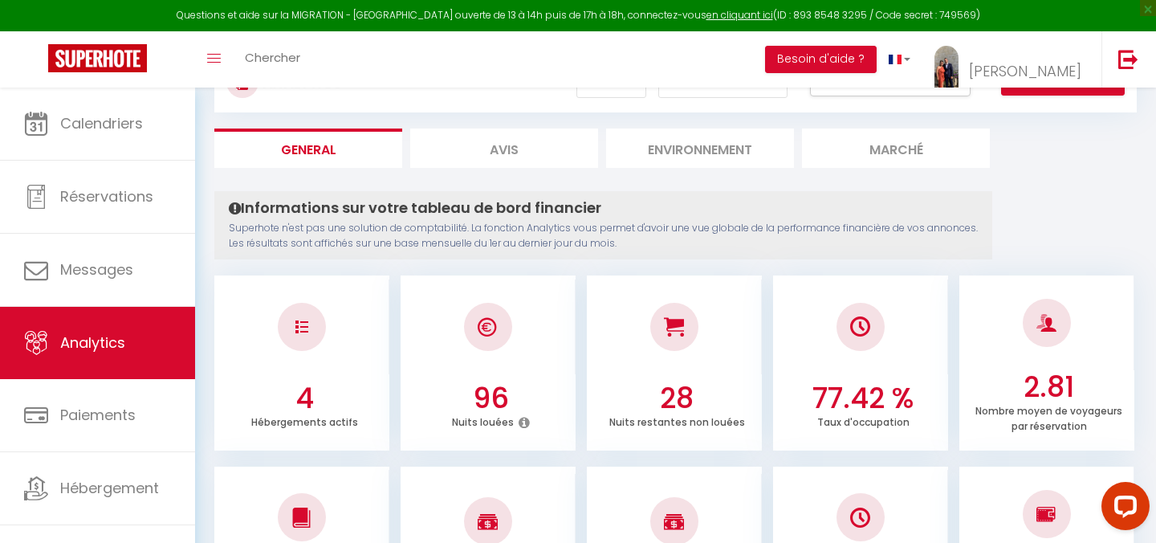
scroll to position [87, 0]
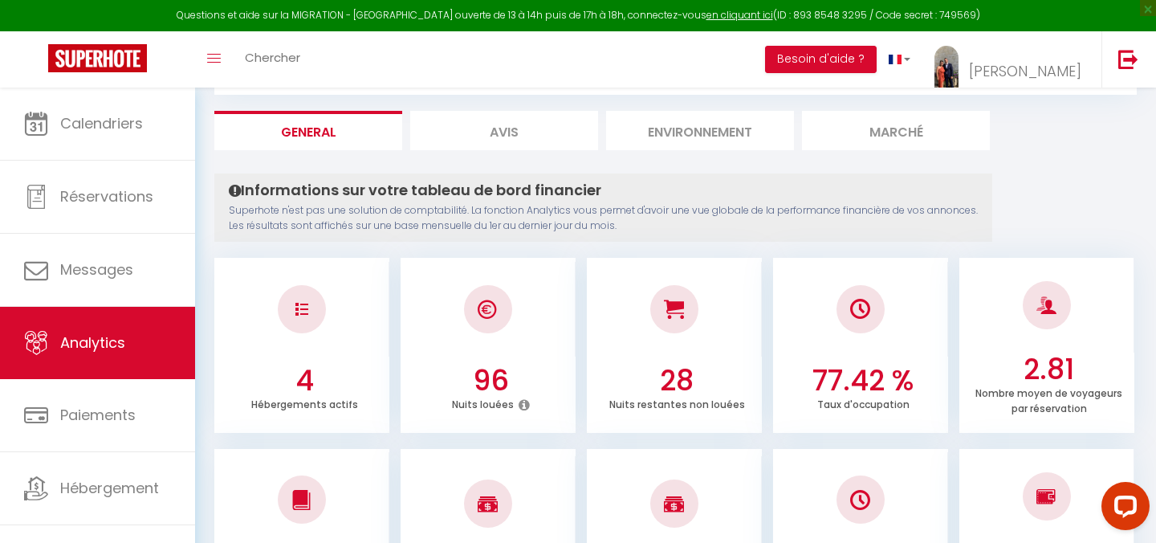
click at [505, 132] on li "Avis" at bounding box center [504, 130] width 188 height 39
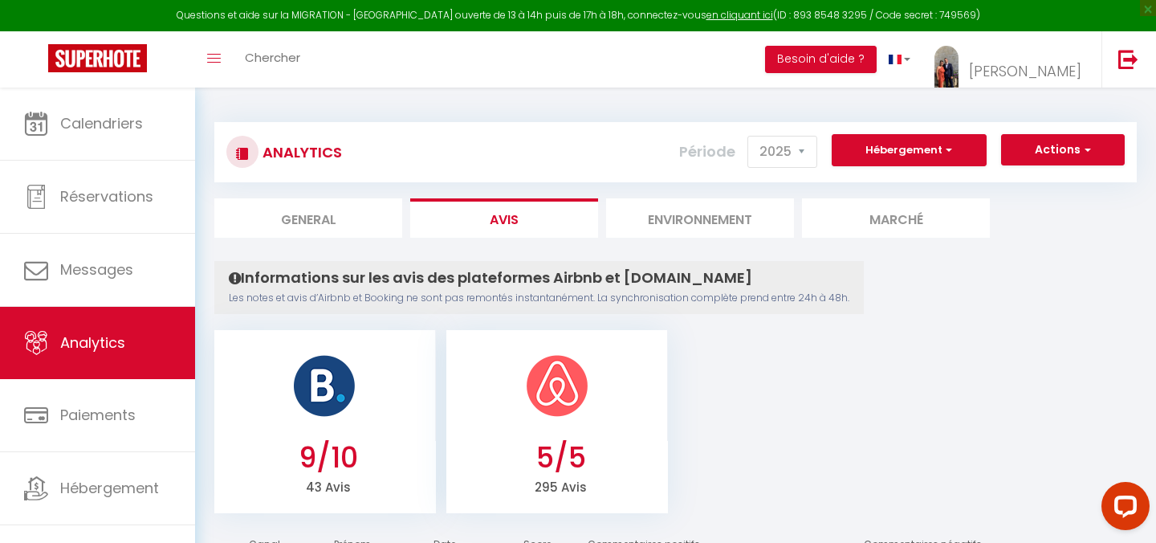
click at [692, 222] on li "Environnement" at bounding box center [700, 217] width 188 height 39
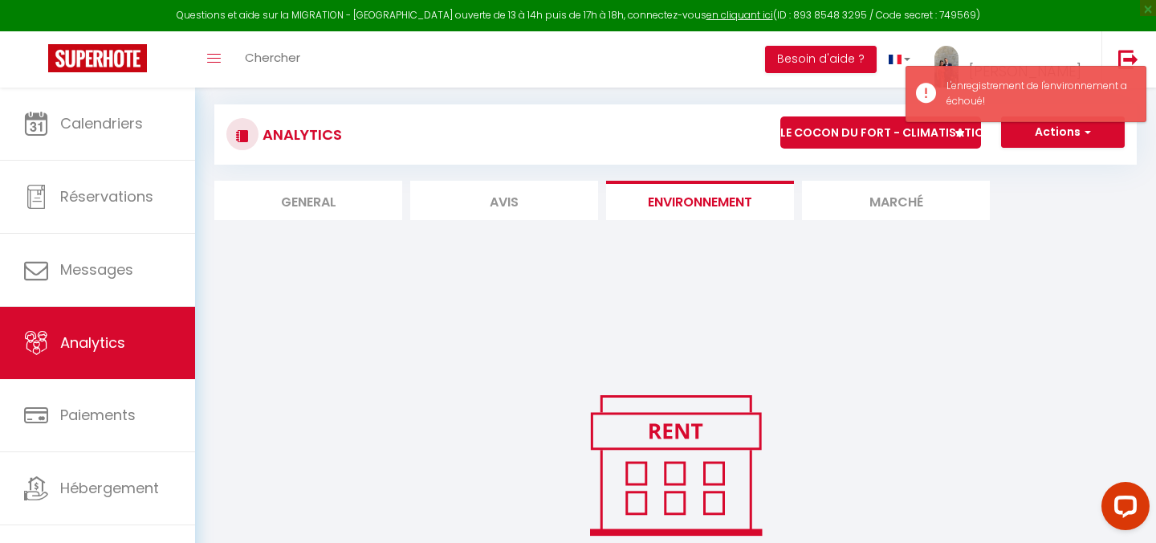
scroll to position [10, 0]
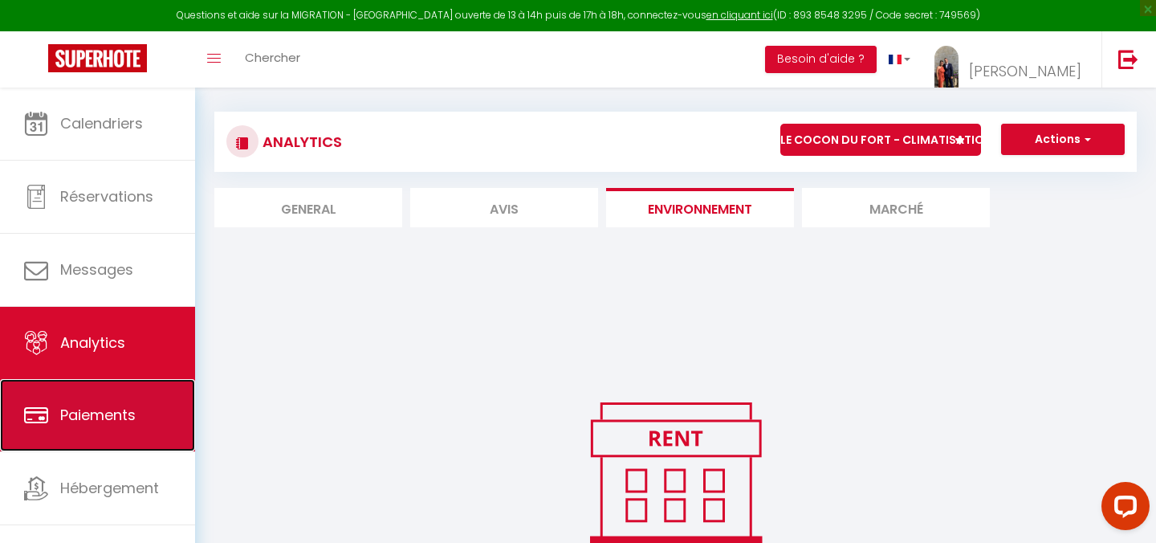
click at [62, 440] on link "Paiements" at bounding box center [97, 415] width 195 height 72
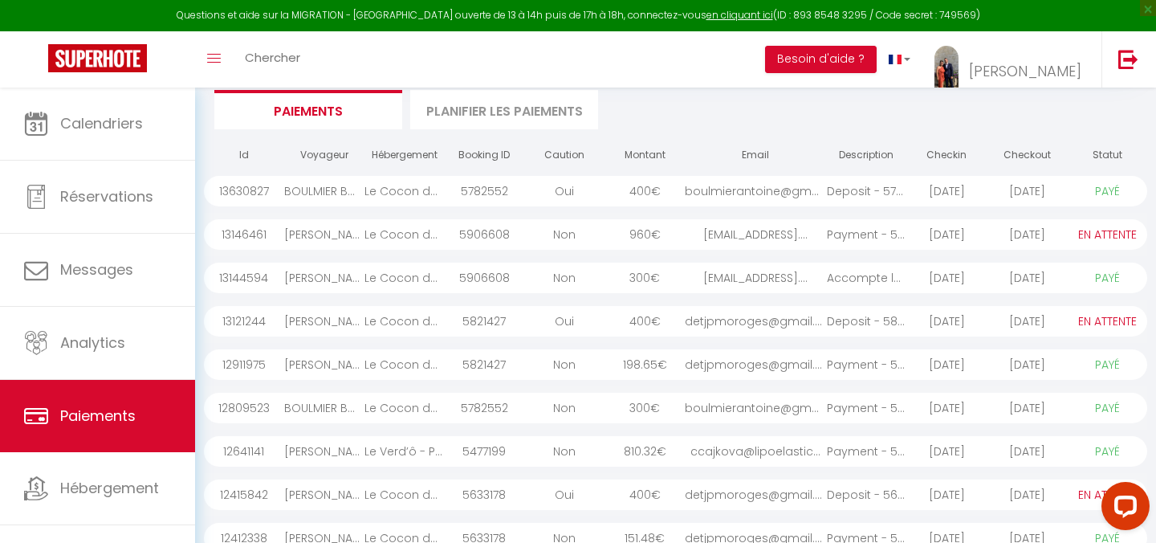
scroll to position [111, 0]
click at [901, 184] on div "Deposit - 5782552 - ..." at bounding box center [867, 188] width 80 height 30
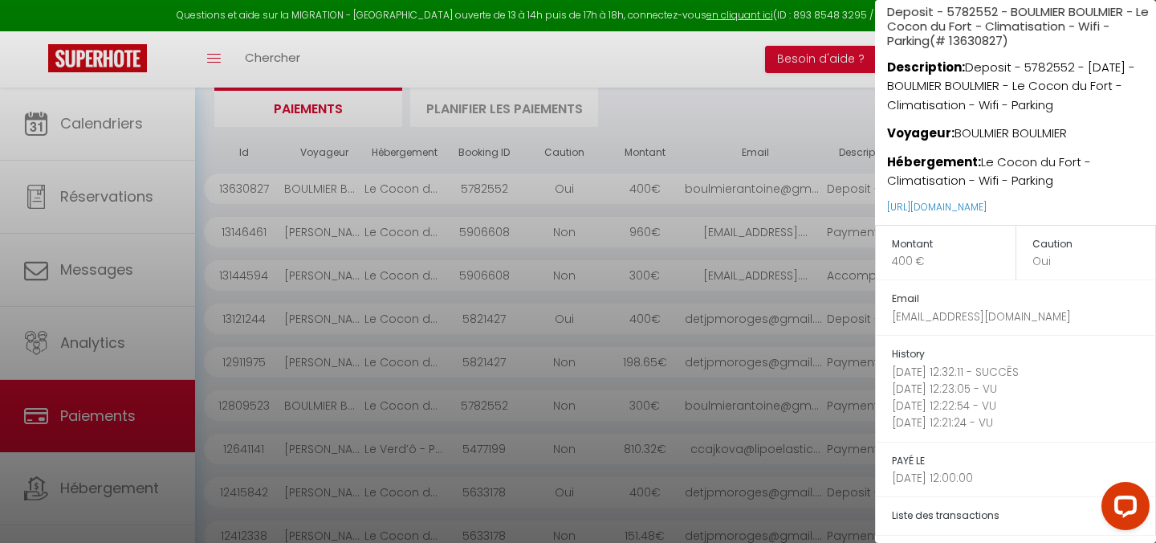
scroll to position [71, 0]
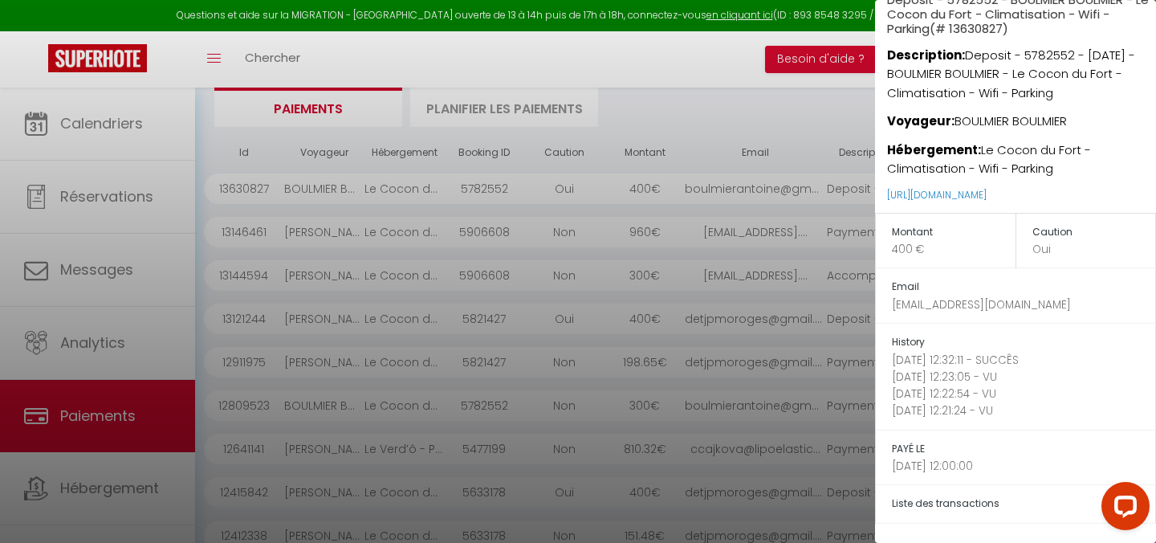
drag, startPoint x: 970, startPoint y: 363, endPoint x: 1051, endPoint y: 358, distance: 81.2
click at [1039, 358] on p "[DATE] 12:32:11 - SUCCÊS" at bounding box center [1023, 360] width 263 height 17
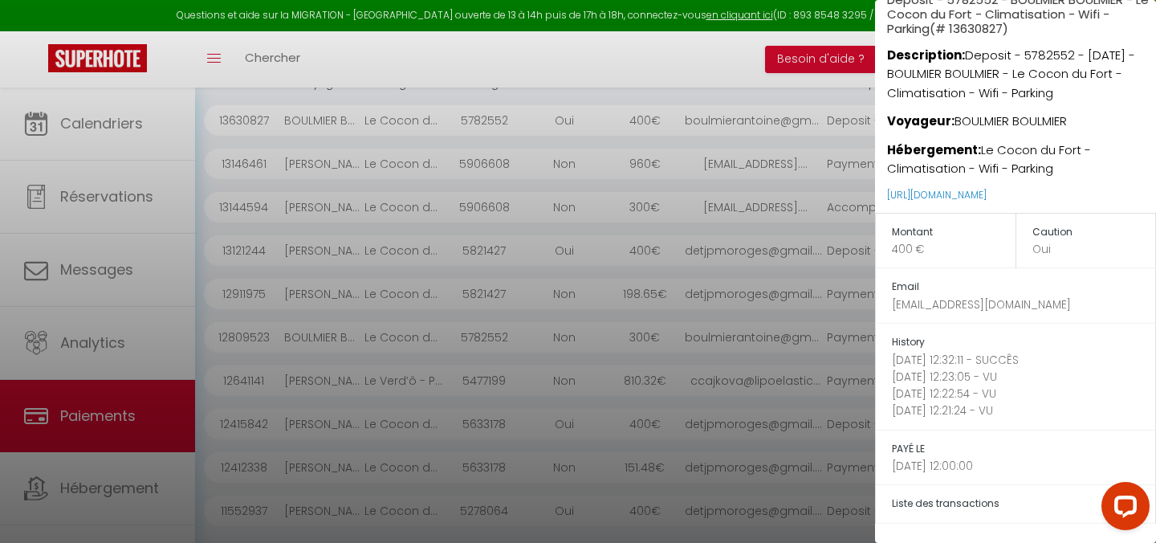
scroll to position [181, 0]
click at [814, 314] on div at bounding box center [578, 271] width 1156 height 543
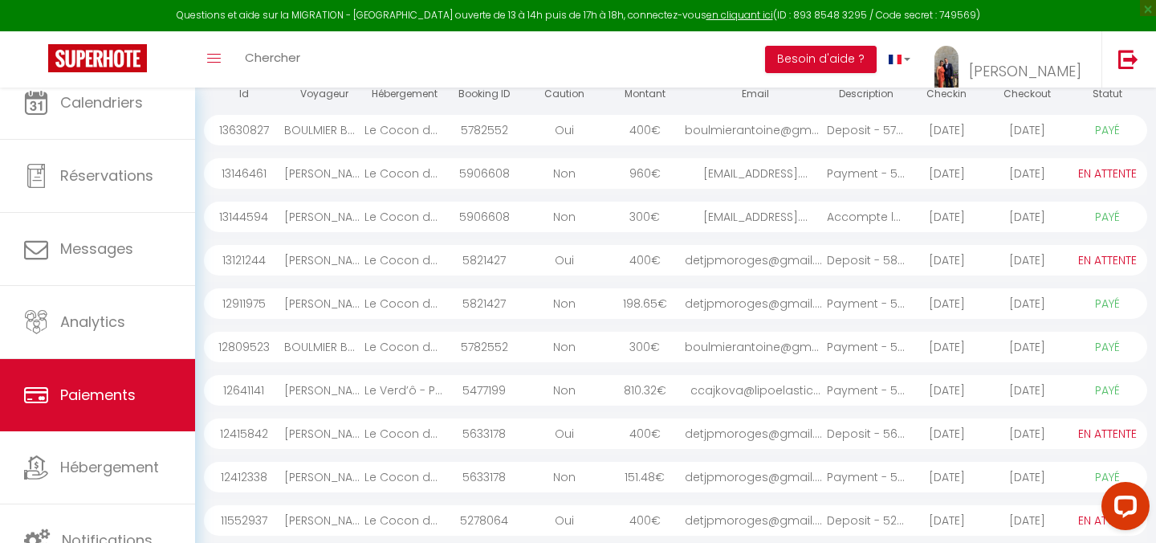
scroll to position [208, 0]
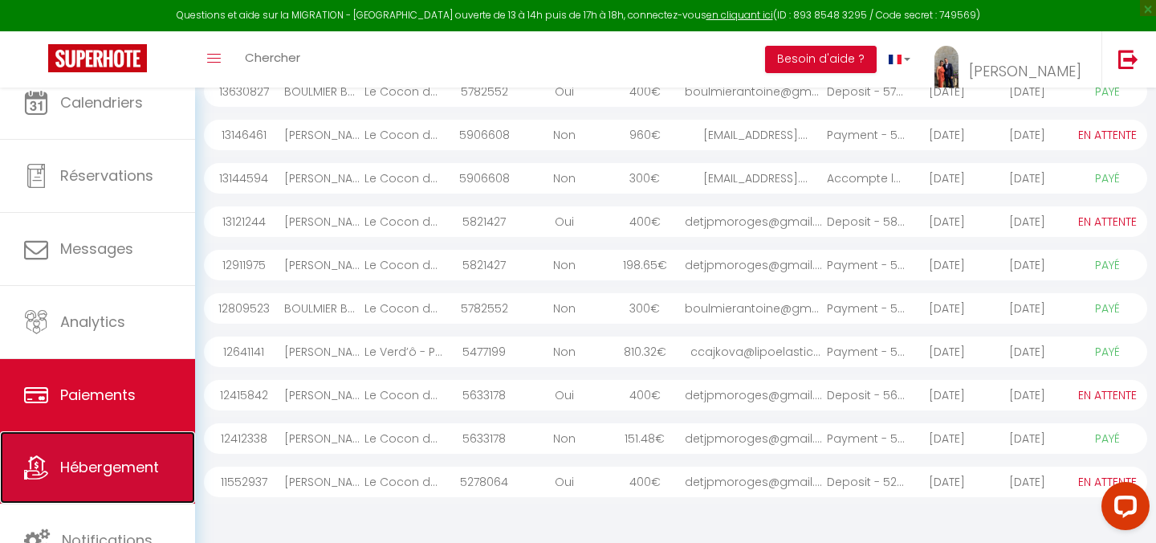
click at [84, 466] on span "Hébergement" at bounding box center [109, 467] width 99 height 20
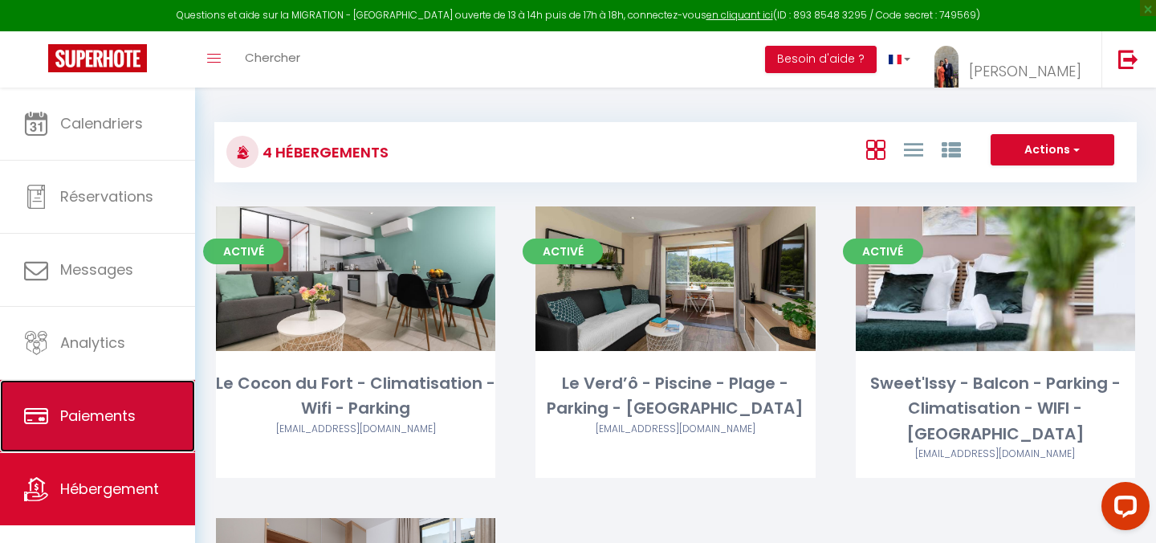
click at [104, 422] on span "Paiements" at bounding box center [97, 415] width 75 height 20
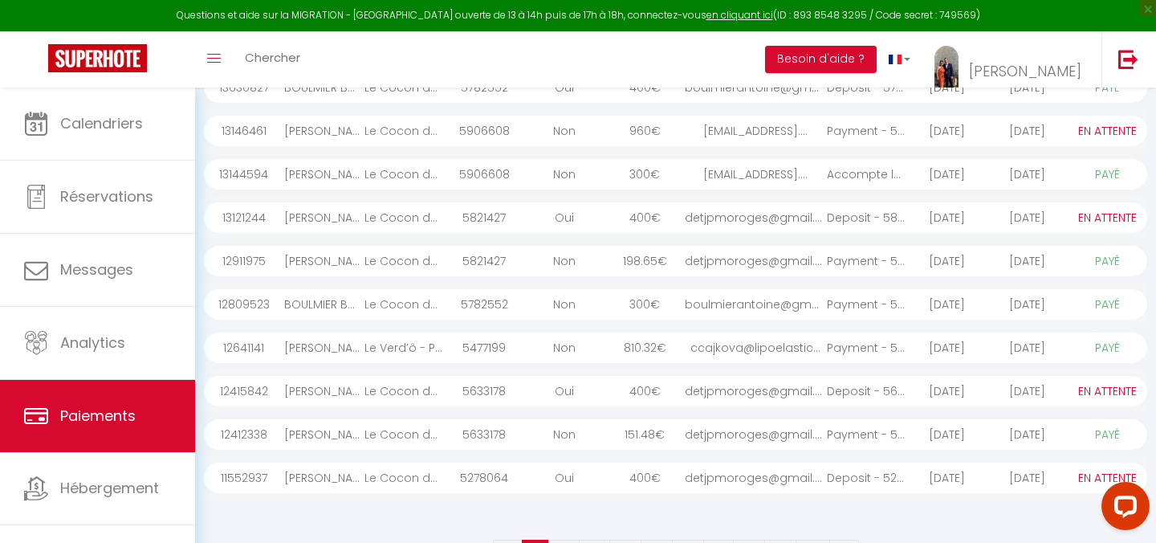
scroll to position [262, 0]
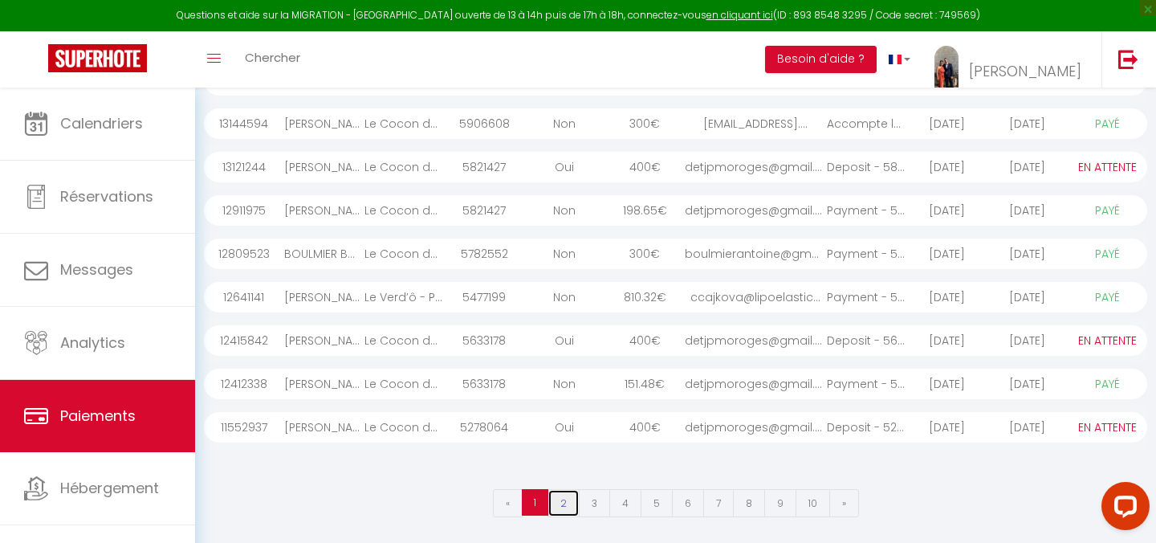
click at [561, 502] on link "2" at bounding box center [563, 503] width 32 height 28
click at [537, 500] on link "1" at bounding box center [536, 505] width 28 height 28
click at [579, 503] on link "3" at bounding box center [594, 505] width 31 height 28
click at [539, 500] on link "1" at bounding box center [536, 505] width 28 height 28
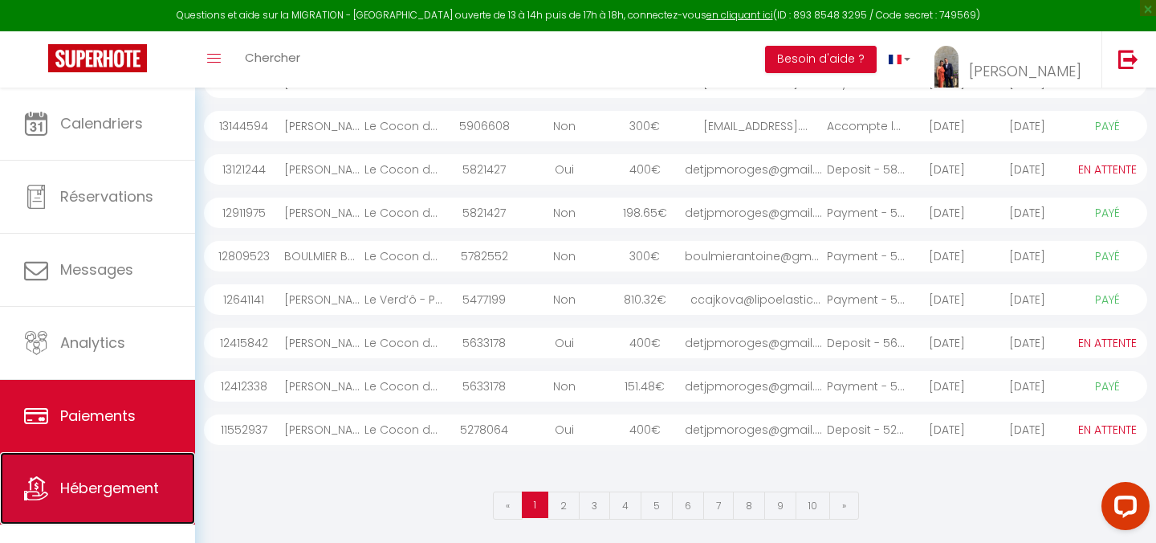
click at [103, 480] on span "Hébergement" at bounding box center [109, 488] width 99 height 20
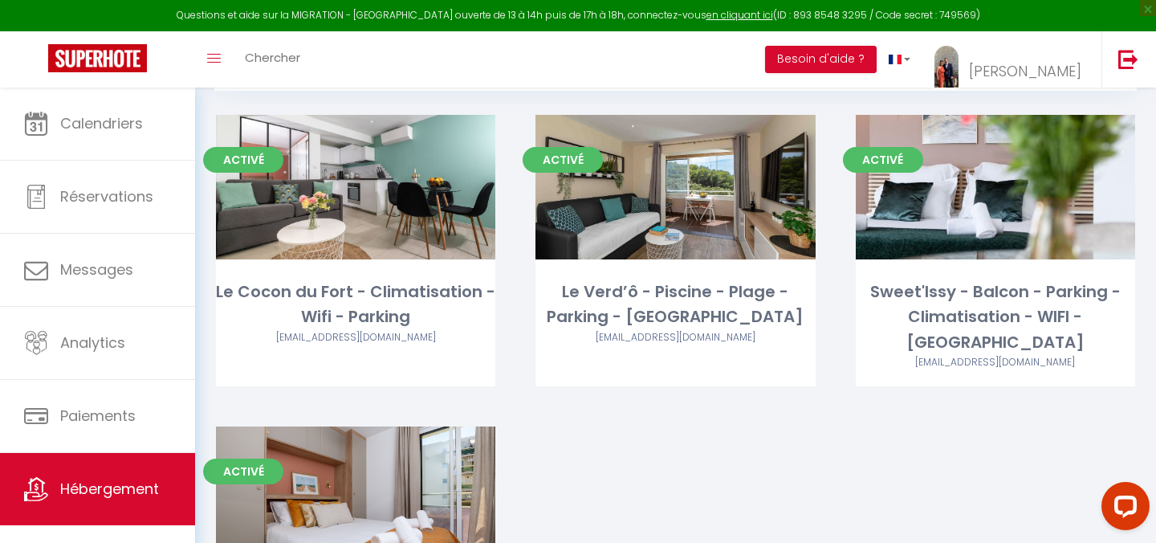
scroll to position [217, 0]
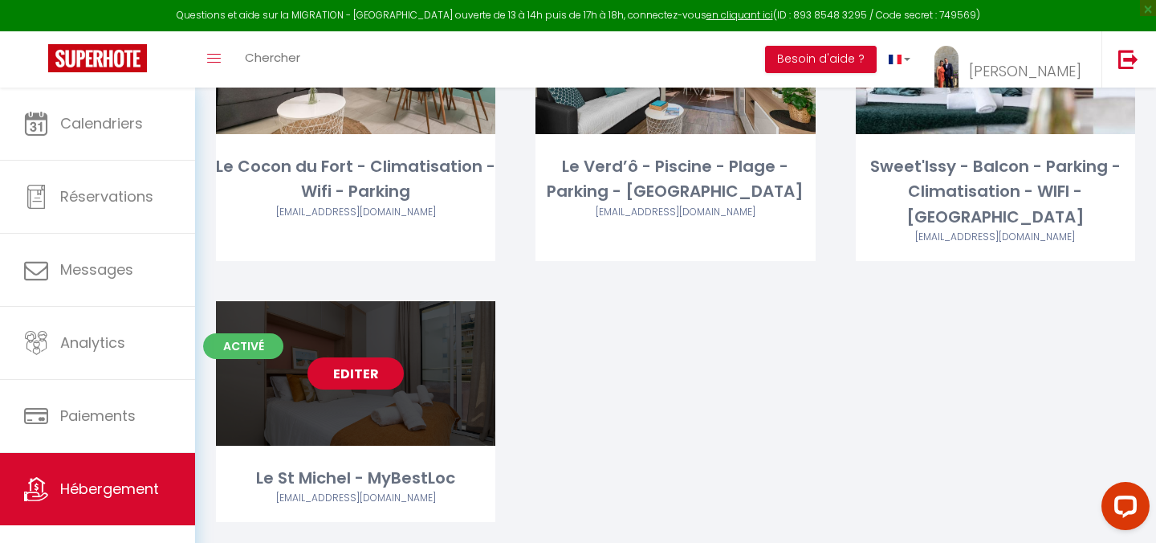
click at [371, 382] on link "Editer" at bounding box center [355, 373] width 96 height 32
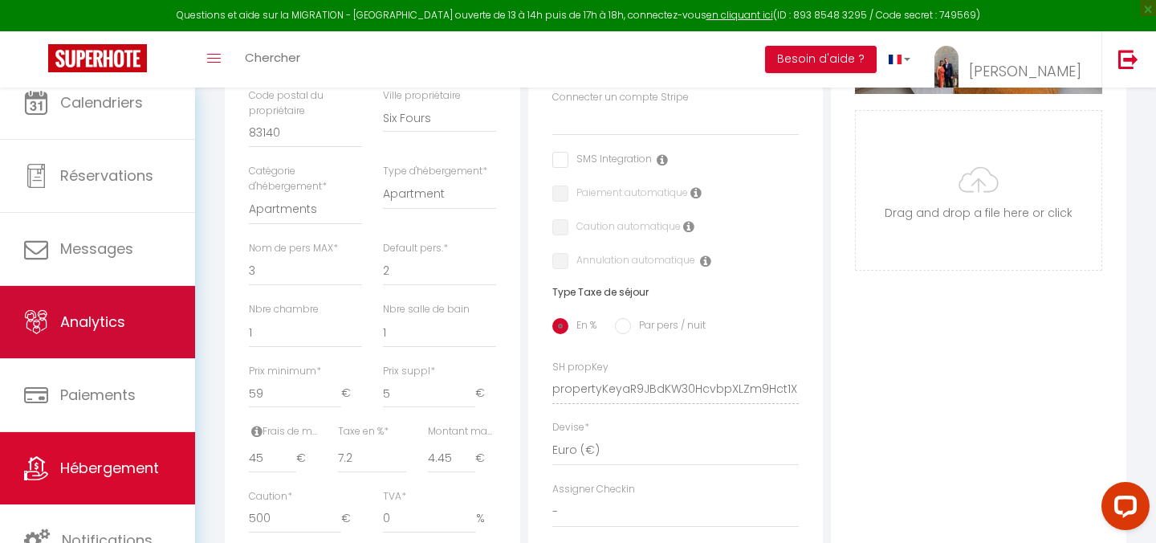
scroll to position [478, 0]
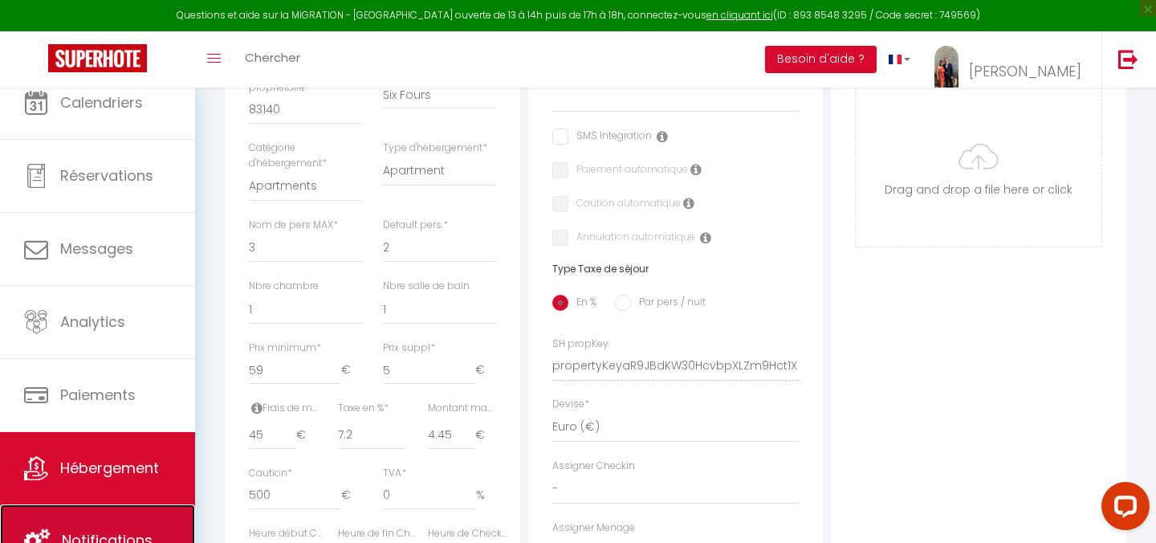
click at [118, 510] on link "Notifications" at bounding box center [97, 540] width 195 height 72
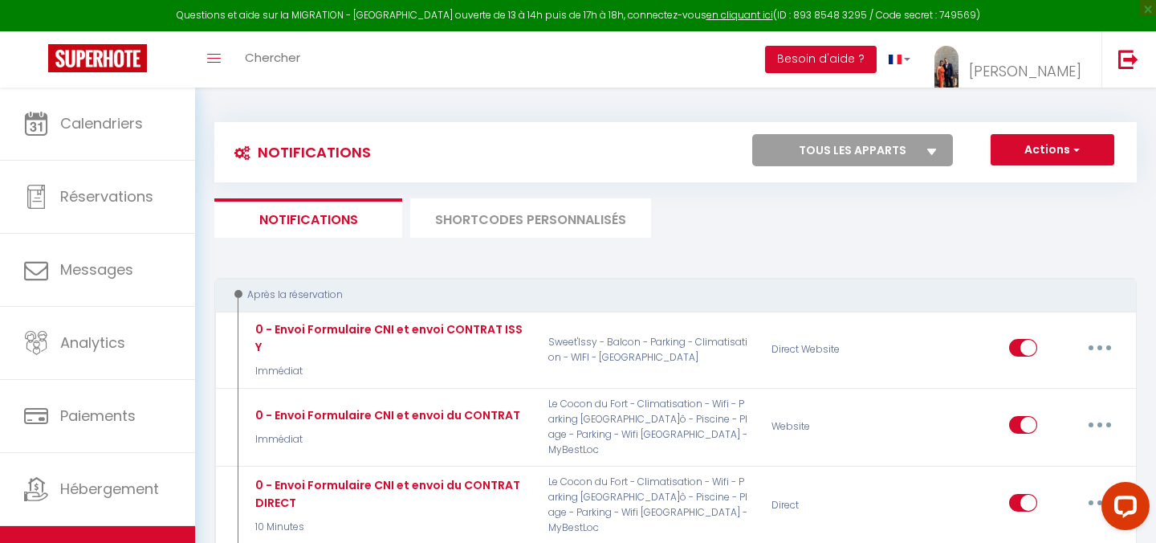
click at [568, 217] on li "SHORTCODES PERSONNALISÉS" at bounding box center [530, 217] width 241 height 39
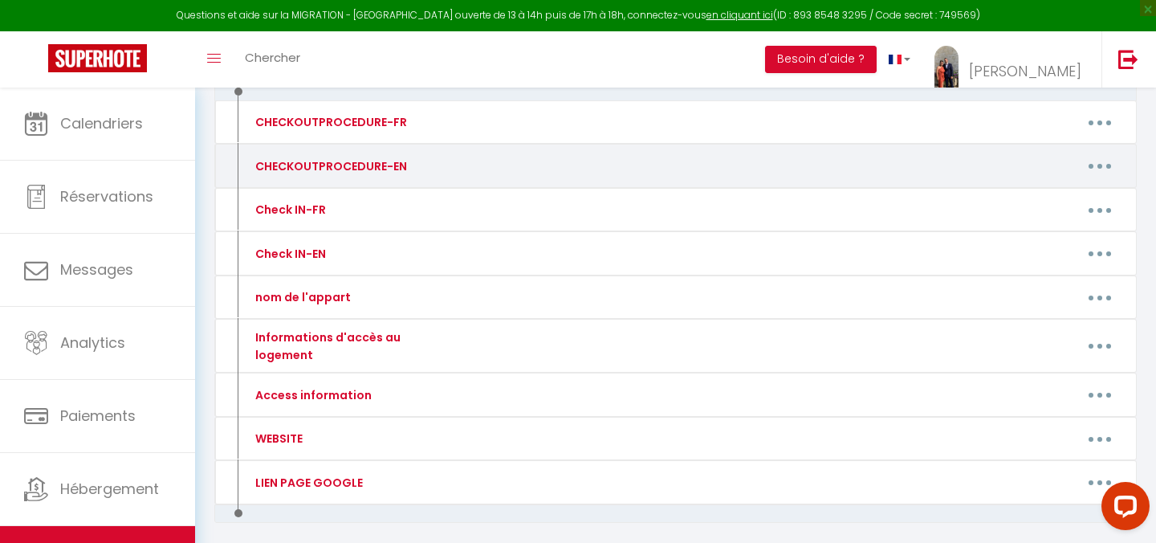
scroll to position [197, 0]
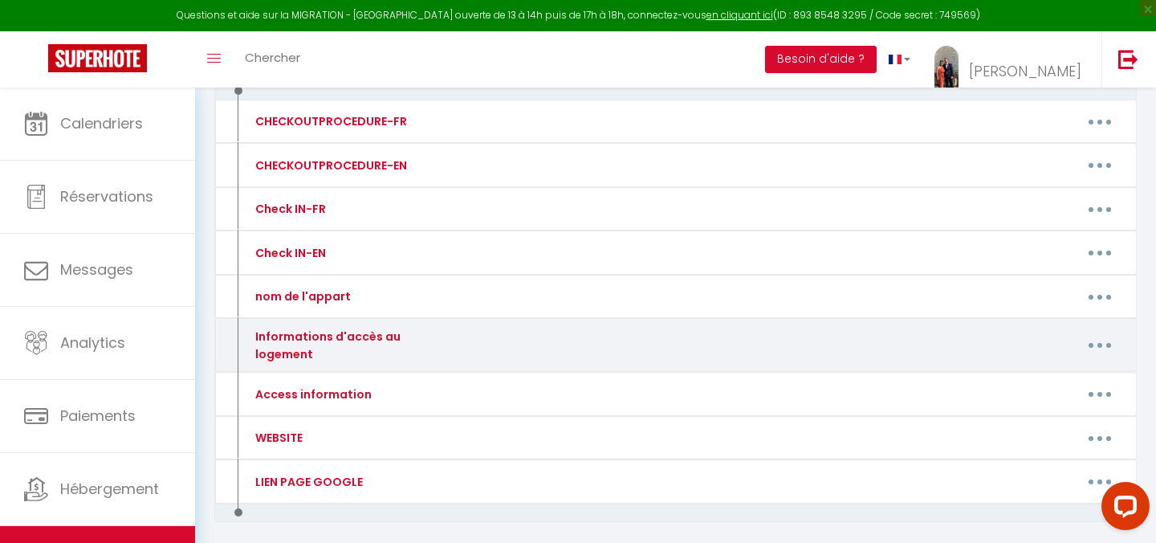
click at [1100, 336] on button "button" at bounding box center [1099, 345] width 45 height 26
click at [1036, 372] on link "Editer" at bounding box center [1057, 381] width 119 height 27
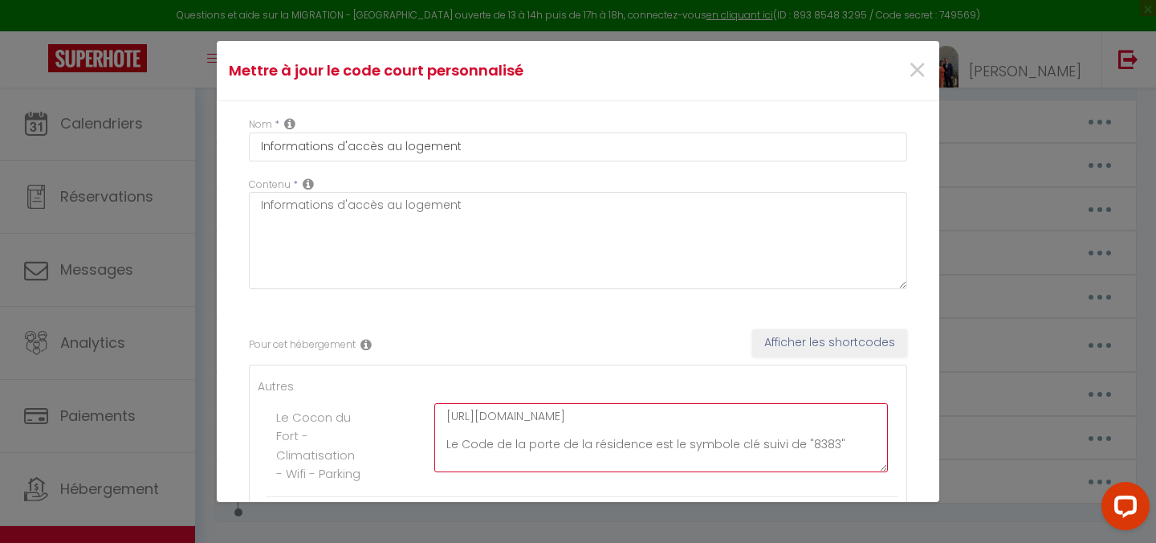
click at [670, 421] on textarea "[URL][DOMAIN_NAME] Le Code de la porte de la résidence est le symbole clé suivi…" at bounding box center [660, 437] width 453 height 69
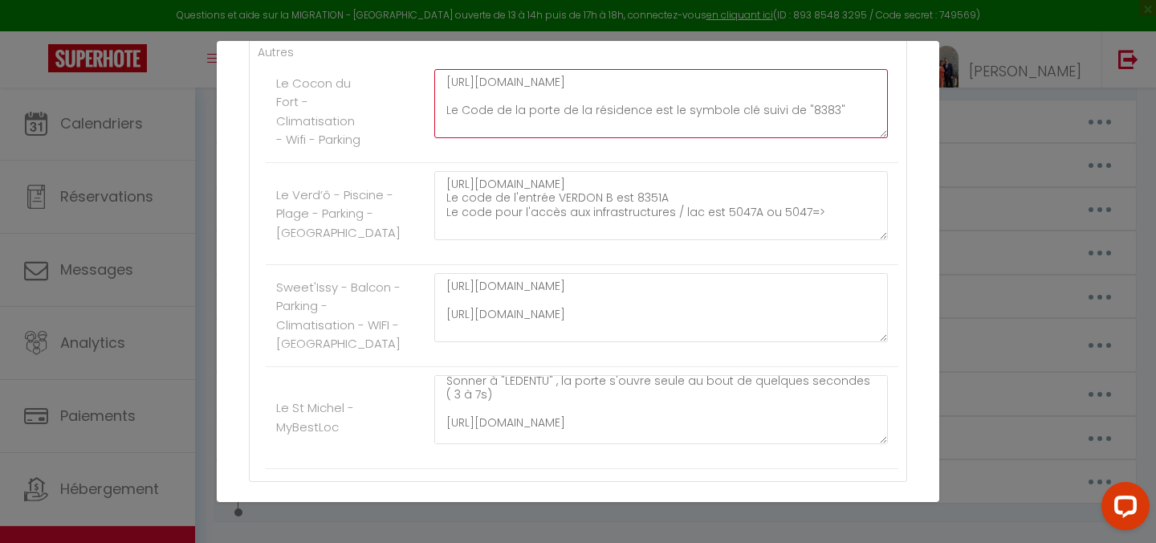
scroll to position [84, 0]
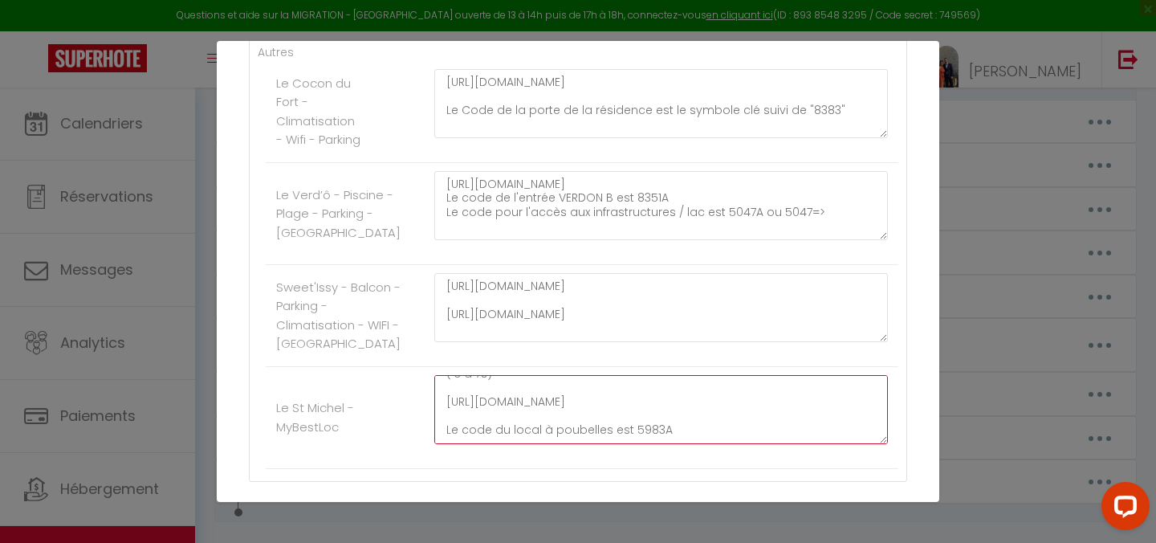
click at [657, 443] on textarea "[URL][DOMAIN_NAME] Le code de la barrière est : 1117A, Sonner à "LEDENTU" , la …" at bounding box center [660, 409] width 453 height 69
click at [885, 532] on div "Mettre à jour le code court personnalisé × Nom * Informations d'accès au logeme…" at bounding box center [578, 271] width 722 height 543
